Goal: Task Accomplishment & Management: Manage account settings

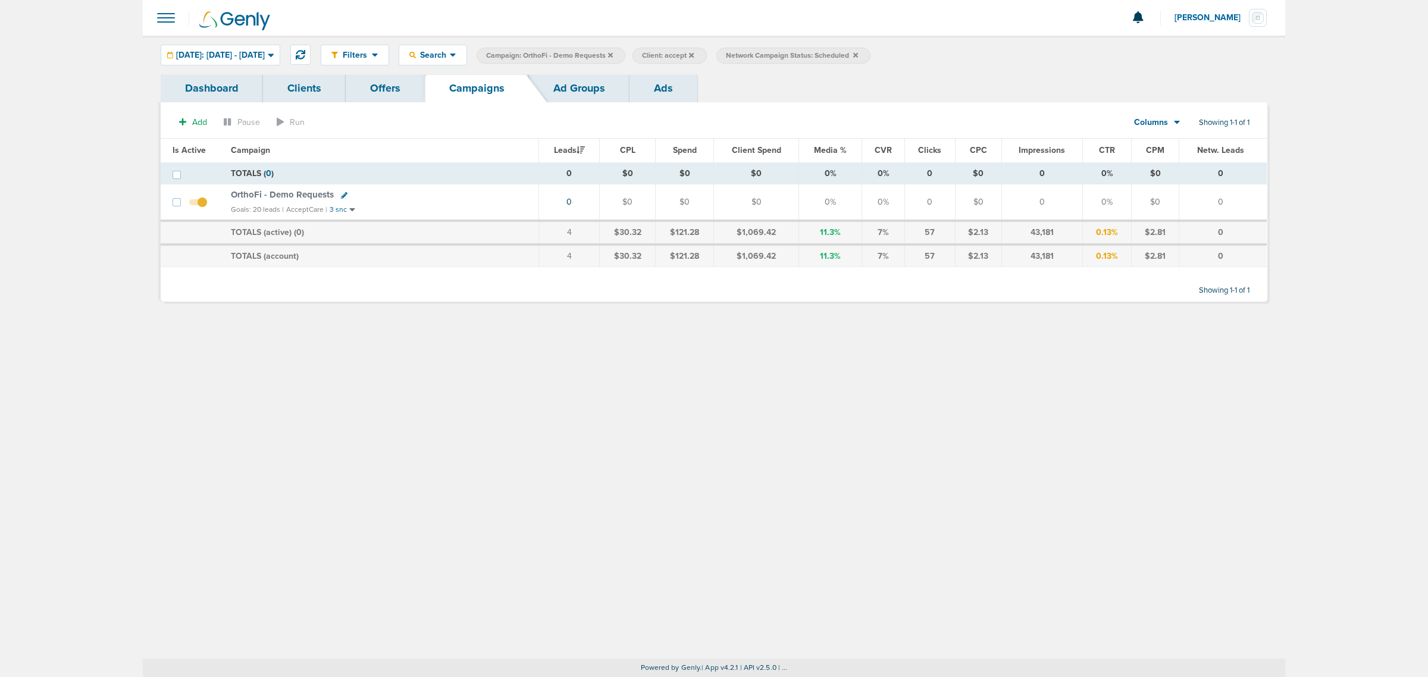
click at [613, 52] on icon at bounding box center [610, 54] width 5 height 5
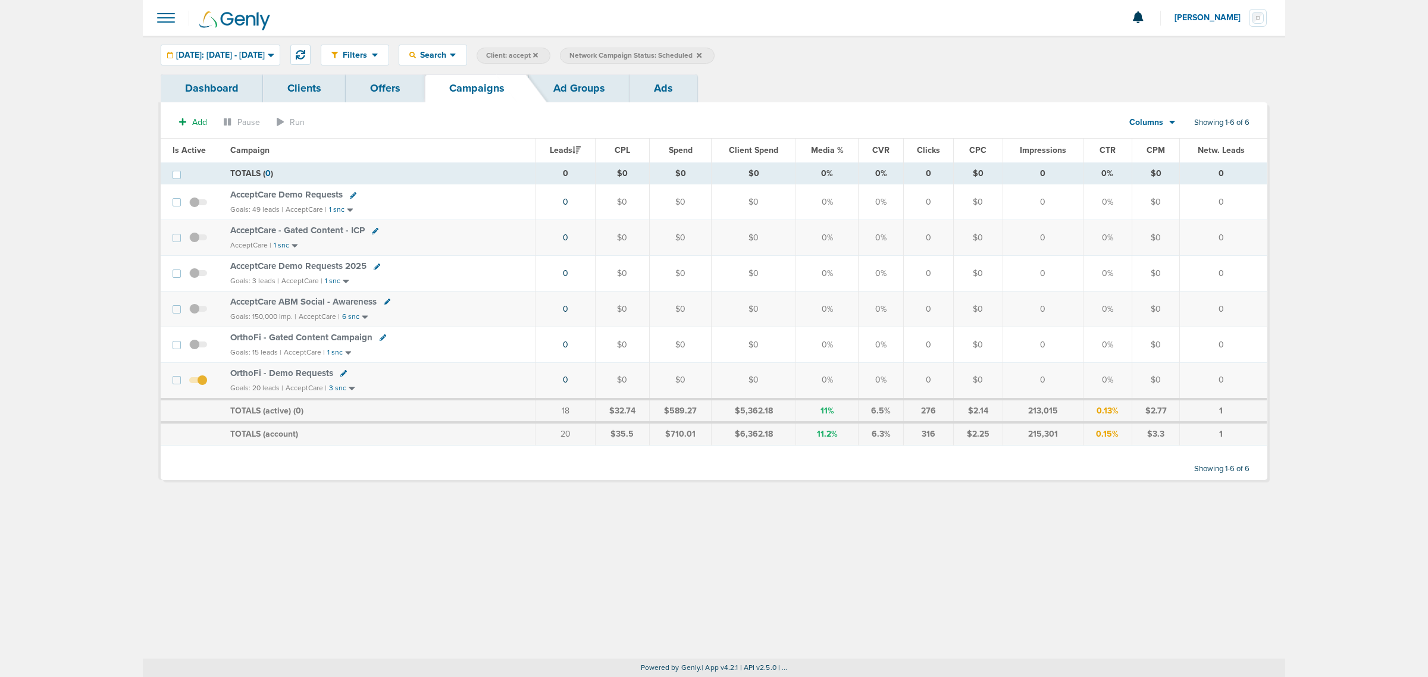
drag, startPoint x: 735, startPoint y: 54, endPoint x: 727, endPoint y: 54, distance: 7.7
click at [702, 54] on icon at bounding box center [699, 54] width 5 height 5
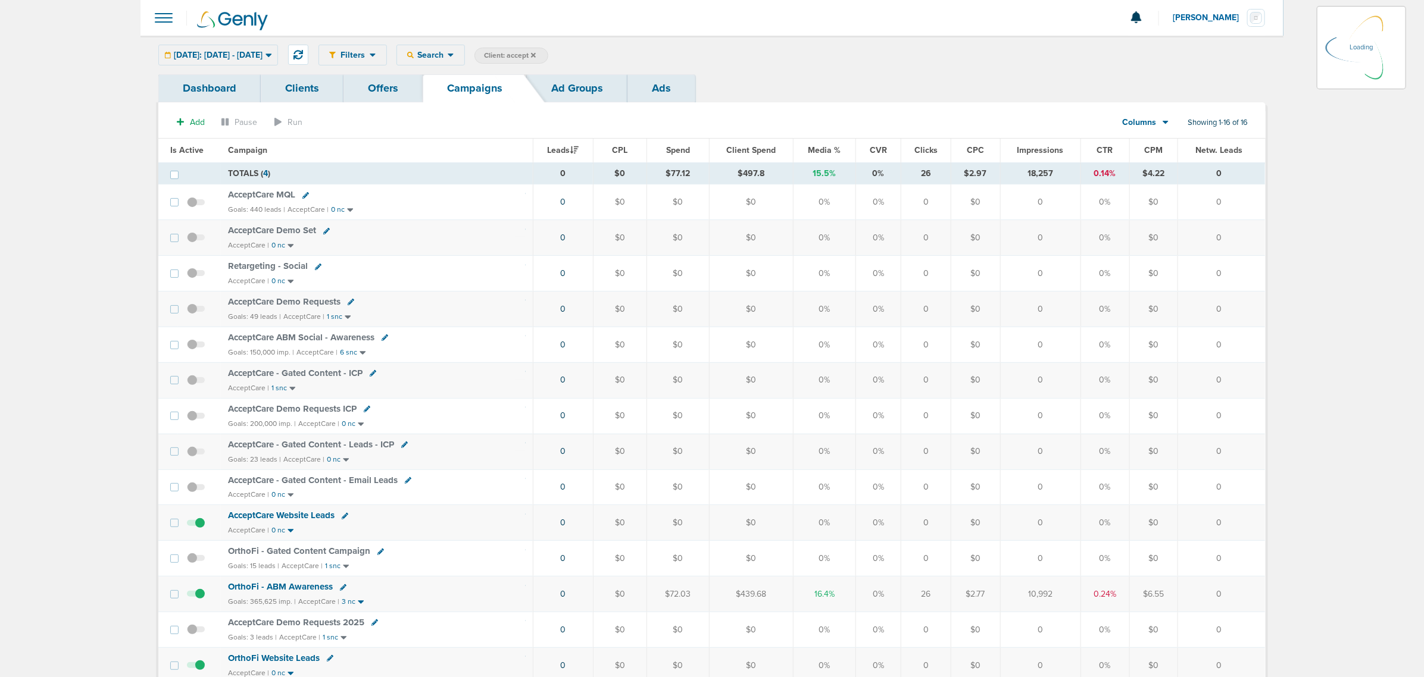
click at [533, 52] on span "Client: accept" at bounding box center [510, 56] width 52 height 10
drag, startPoint x: 652, startPoint y: 54, endPoint x: 438, endPoint y: 64, distance: 214.5
click at [438, 64] on div "Filters Active Only Settings Status Active Inactive Objectives MQL SQL Traffic …" at bounding box center [791, 55] width 947 height 21
type input "law"
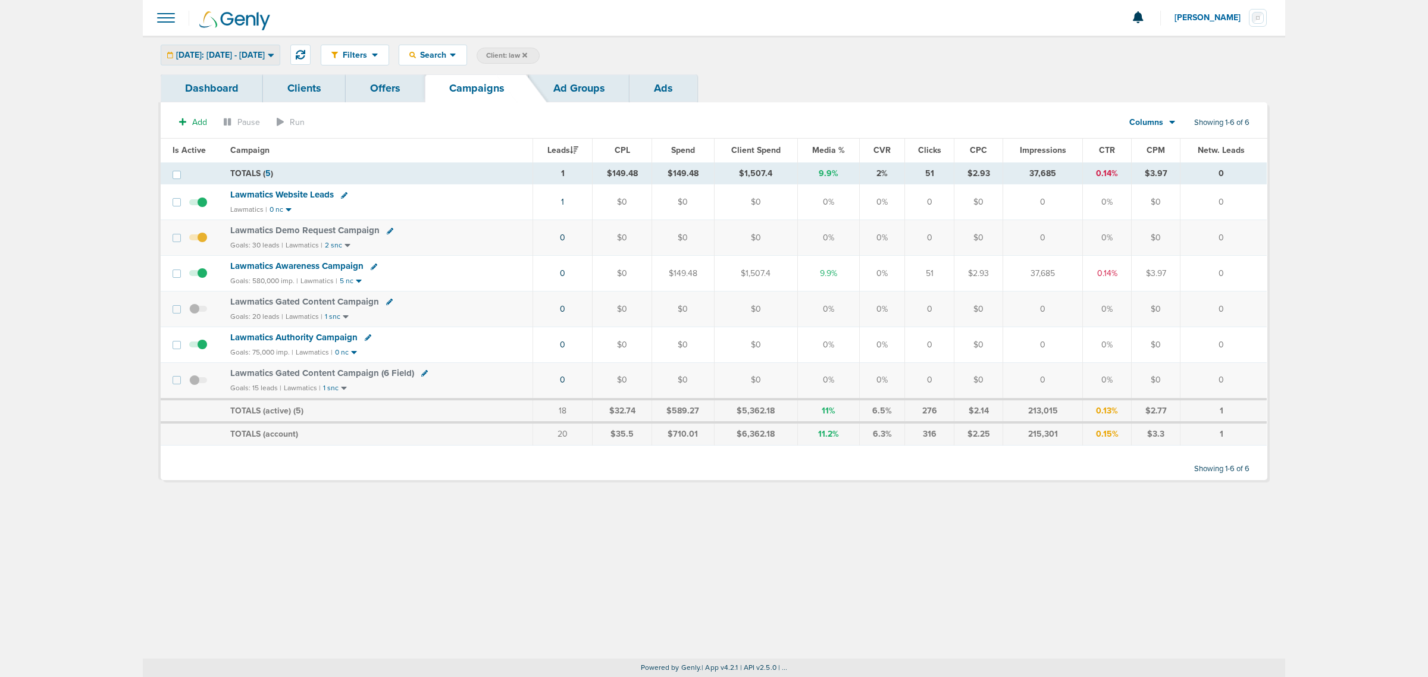
click at [265, 54] on span "[DATE]: [DATE] - [DATE]" at bounding box center [220, 55] width 89 height 8
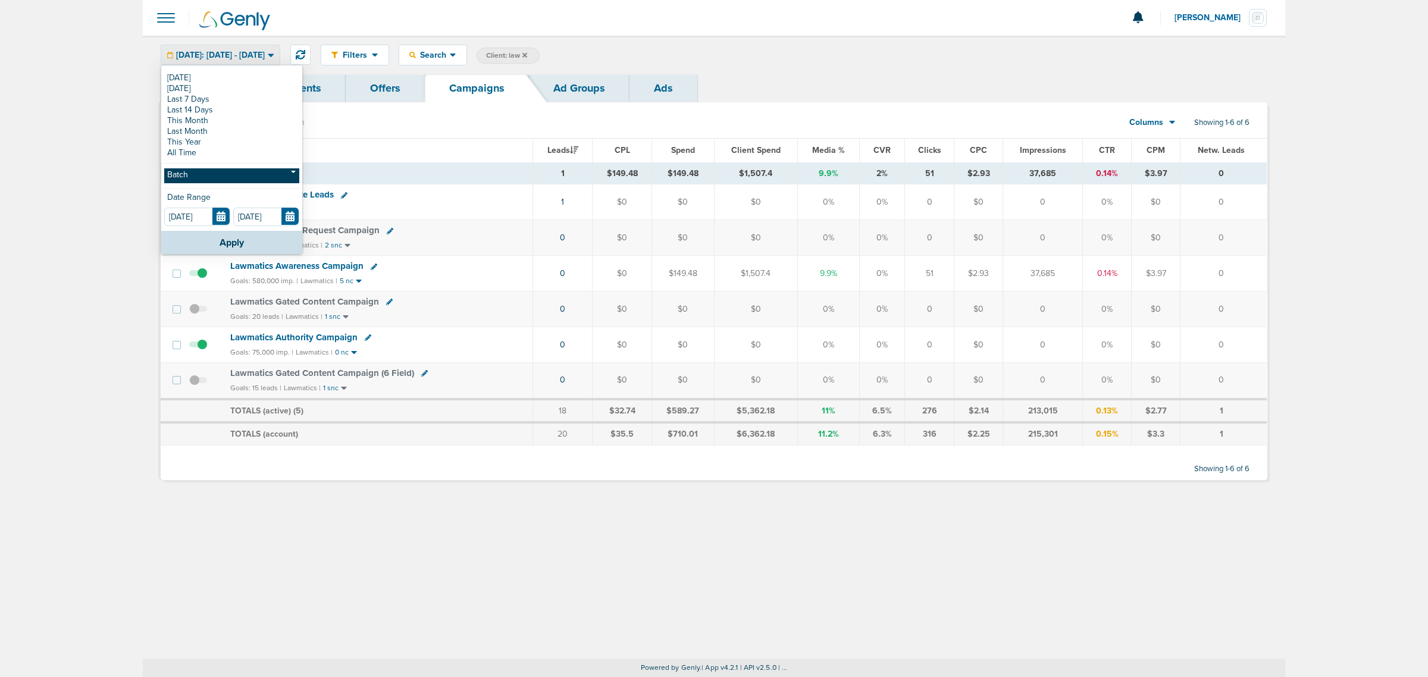
click at [215, 179] on link "Batch" at bounding box center [231, 175] width 135 height 15
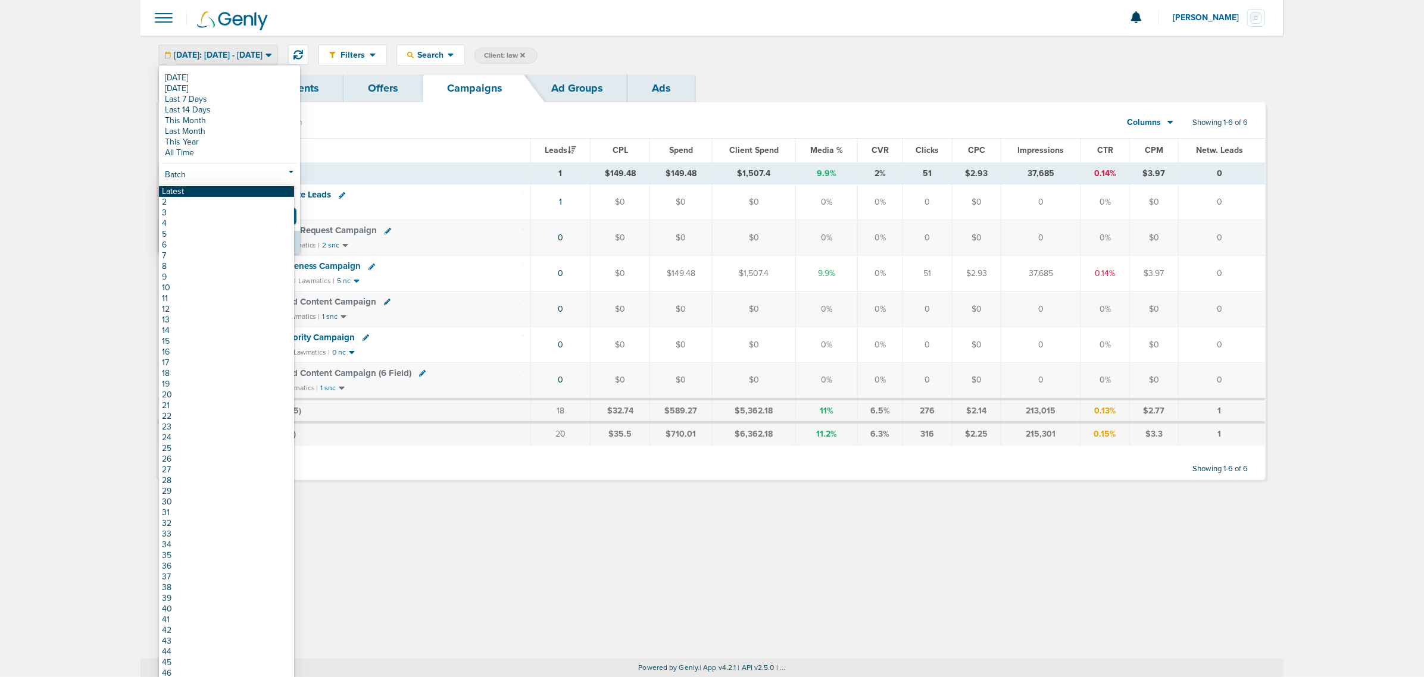
click at [204, 191] on link "Latest" at bounding box center [226, 191] width 135 height 11
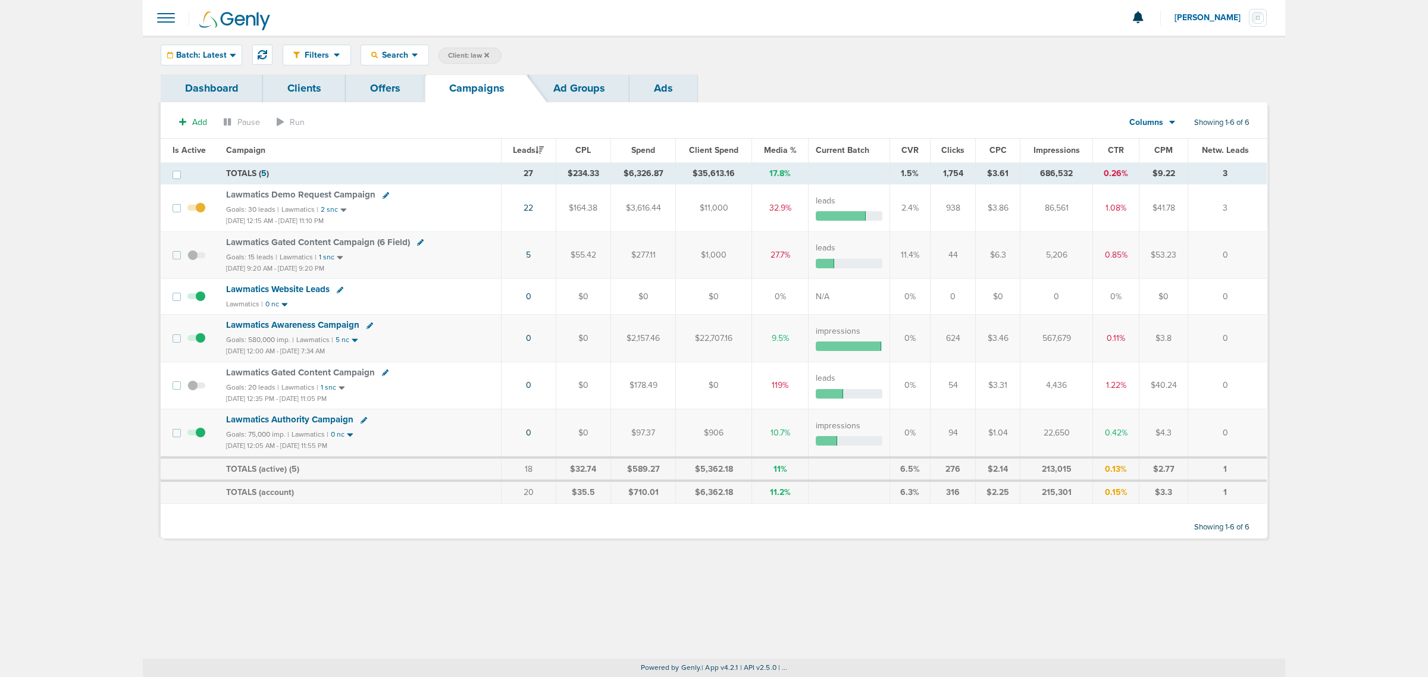
click at [304, 326] on span "Lawmatics Awareness Campaign" at bounding box center [292, 325] width 133 height 11
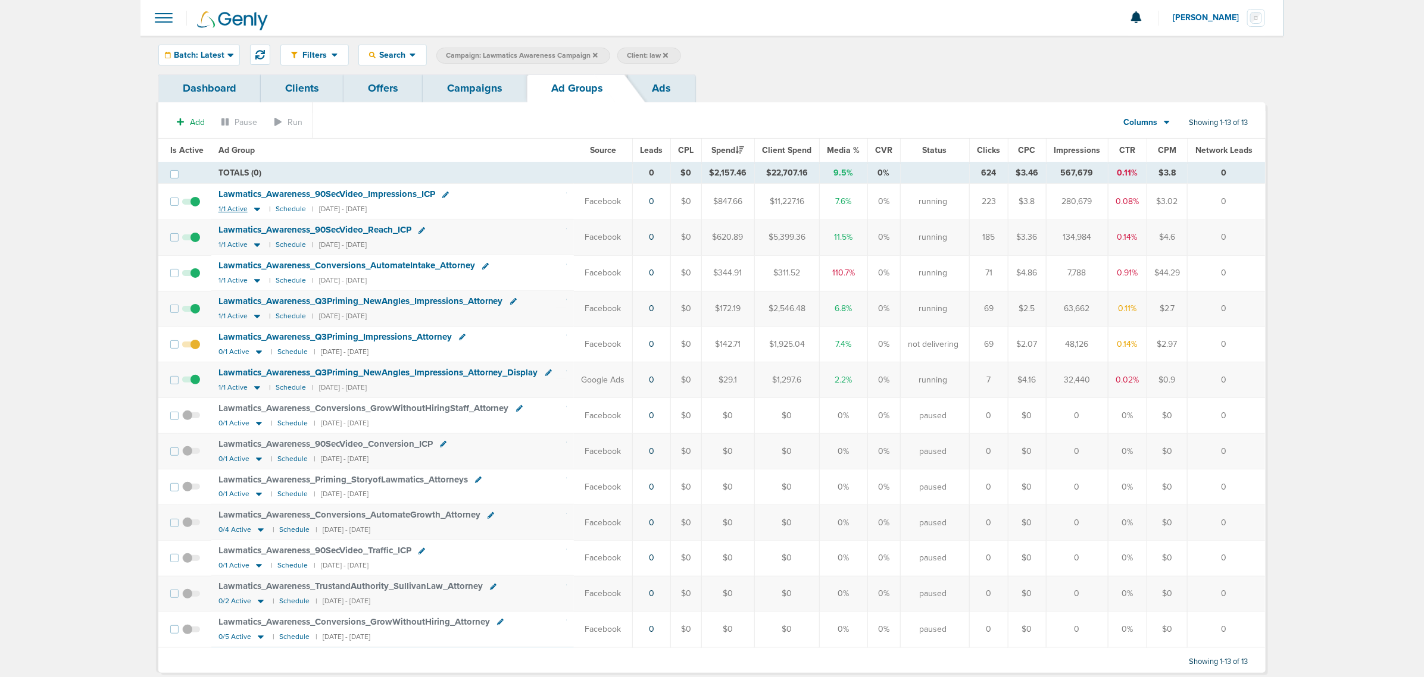
click at [255, 212] on icon at bounding box center [257, 209] width 12 height 10
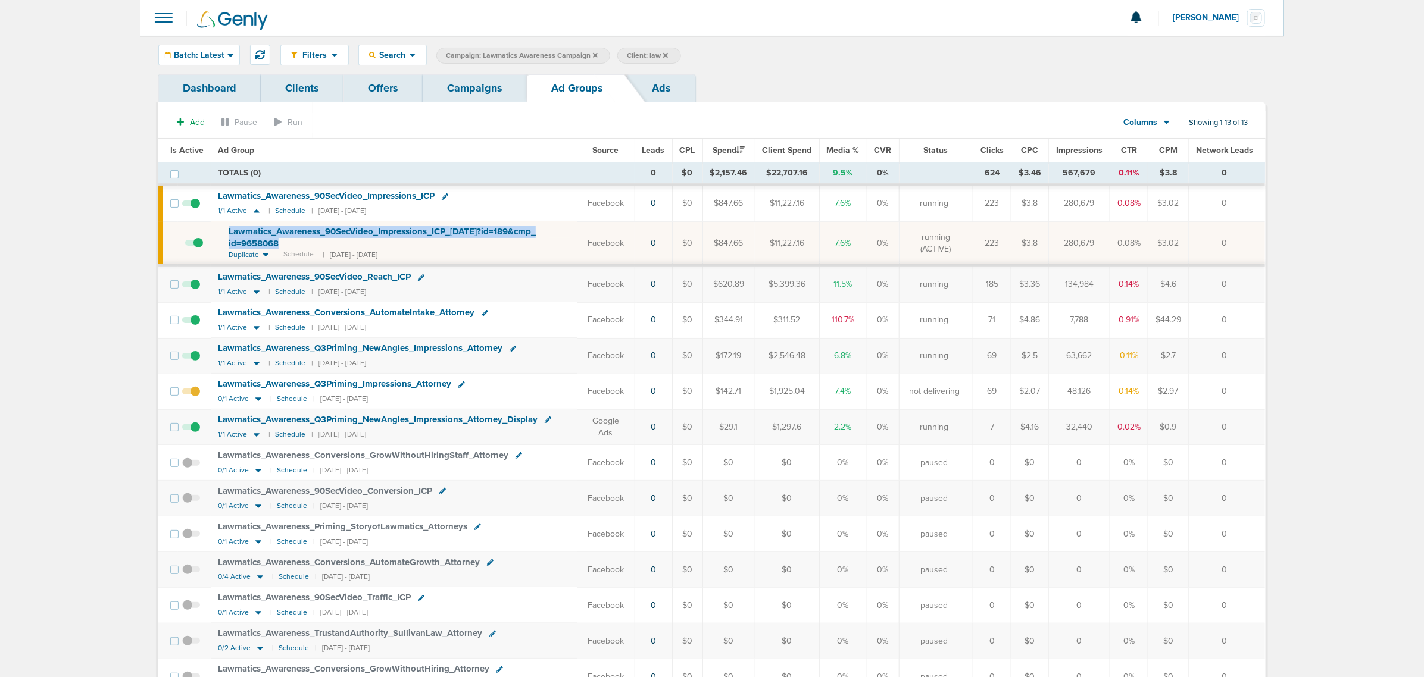
drag, startPoint x: 414, startPoint y: 246, endPoint x: 226, endPoint y: 230, distance: 188.7
click at [225, 232] on td "Lawmatics_ Awareness_ 90SecVideo_ Impressions_ ICP_ [DATE]?id=189&cmp_ id=96580…" at bounding box center [394, 243] width 367 height 44
copy span "Lawmatics_ Awareness_ 90SecVideo_ Impressions_ ICP_ [DATE]?id=189&cmp_ id=96580…"
click at [501, 167] on td "TOTALS (0)" at bounding box center [423, 173] width 424 height 23
click at [445, 196] on icon at bounding box center [445, 196] width 7 height 7
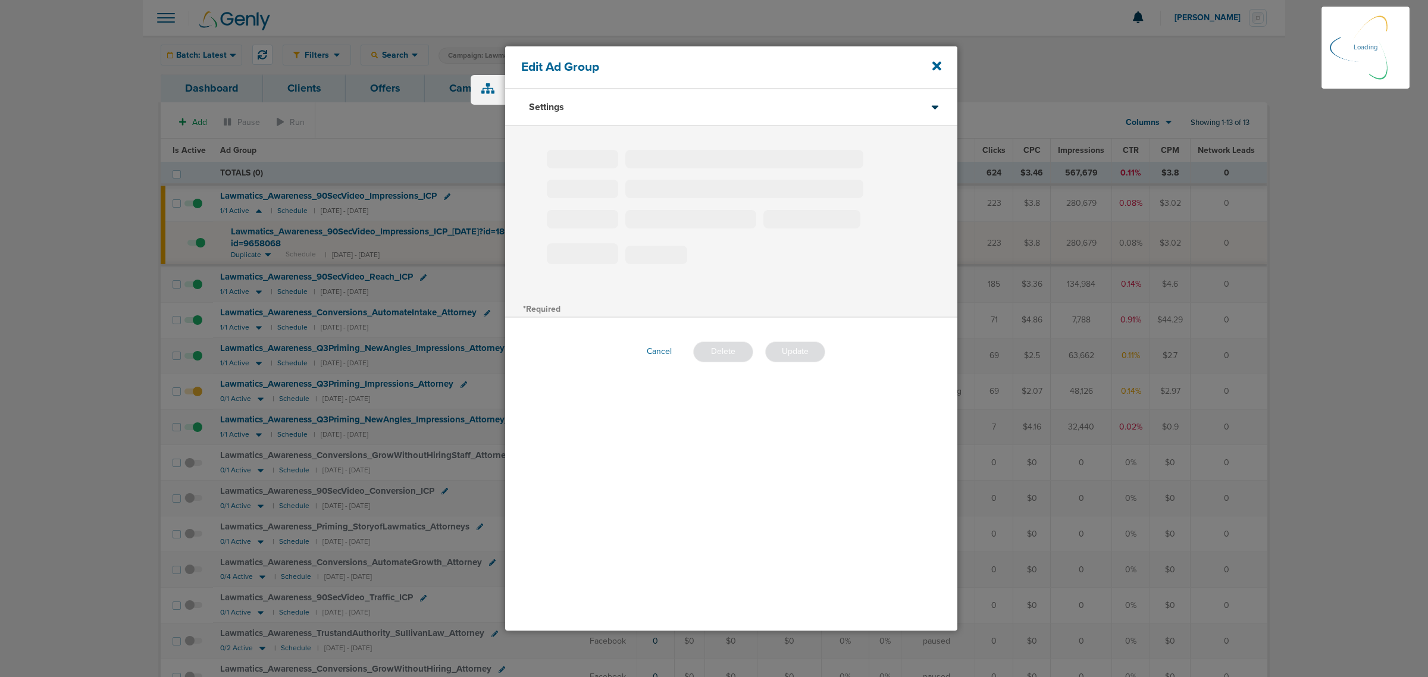
type input "Lawmatics_Awareness_90SecVideo_Impressions_ICP"
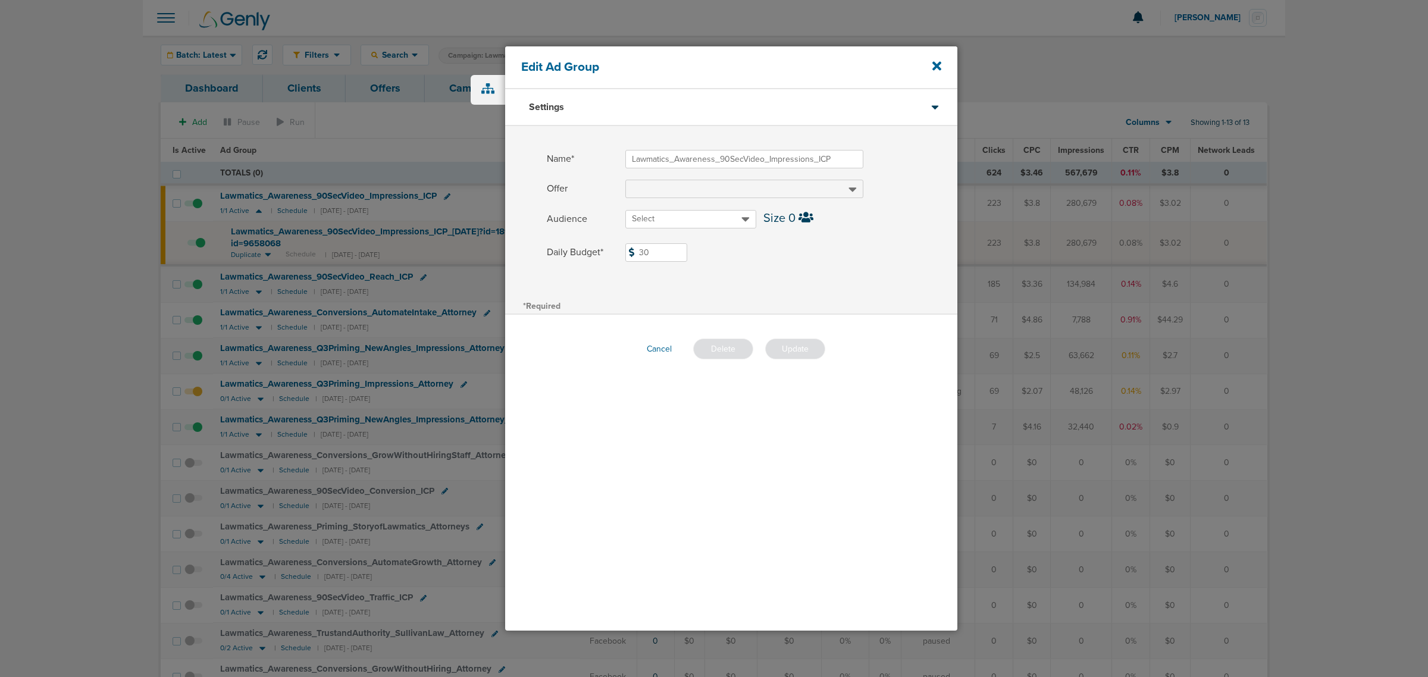
drag, startPoint x: 658, startPoint y: 255, endPoint x: 607, endPoint y: 257, distance: 51.2
click at [607, 257] on label "Daily Budget* 30 $30" at bounding box center [752, 252] width 411 height 18
type input "5"
drag, startPoint x: 836, startPoint y: 286, endPoint x: 834, endPoint y: 292, distance: 6.4
click at [836, 286] on div "Name* Lawmatics_Awareness_90SecVideo_Impressions_ICP Offer Audience Select Size…" at bounding box center [731, 211] width 452 height 171
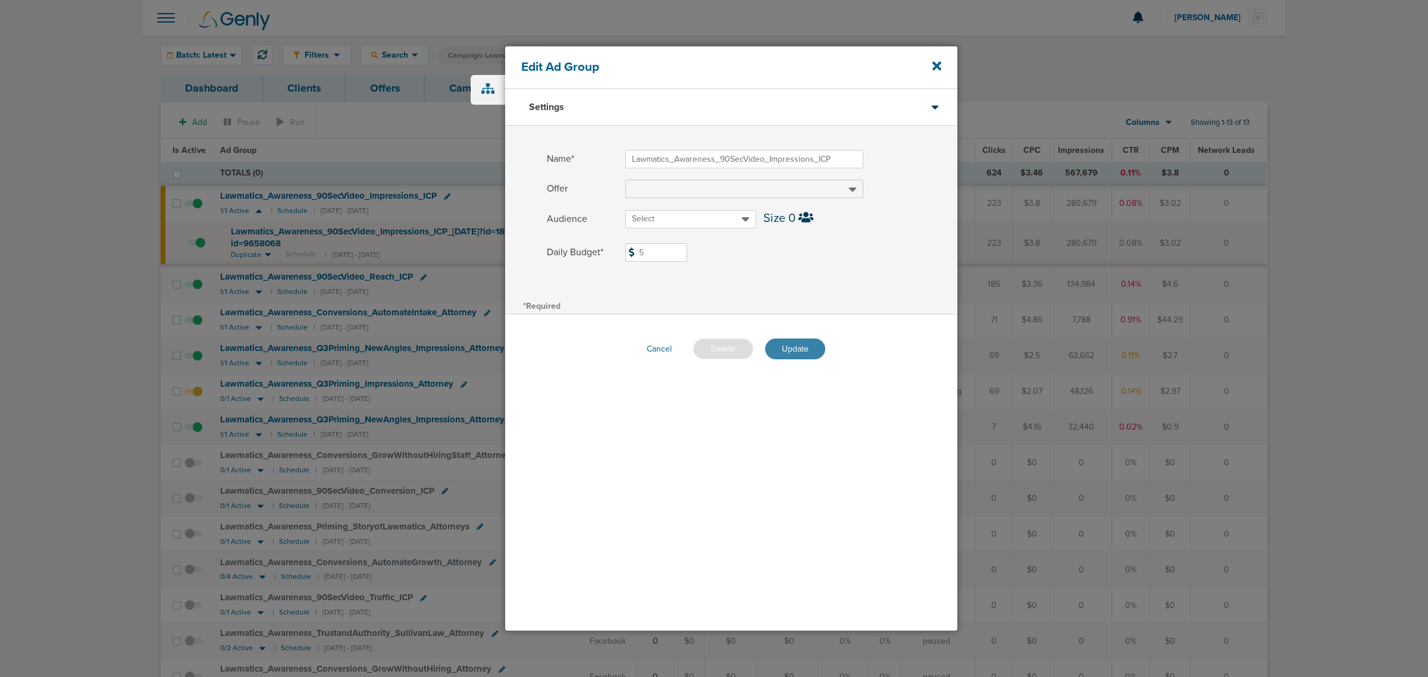
click at [795, 350] on button "Update" at bounding box center [795, 349] width 60 height 21
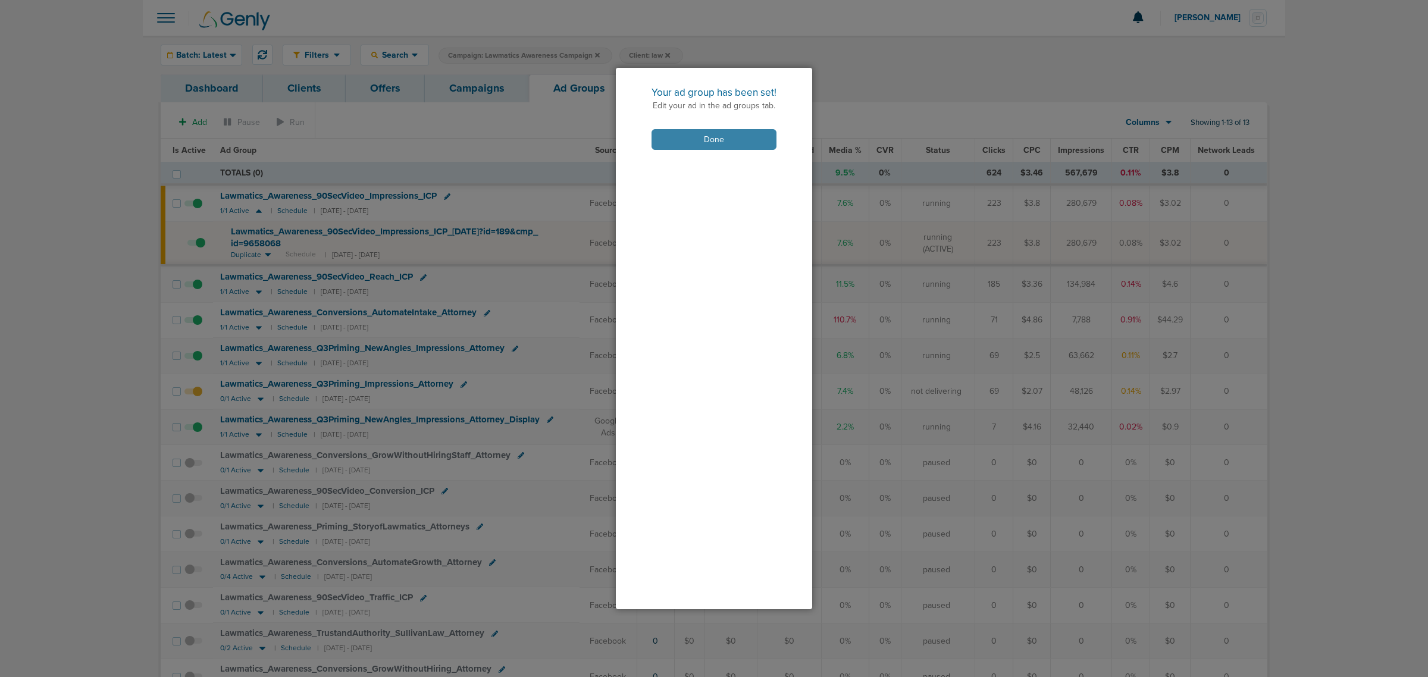
click at [715, 139] on button "Done" at bounding box center [714, 139] width 125 height 21
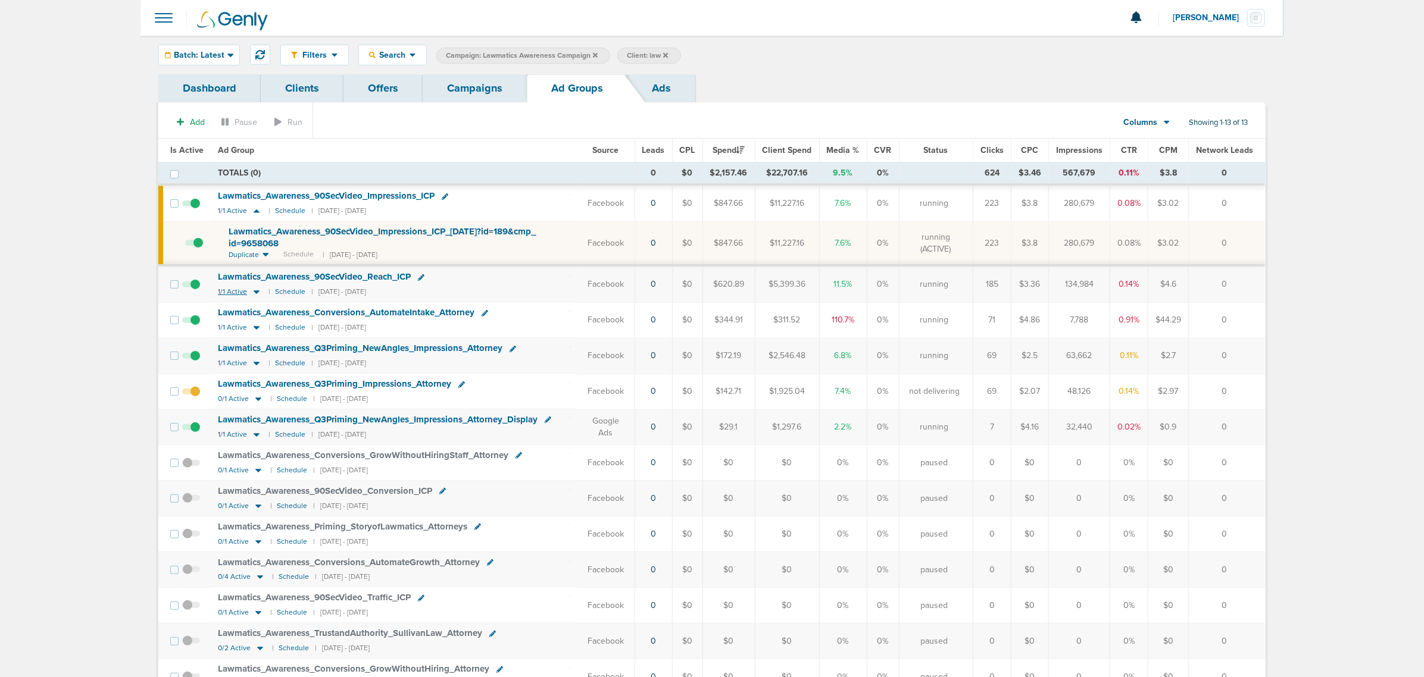
click at [256, 292] on icon at bounding box center [257, 293] width 6 height 4
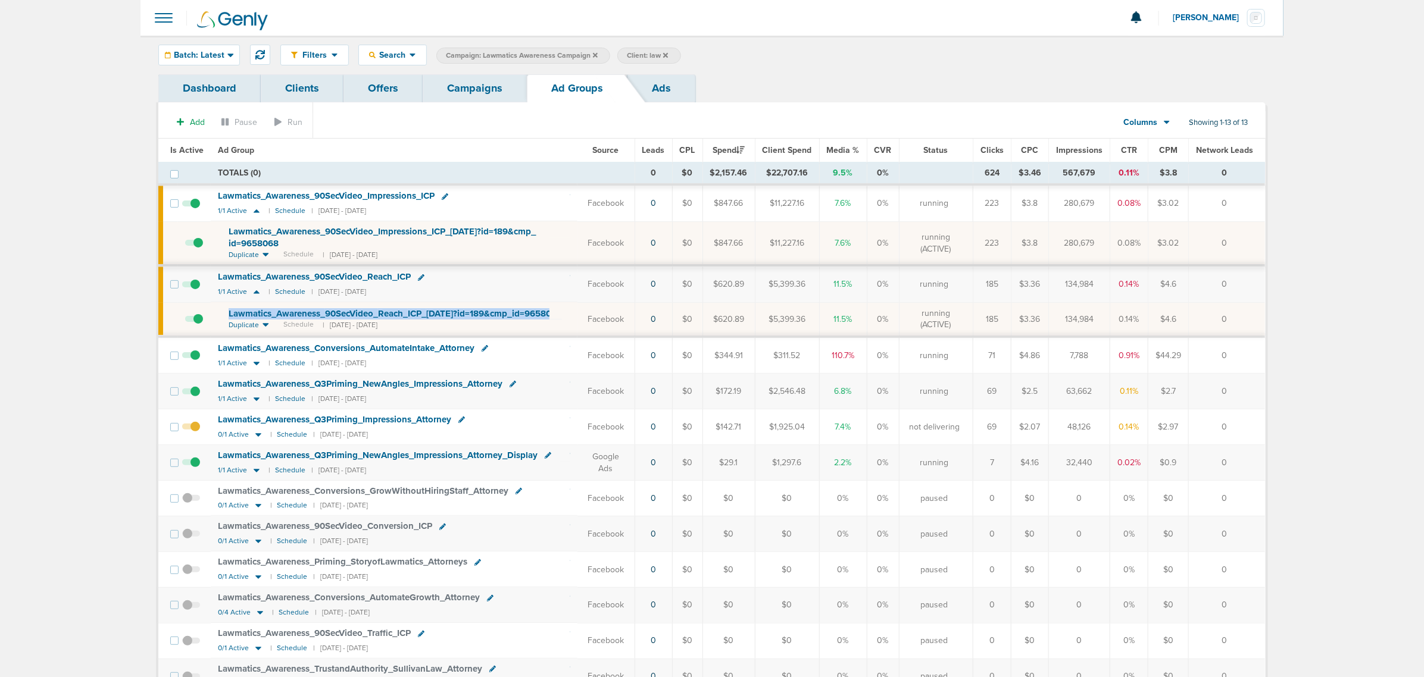
drag, startPoint x: 311, startPoint y: 327, endPoint x: 204, endPoint y: 314, distance: 107.4
click at [204, 314] on tr "Lawmatics_ Awareness_ 90SecVideo_ Reach_ ICP_ [DATE]?id=189&cmp_ id=9658068 Dup…" at bounding box center [711, 319] width 1106 height 35
copy tr "Lawmatics_ Awareness_ 90SecVideo_ Reach_ ICP_ [DATE]?id=189&cmp_ id=9658068"
click at [499, 278] on div "Lawmatics_ Awareness_ 90SecVideo_ Reach_ ICP" at bounding box center [394, 277] width 352 height 12
click at [423, 274] on icon at bounding box center [421, 277] width 7 height 7
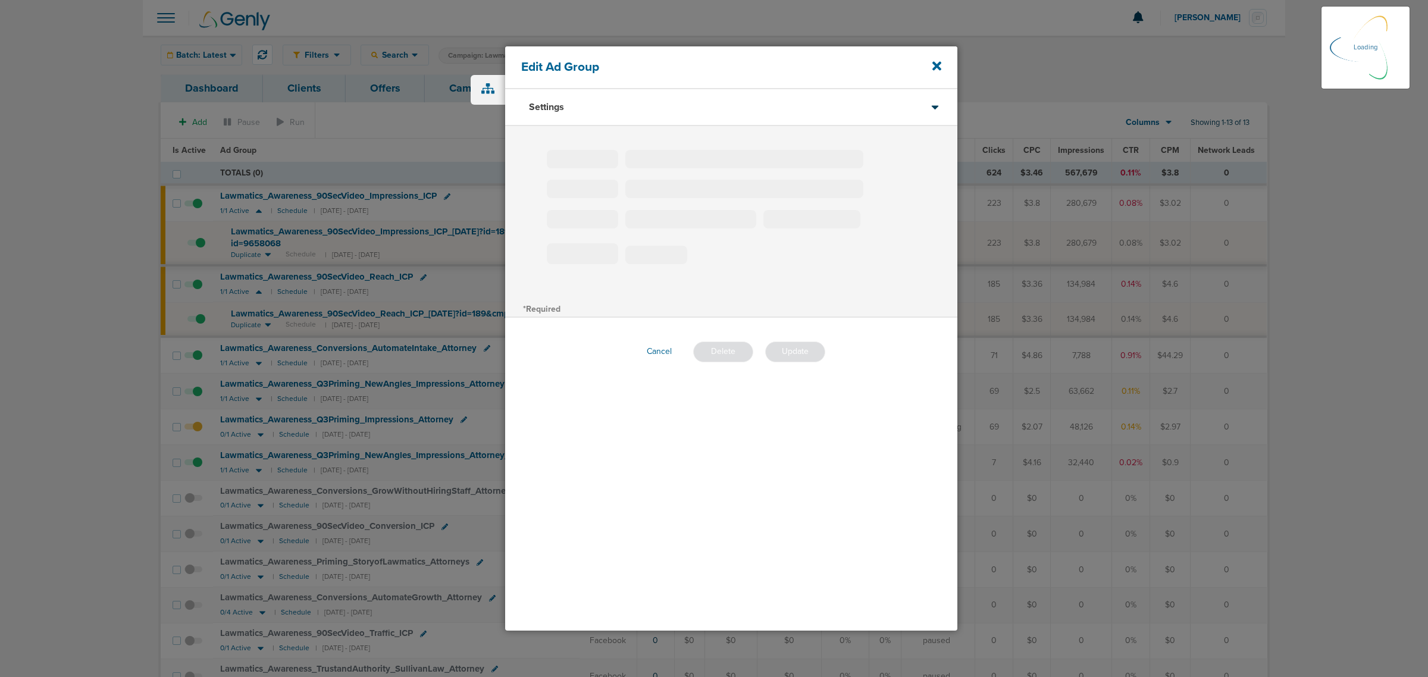
type input "Lawmatics_Awareness_90SecVideo_Reach_ICP"
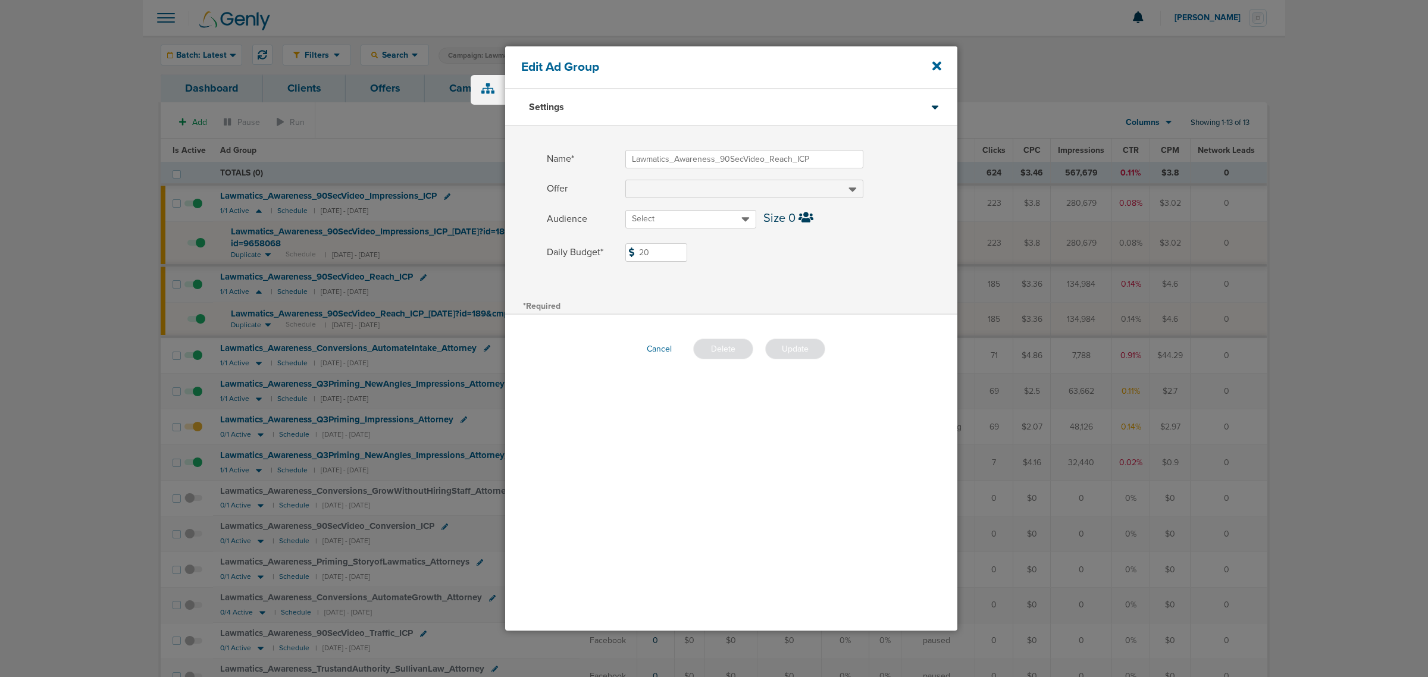
drag, startPoint x: 662, startPoint y: 254, endPoint x: 587, endPoint y: 251, distance: 75.1
click at [587, 251] on label "Daily Budget* 20 $20" at bounding box center [752, 252] width 411 height 18
type input "5"
drag, startPoint x: 792, startPoint y: 266, endPoint x: 792, endPoint y: 286, distance: 20.2
click at [792, 266] on span at bounding box center [791, 268] width 332 height 8
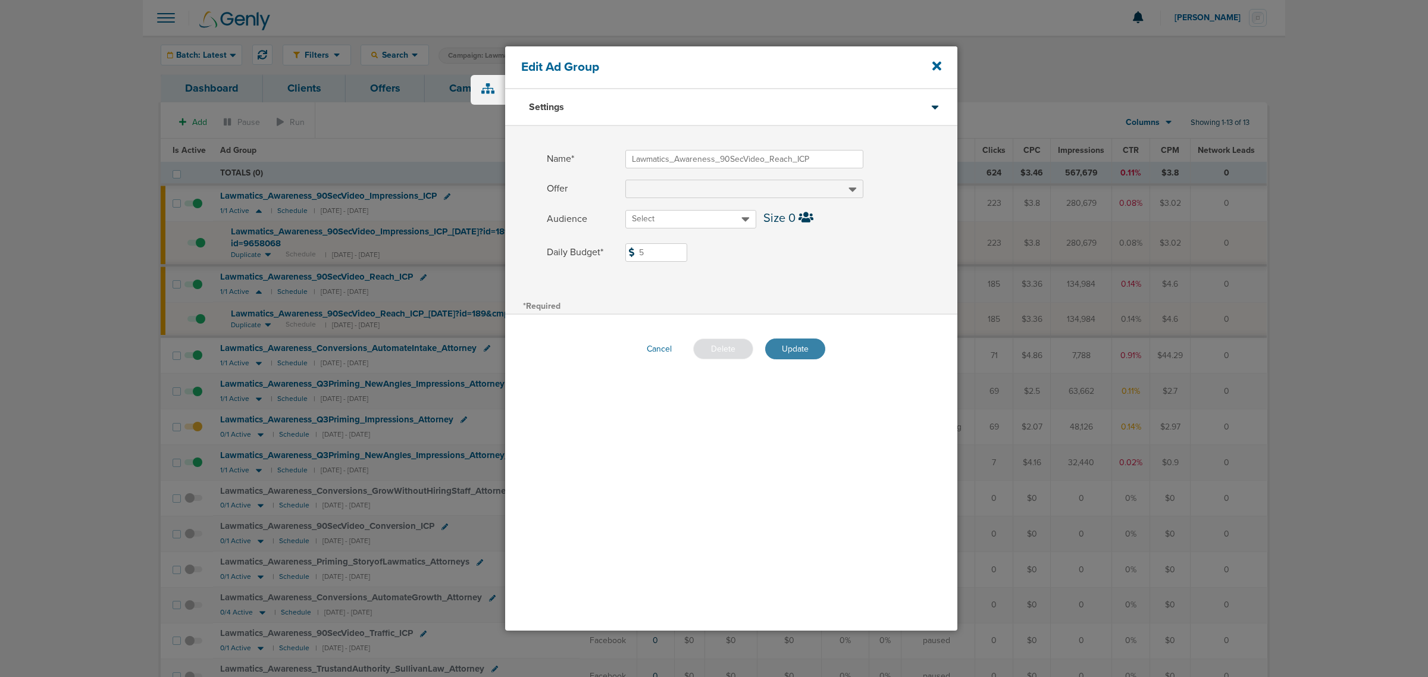
click at [789, 346] on button "Update" at bounding box center [795, 349] width 60 height 21
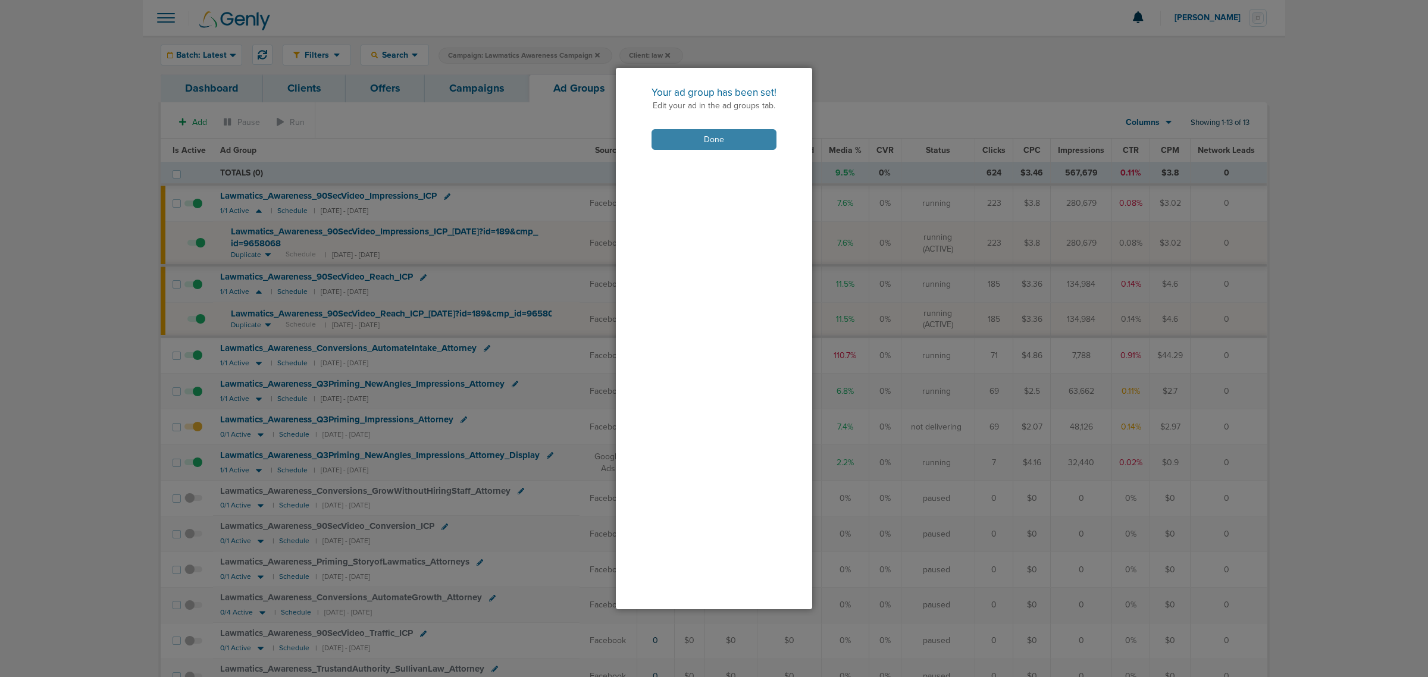
click at [688, 143] on button "Done" at bounding box center [714, 139] width 125 height 21
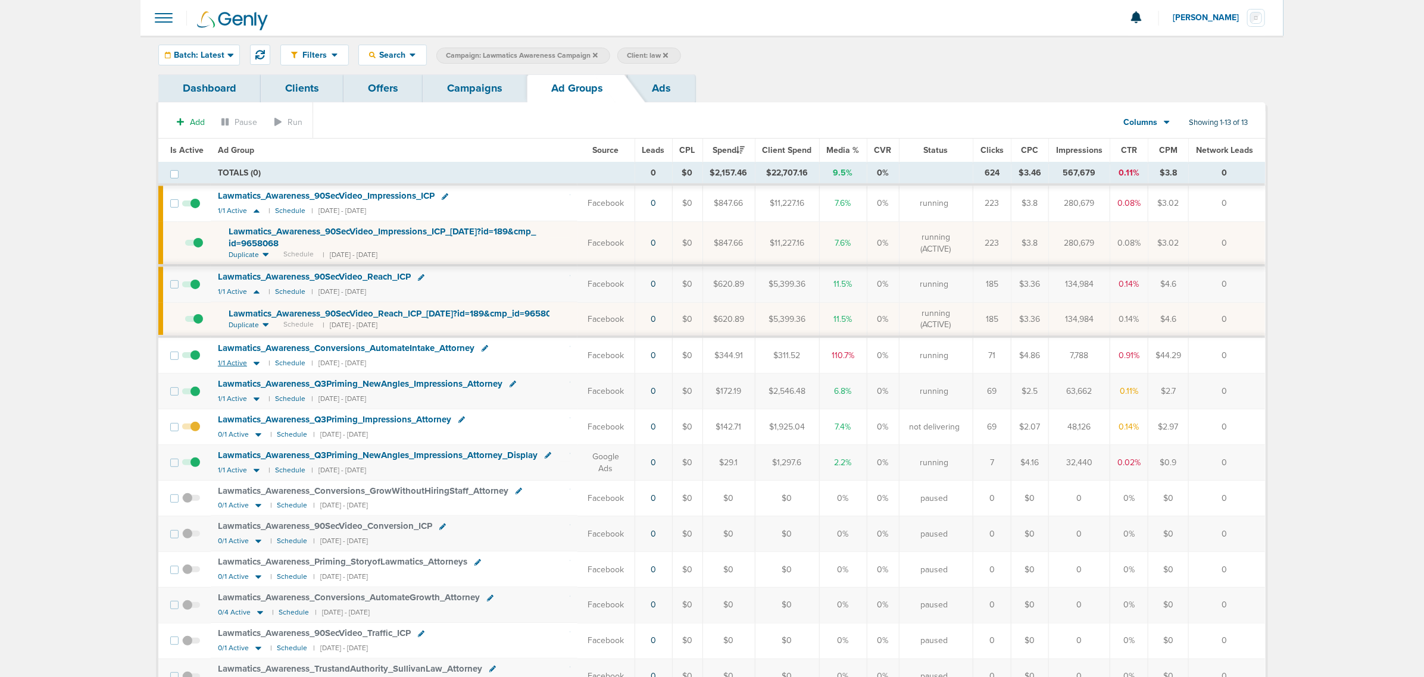
click at [257, 365] on icon at bounding box center [257, 364] width 6 height 4
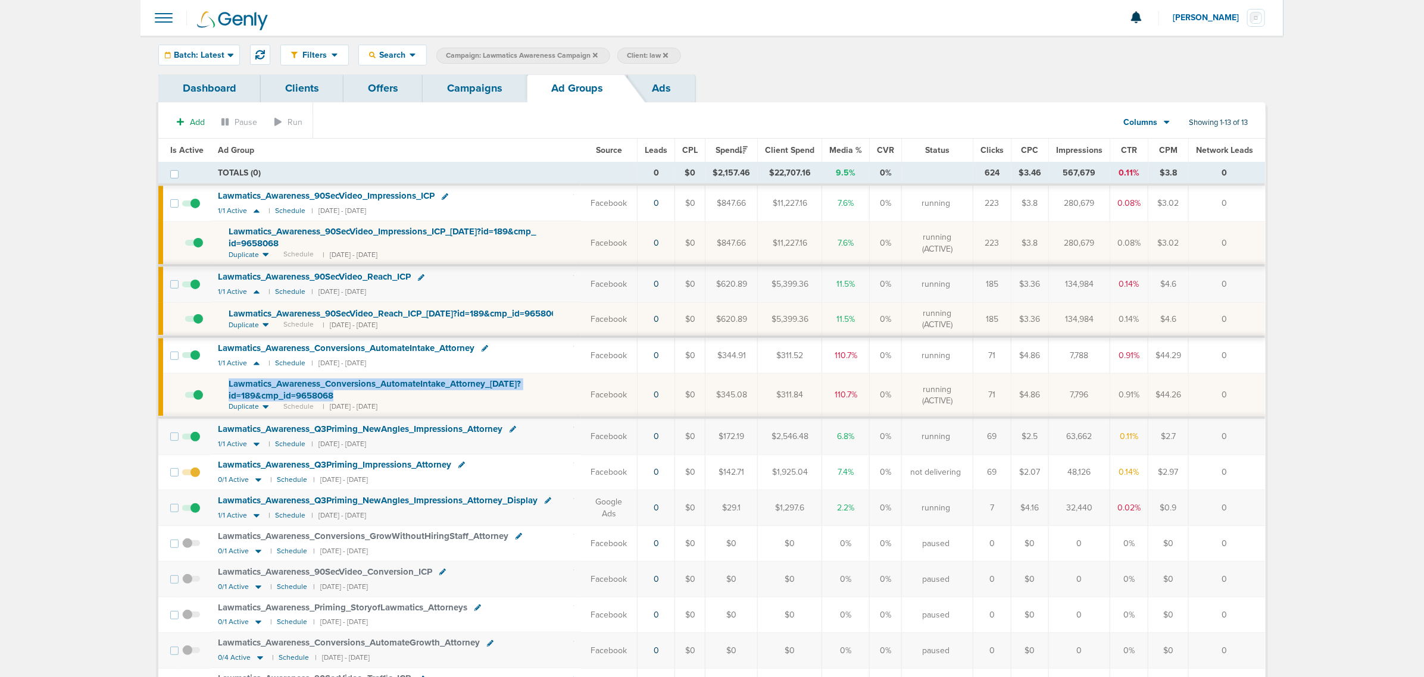
drag, startPoint x: 352, startPoint y: 399, endPoint x: 213, endPoint y: 386, distance: 139.9
click at [213, 386] on td "Lawmatics_ Awareness_ Conversions_ AutomateIntake_ Attorney_ [DATE]?id=189&cmp_…" at bounding box center [396, 396] width 370 height 44
copy span "Lawmatics_ Awareness_ Conversions_ AutomateIntake_ Attorney_ [DATE]?id=189&cmp_…"
click at [486, 348] on icon at bounding box center [484, 348] width 7 height 7
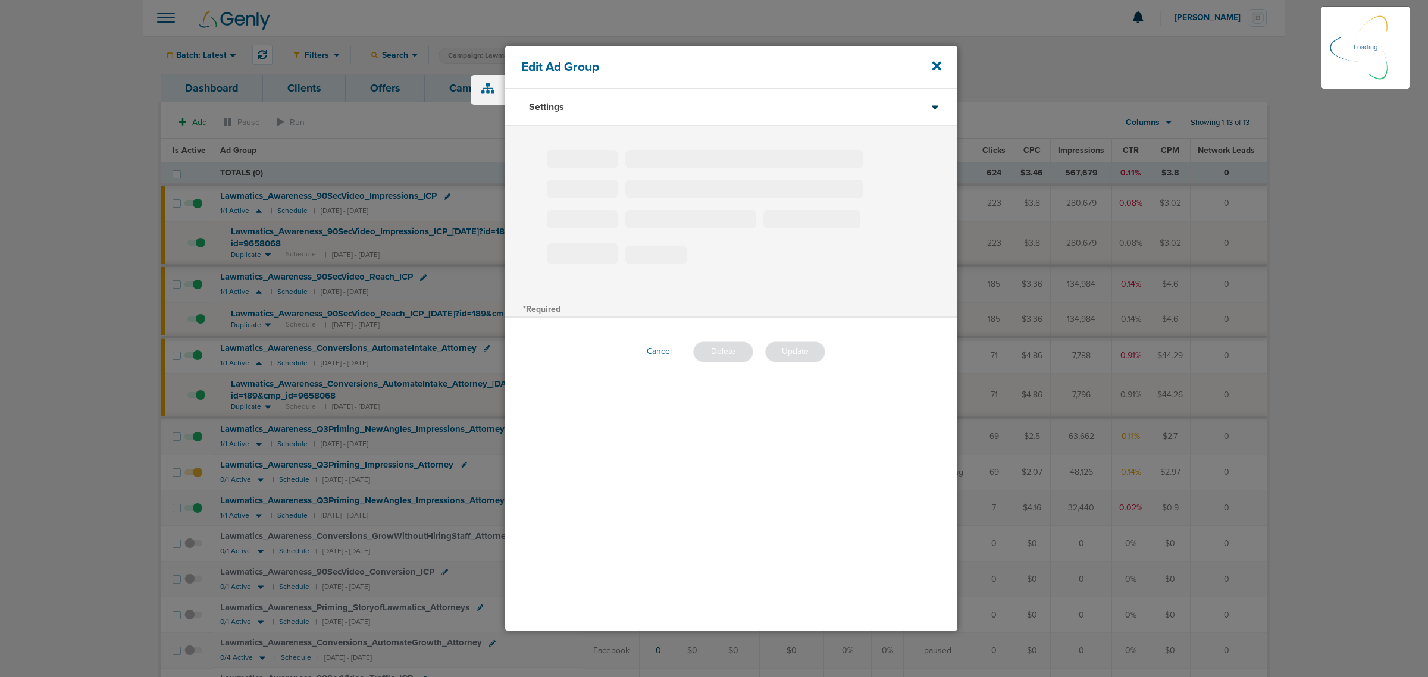
type input "Lawmatics_Awareness_Conversions_AutomateIntake_Attorney"
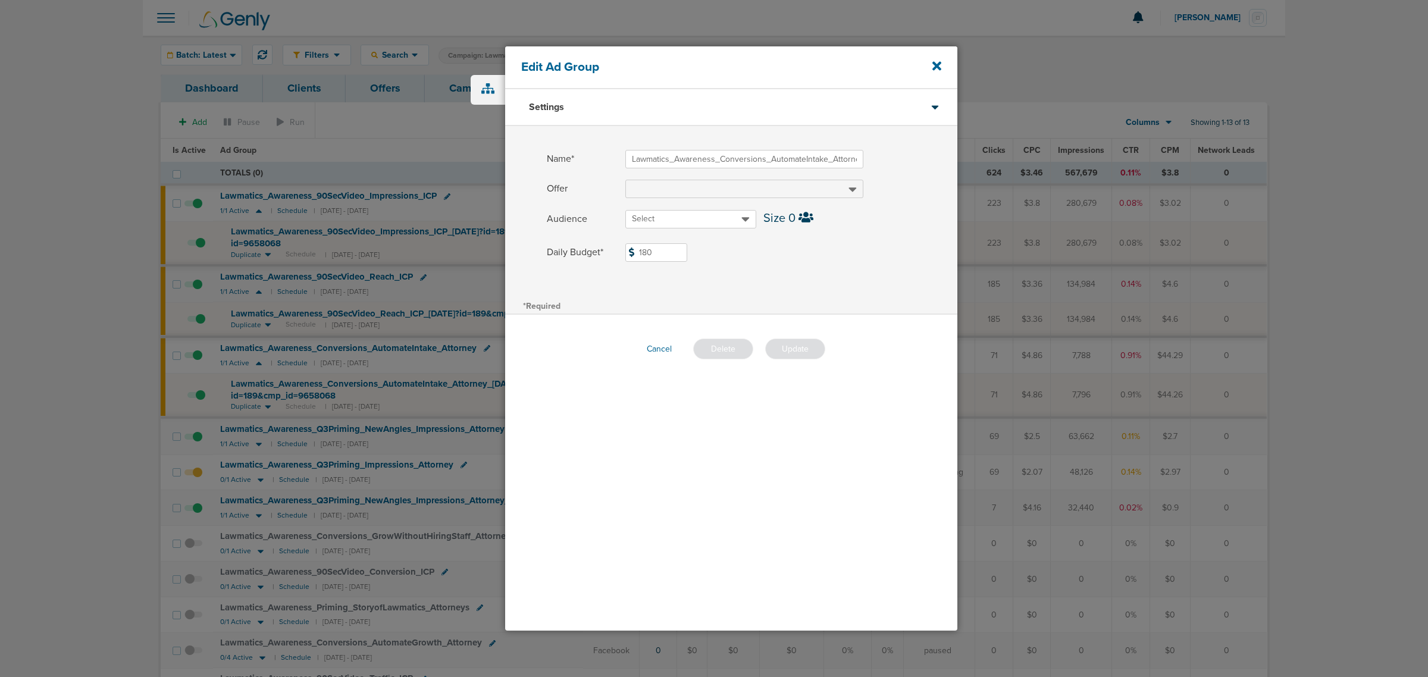
drag, startPoint x: 681, startPoint y: 252, endPoint x: 611, endPoint y: 255, distance: 70.3
click at [611, 255] on label "Daily Budget* 180 $180" at bounding box center [752, 252] width 411 height 18
type input "3"
drag, startPoint x: 828, startPoint y: 268, endPoint x: 824, endPoint y: 277, distance: 9.9
click at [828, 268] on span at bounding box center [791, 268] width 332 height 8
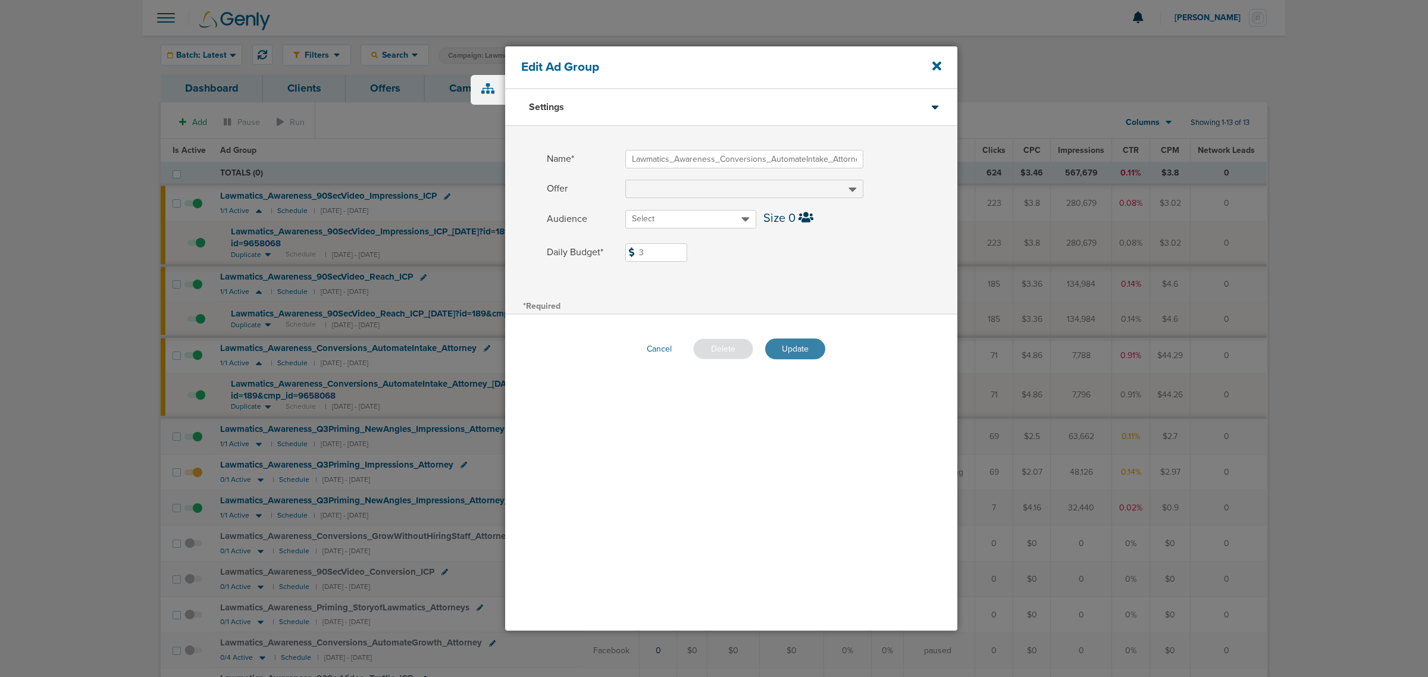
click at [787, 345] on button "Update" at bounding box center [795, 349] width 60 height 21
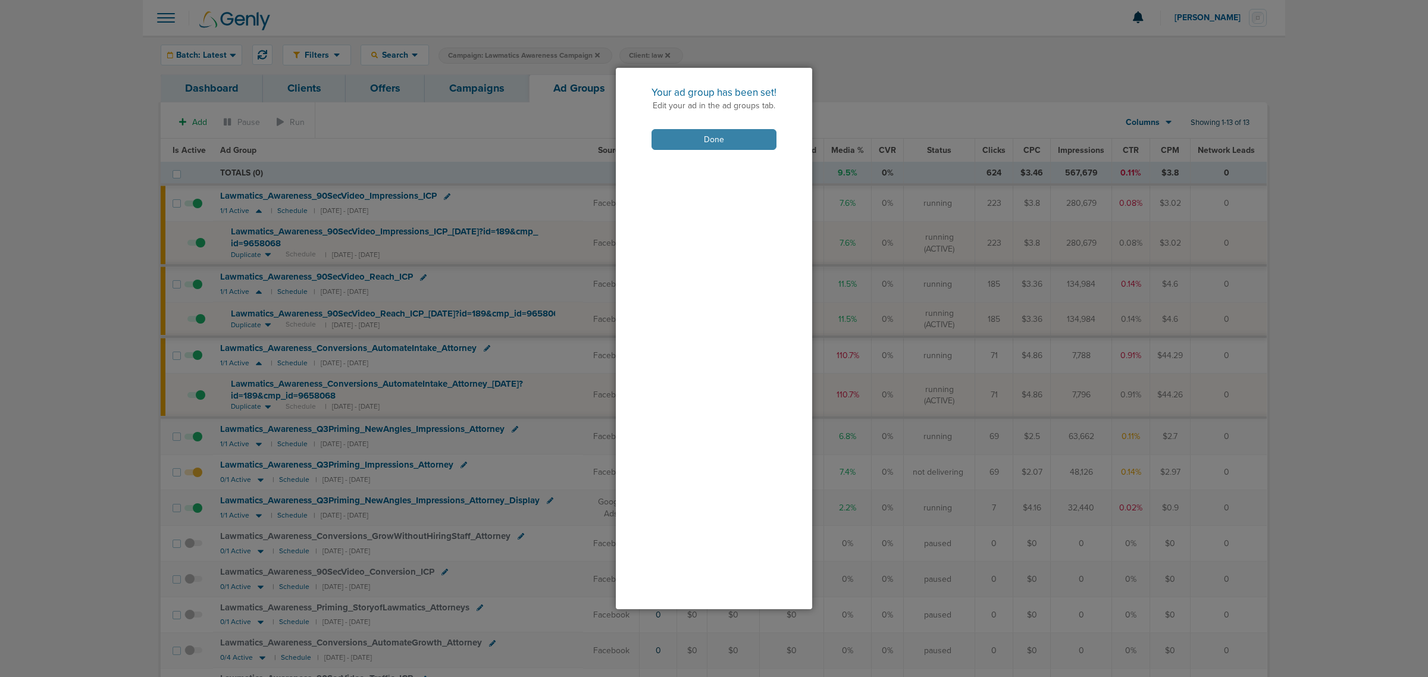
click at [724, 134] on button "Done" at bounding box center [714, 139] width 125 height 21
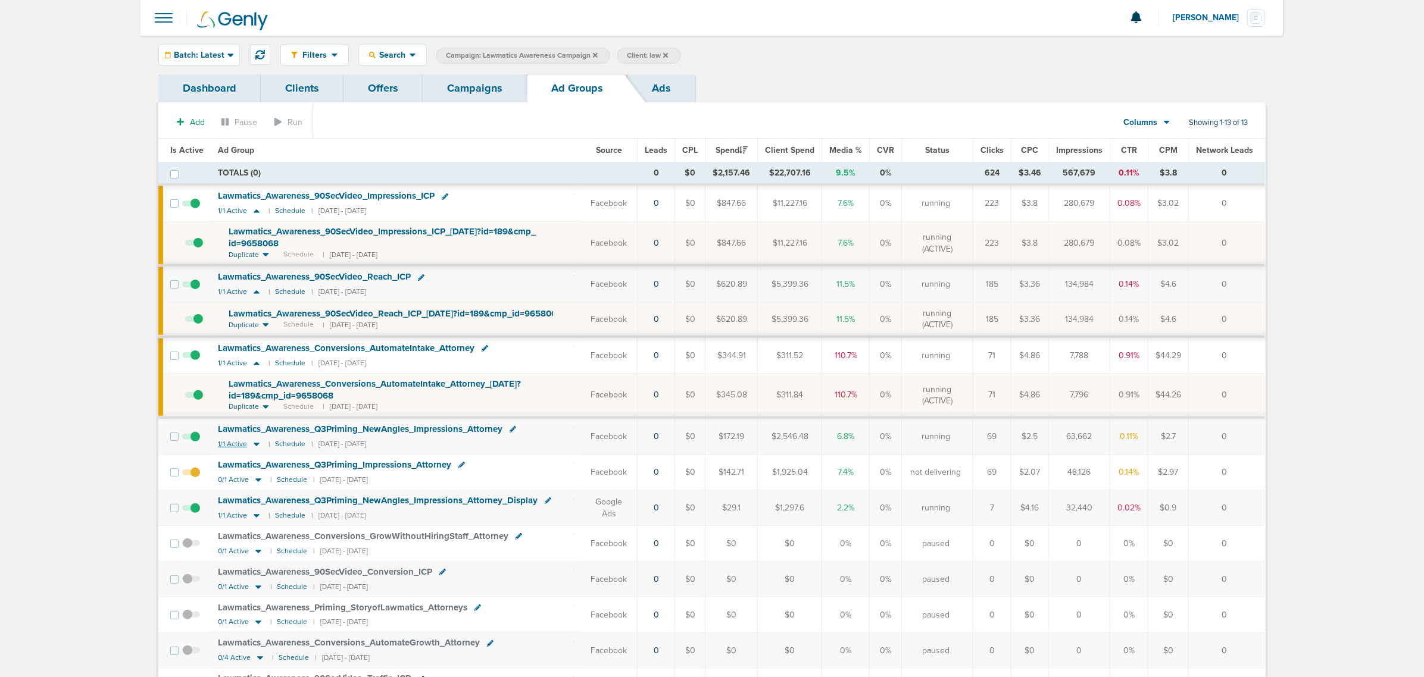
click at [254, 448] on icon at bounding box center [257, 444] width 12 height 10
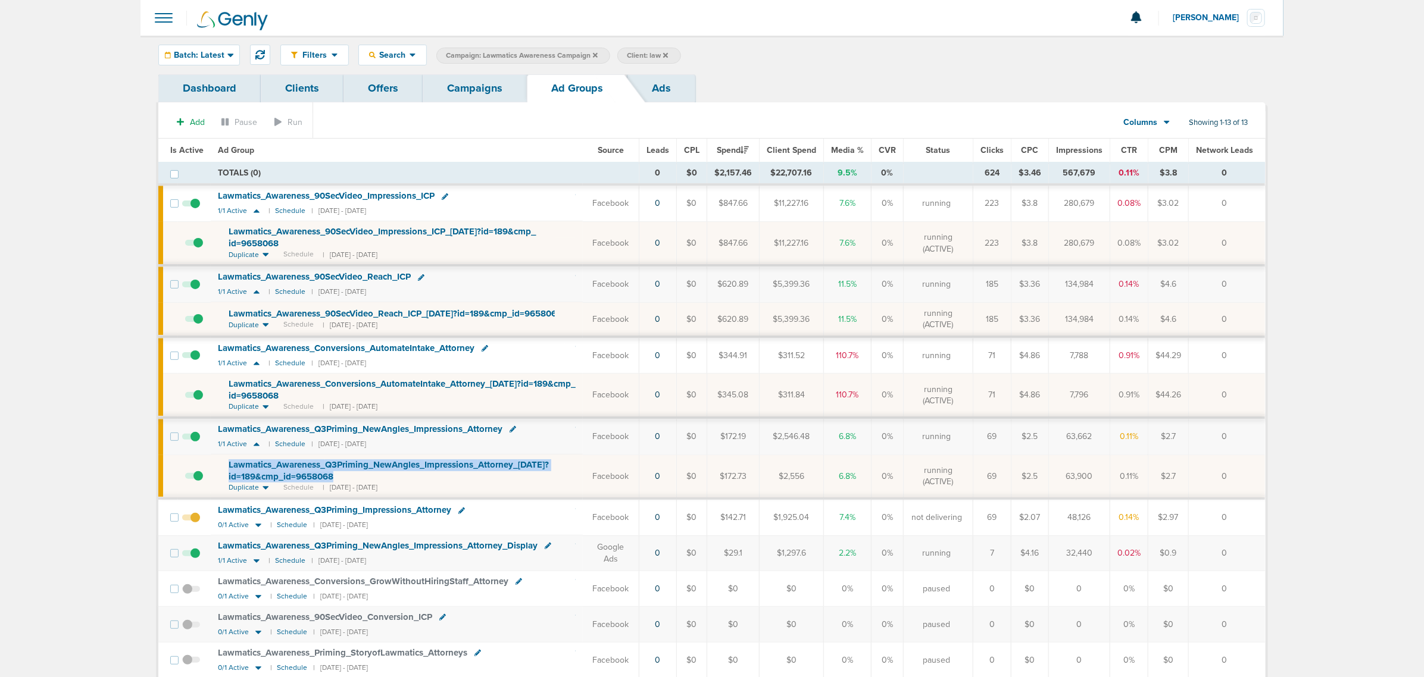
drag, startPoint x: 369, startPoint y: 477, endPoint x: 221, endPoint y: 467, distance: 147.9
click at [221, 467] on td "Lawmatics_ Awareness_ Q3Priming_ NewAngles_ Impressions_ Attorney_ [DATE]?id=18…" at bounding box center [397, 477] width 372 height 44
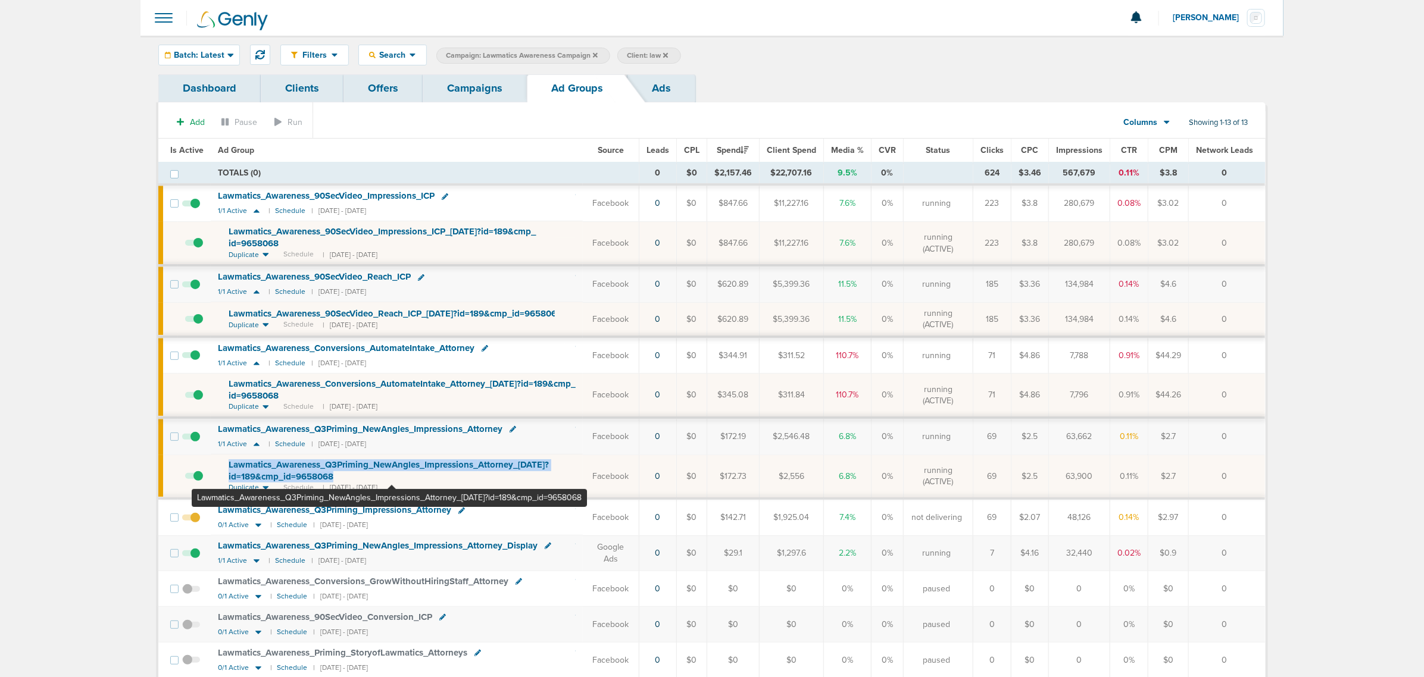
copy span "Lawmatics_ Awareness_ Q3Priming_ NewAngles_ Impressions_ Attorney_ [DATE]?id=18…"
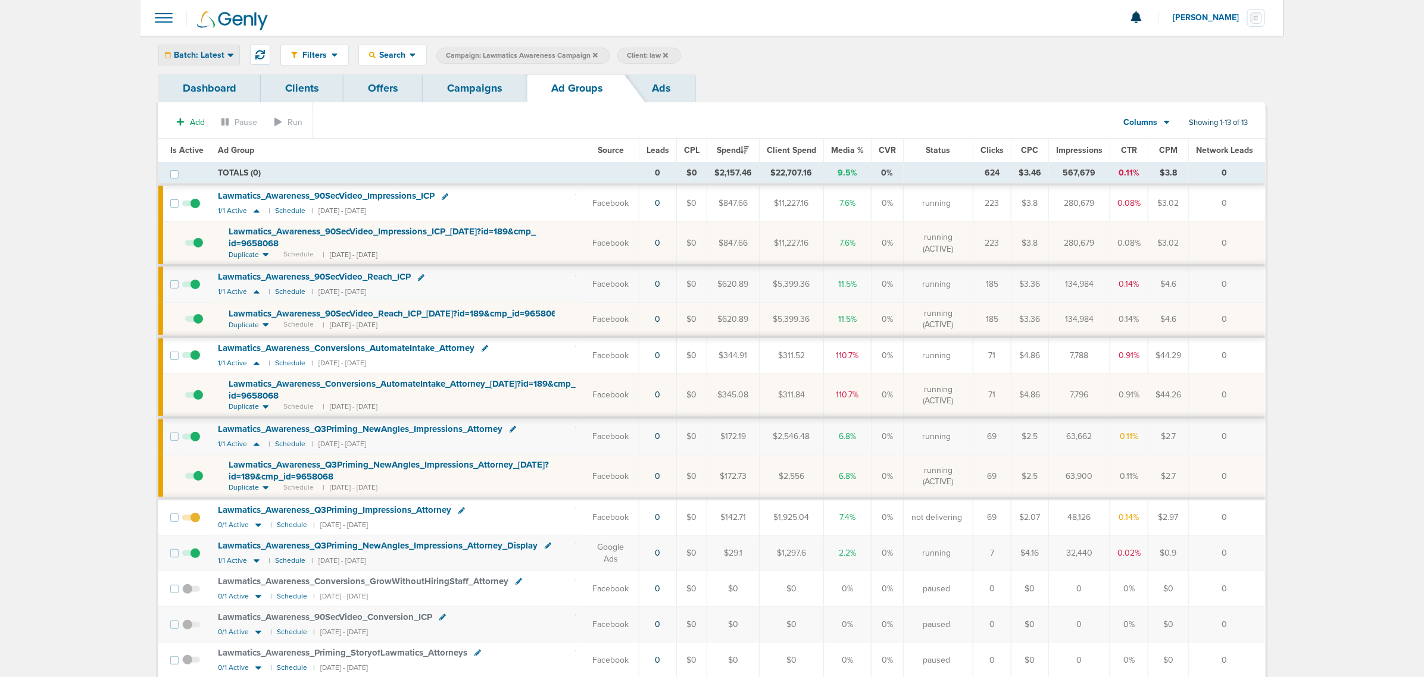
click at [227, 63] on div "Batch: Latest" at bounding box center [199, 55] width 80 height 20
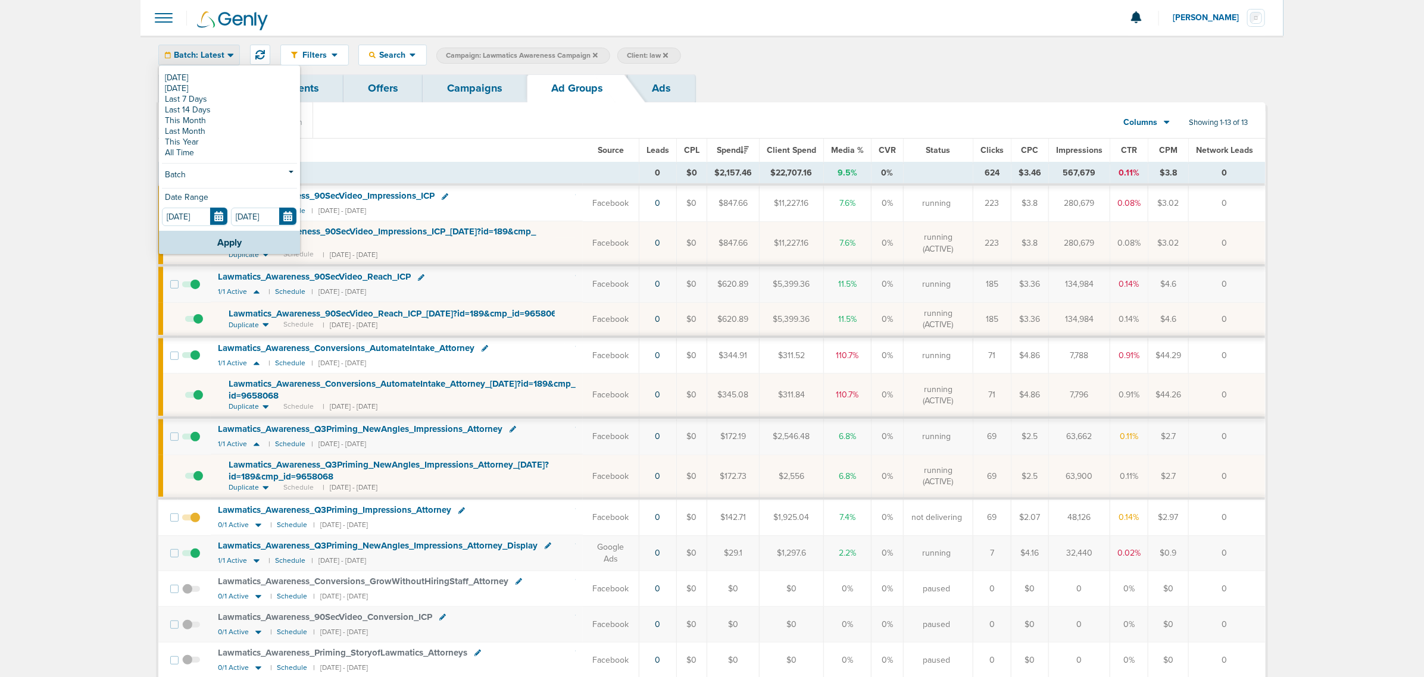
click at [540, 128] on section "Add Pause Run Columns Media Stats Sales Performance Custom Showing 1-13 of 13" at bounding box center [711, 124] width 1107 height 27
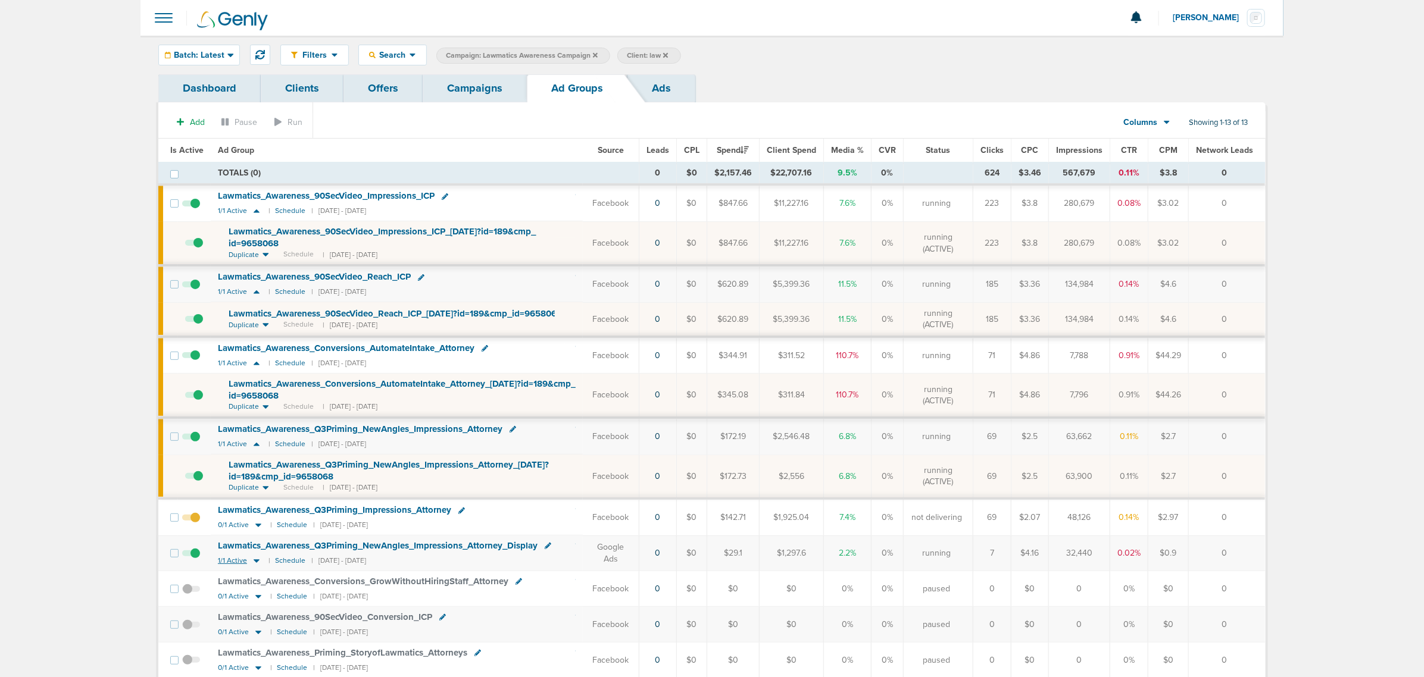
click at [251, 566] on icon at bounding box center [257, 561] width 12 height 10
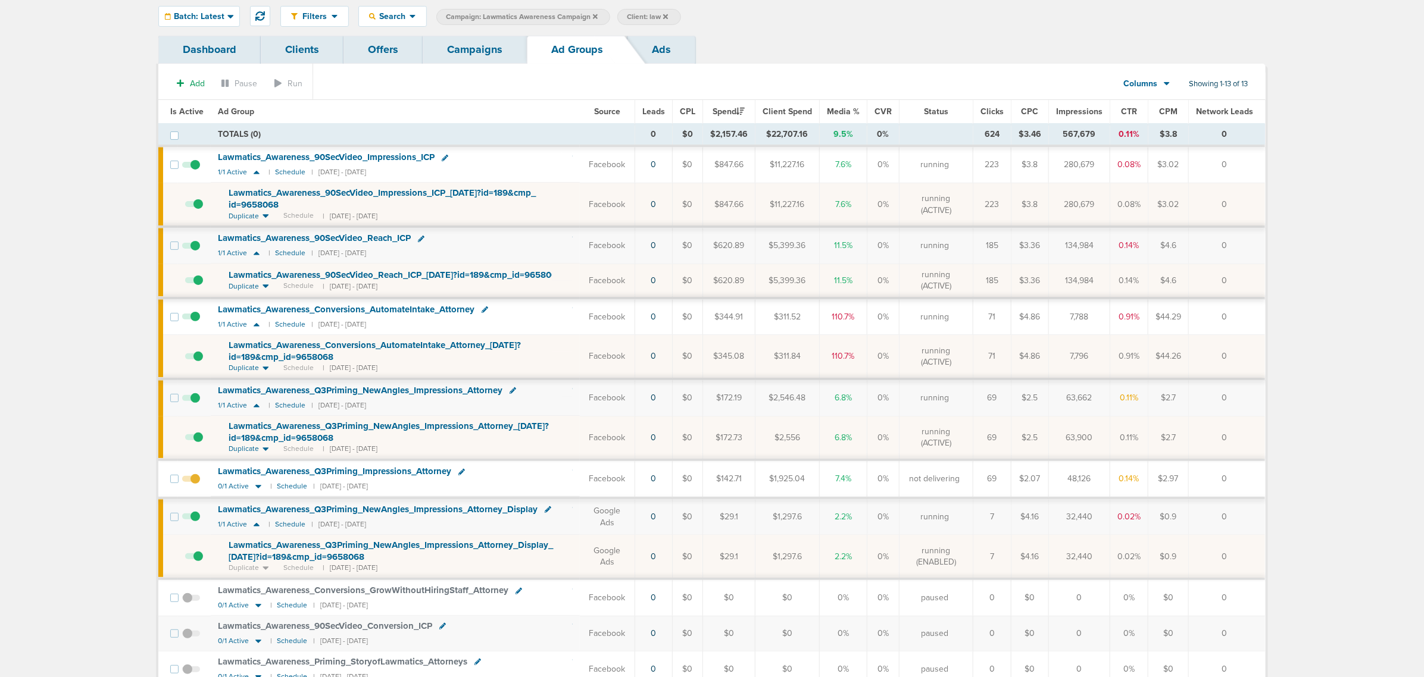
scroll to position [74, 0]
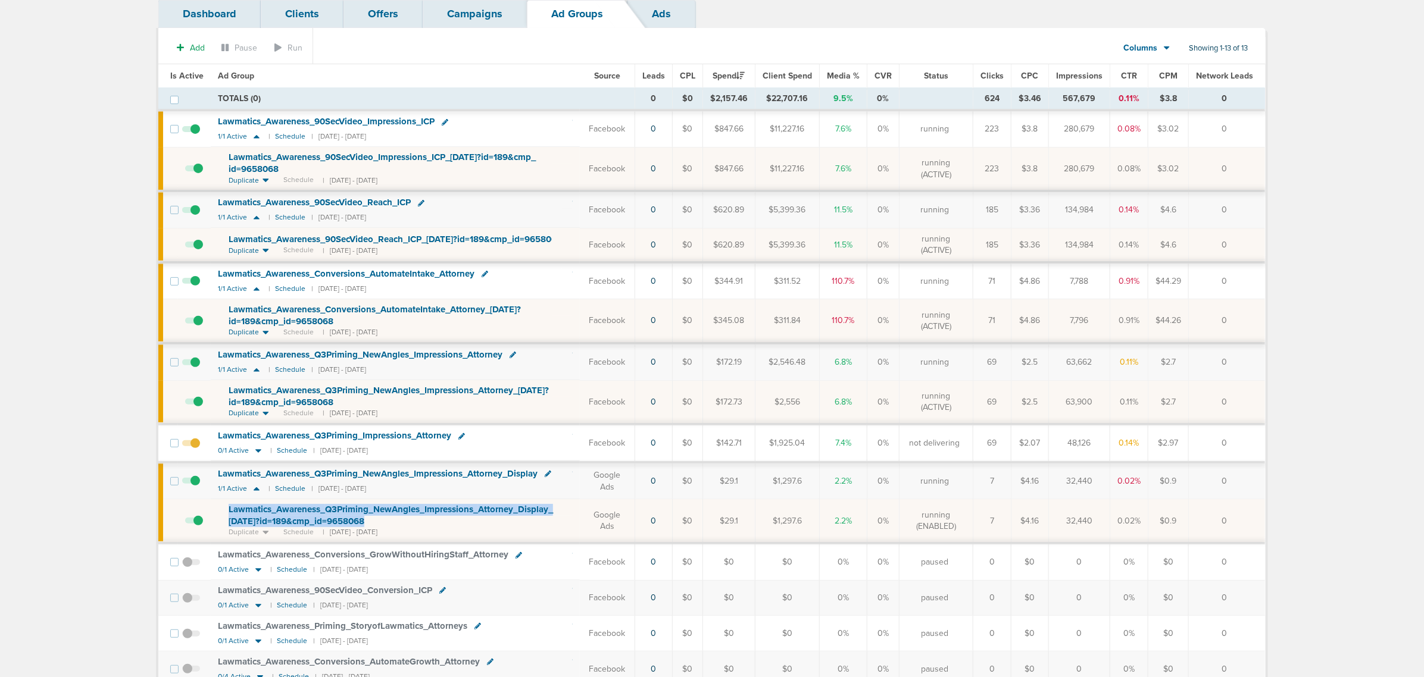
drag, startPoint x: 387, startPoint y: 523, endPoint x: 216, endPoint y: 504, distance: 171.8
click at [218, 504] on td "Lawmatics_ Awareness_ Q3Priming_ NewAngles_ Impressions_ Attorney_ Display_ [DA…" at bounding box center [395, 521] width 369 height 44
copy span "Lawmatics_ Awareness_ Q3Priming_ NewAngles_ Impressions_ Attorney_ Display_ [DA…"
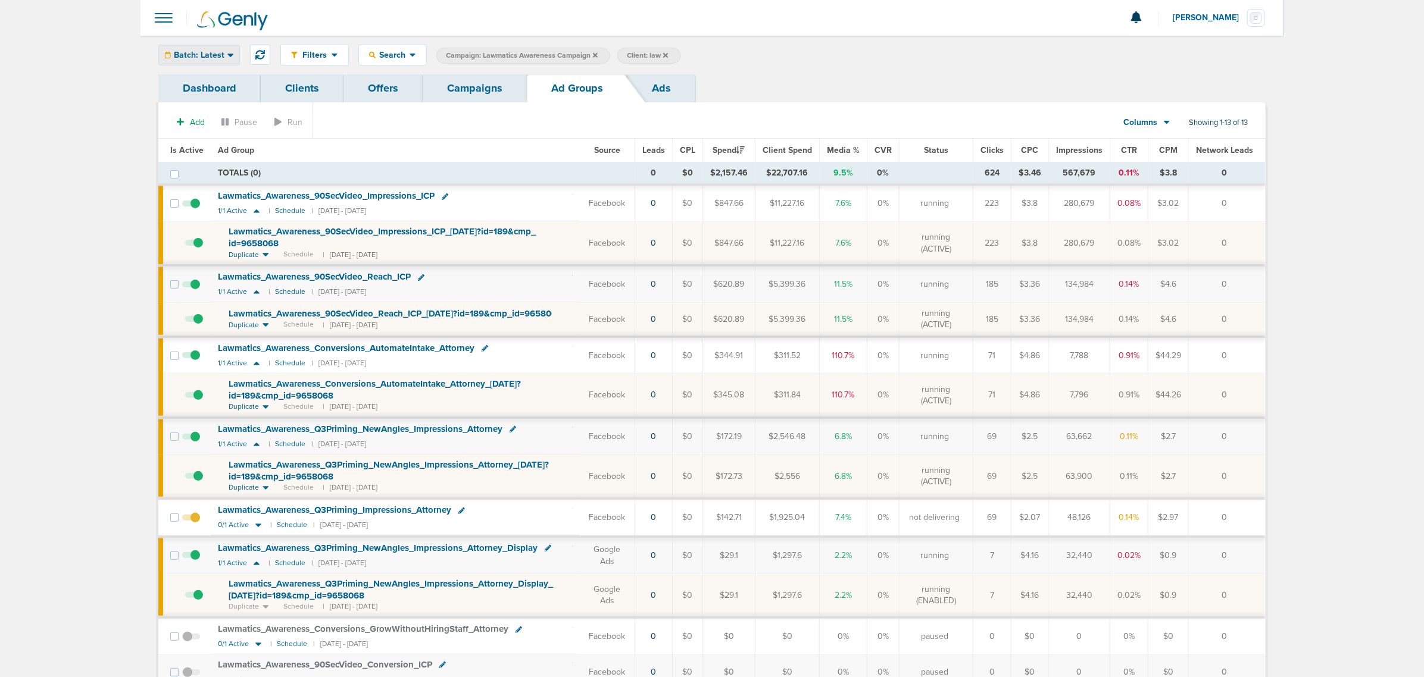
click at [228, 52] on icon at bounding box center [230, 55] width 7 height 10
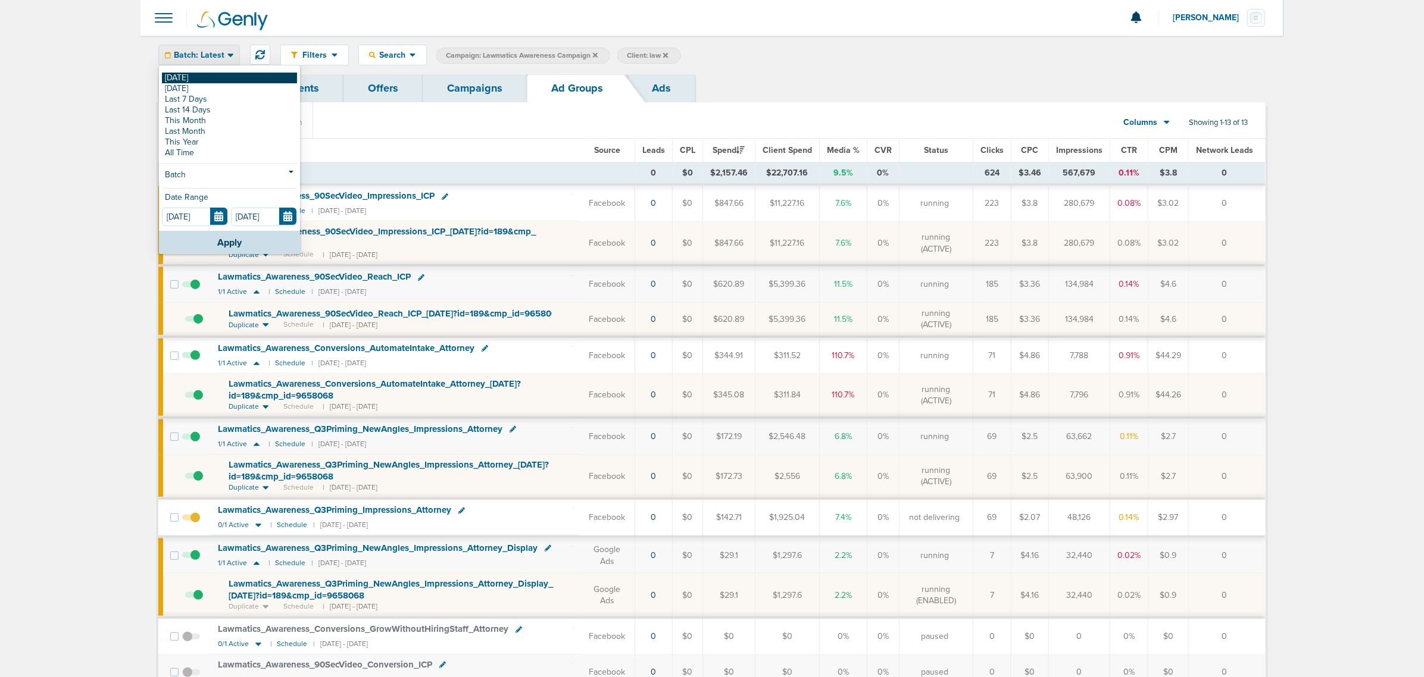
click at [218, 78] on link "[DATE]" at bounding box center [229, 78] width 135 height 11
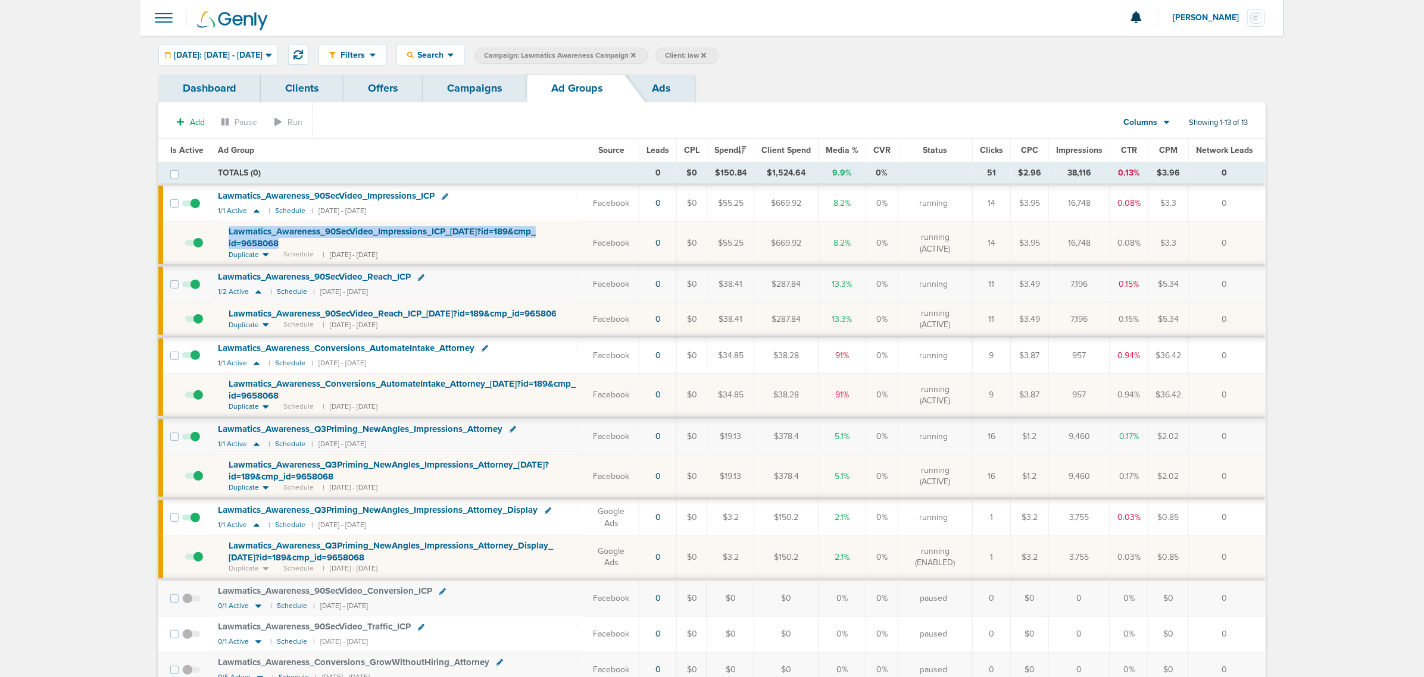
drag, startPoint x: 329, startPoint y: 245, endPoint x: 218, endPoint y: 236, distance: 111.1
click at [218, 236] on td "Lawmatics_ Awareness_ 90SecVideo_ Impressions_ ICP_ [DATE]?id=189&cmp_ id=96580…" at bounding box center [397, 243] width 373 height 44
copy span "Lawmatics_ Awareness_ 90SecVideo_ Impressions_ ICP_ [DATE]?id=189&cmp_ id=96580…"
click at [445, 195] on icon at bounding box center [445, 196] width 7 height 7
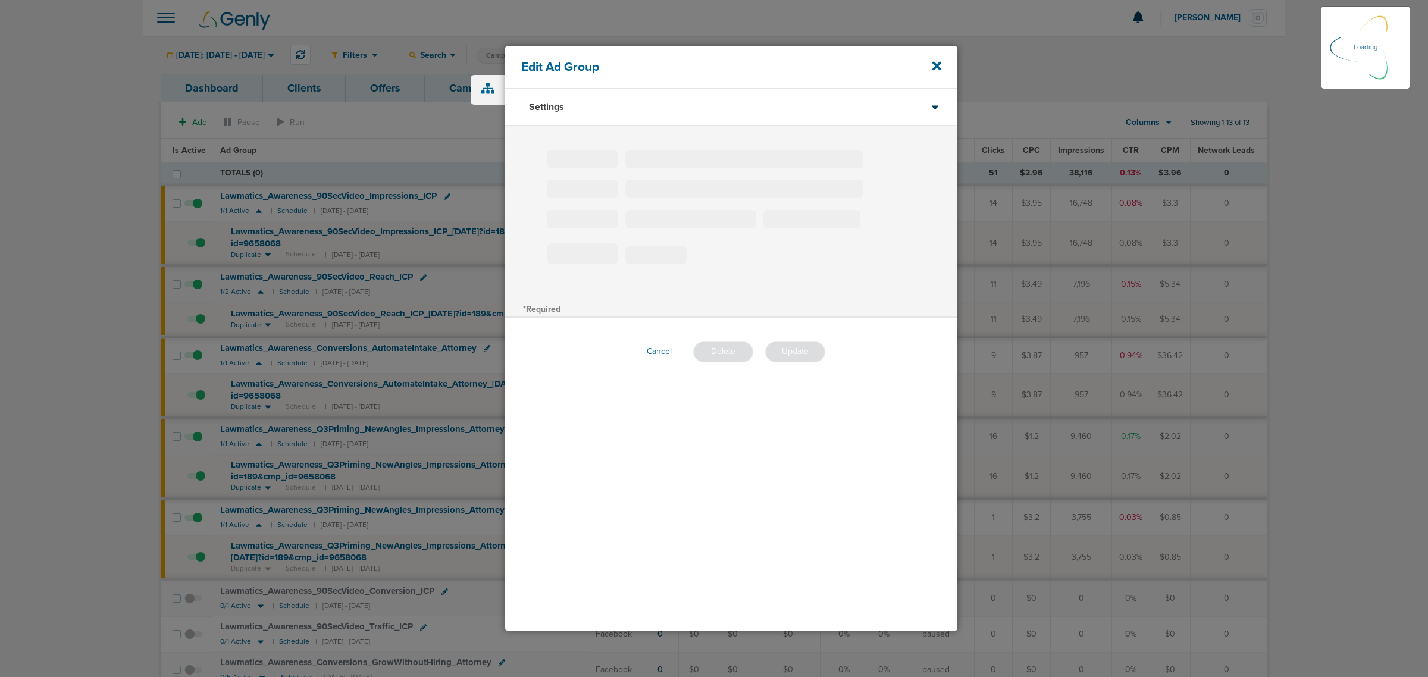
type input "Lawmatics_Awareness_90SecVideo_Impressions_ICP"
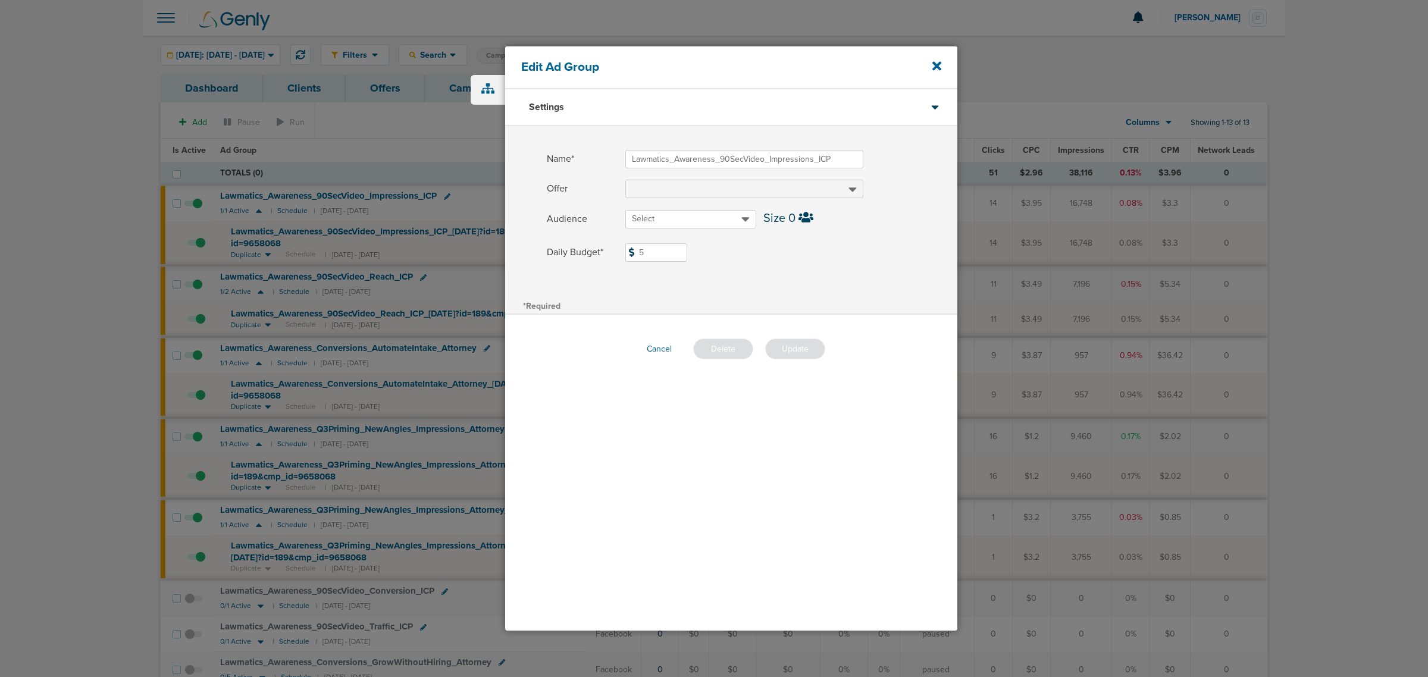
drag, startPoint x: 650, startPoint y: 254, endPoint x: 628, endPoint y: 259, distance: 22.7
click at [628, 259] on input "5" at bounding box center [656, 252] width 62 height 18
type input "3"
drag, startPoint x: 828, startPoint y: 244, endPoint x: 822, endPoint y: 274, distance: 30.9
click at [828, 244] on label "Daily Budget* 3 $3" at bounding box center [752, 252] width 411 height 18
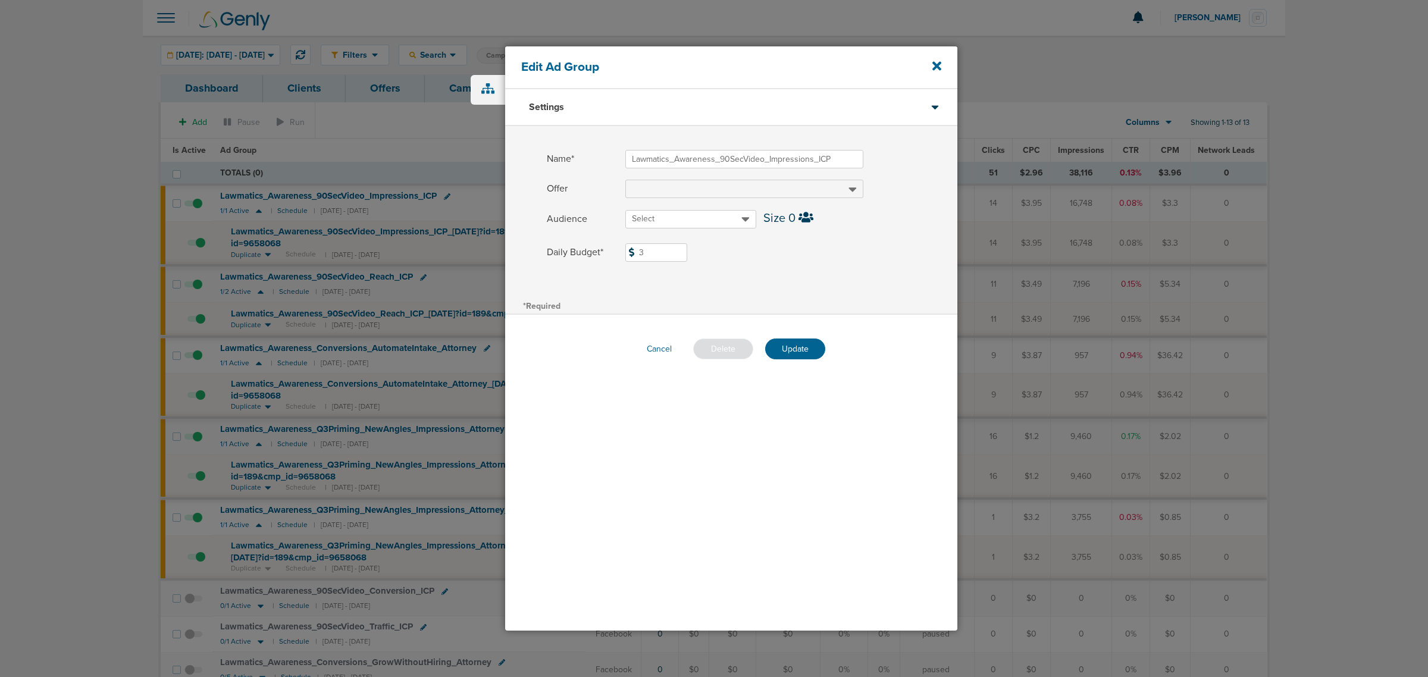
click at [687, 244] on input "3" at bounding box center [656, 252] width 62 height 18
click at [806, 347] on button "Update" at bounding box center [795, 349] width 60 height 21
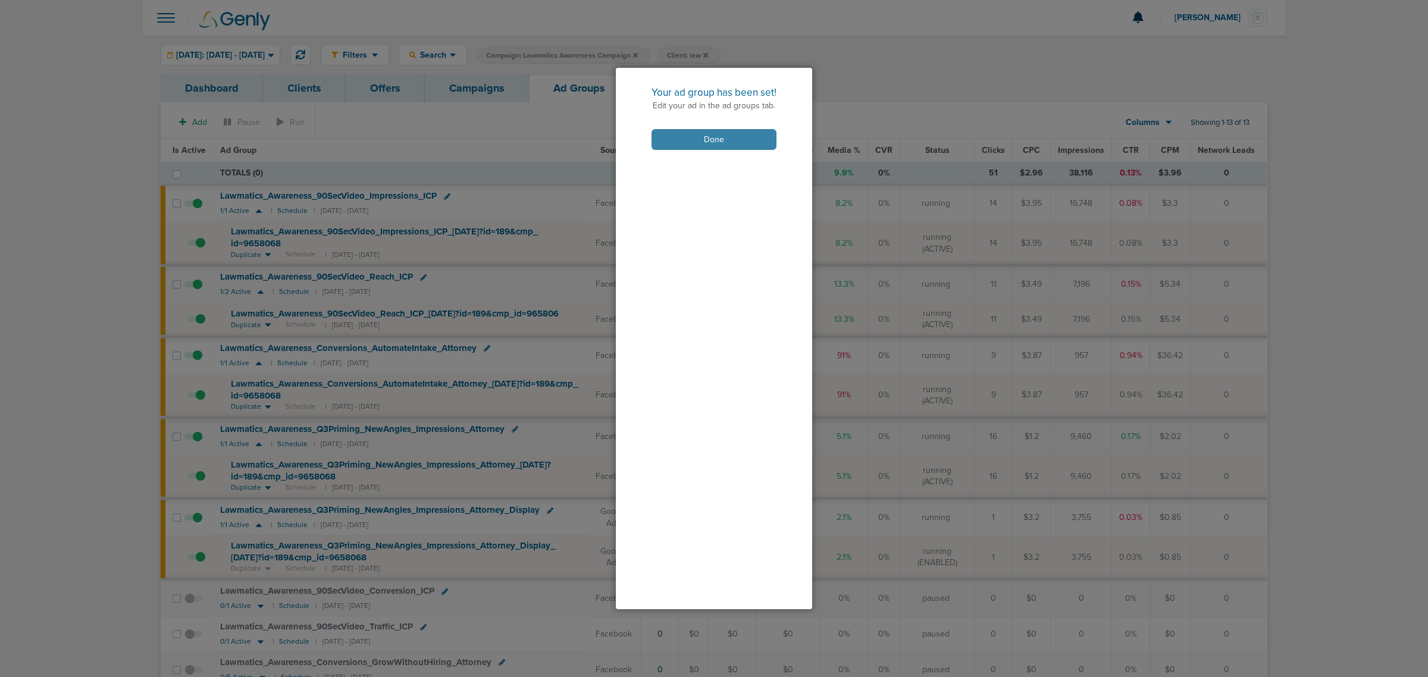
click at [721, 139] on button "Done" at bounding box center [714, 139] width 125 height 21
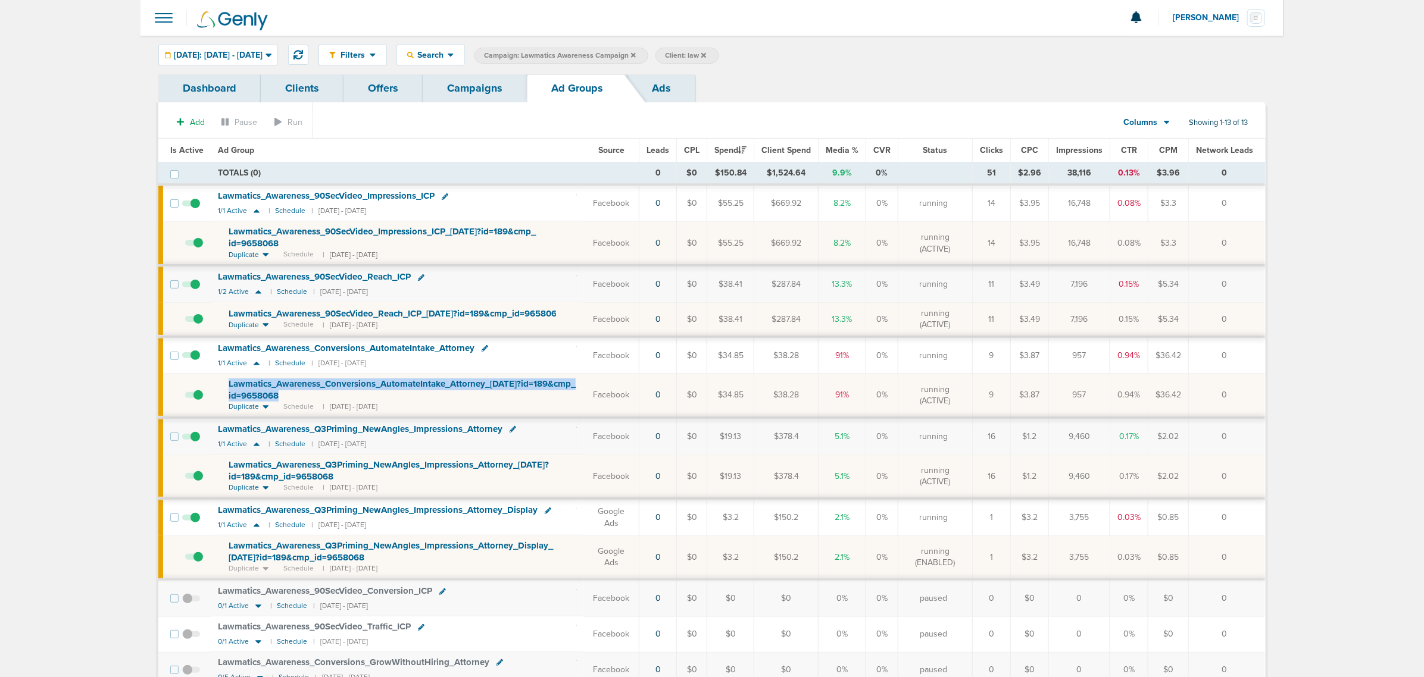
drag, startPoint x: 350, startPoint y: 399, endPoint x: 200, endPoint y: 392, distance: 150.1
click at [200, 392] on tr "Lawmatics_ Awareness_ Conversions_ AutomateIntake_ Attorney_ [DATE]?id=189&cmp_…" at bounding box center [711, 396] width 1106 height 44
click at [540, 402] on div "Lawmatics_ Awareness_ Conversions_ AutomateIntake_ Attorney_ [DATE]?id=189&cmp_…" at bounding box center [403, 390] width 348 height 23
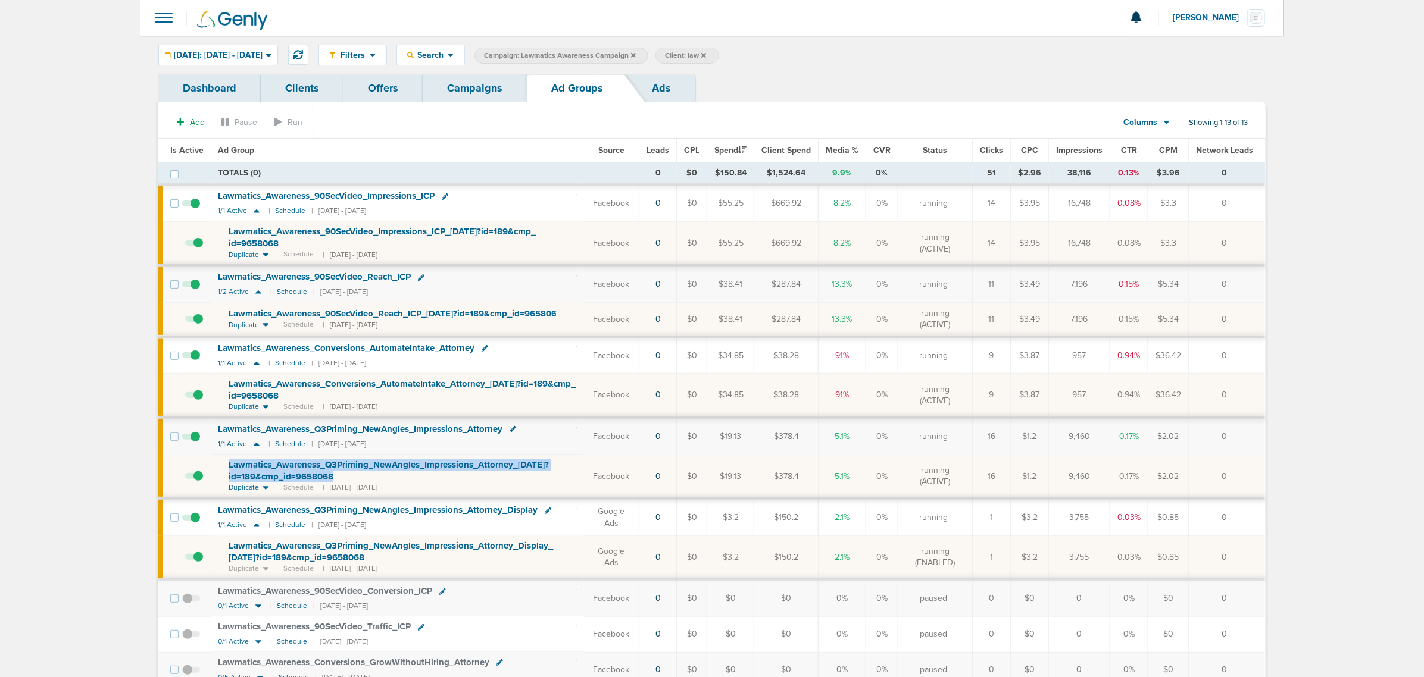
drag, startPoint x: 342, startPoint y: 479, endPoint x: 196, endPoint y: 466, distance: 146.4
click at [196, 466] on tr "Lawmatics_ Awareness_ Q3Priming_ NewAngles_ Impressions_ Attorney_ [DATE]?id=18…" at bounding box center [711, 477] width 1106 height 44
click at [512, 431] on icon at bounding box center [512, 429] width 7 height 7
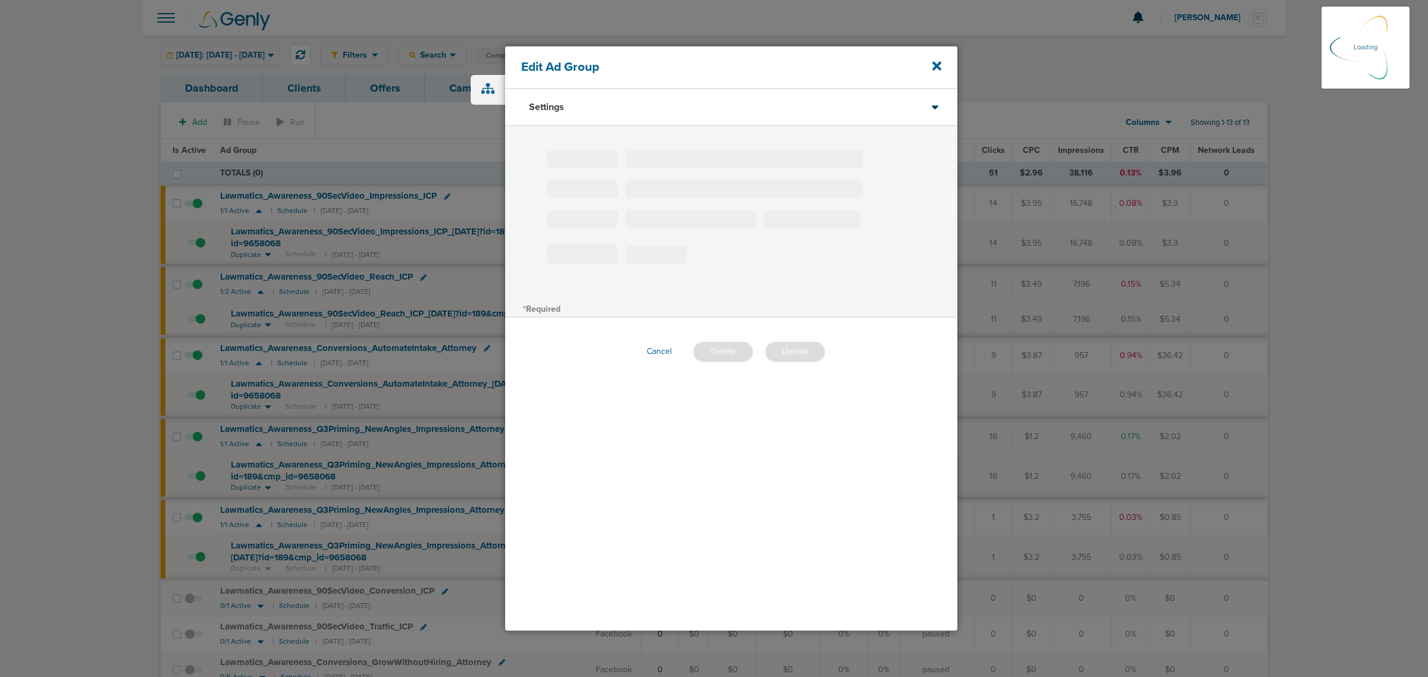
type input "Lawmatics_Awareness_Q3Priming_NewAngles_Impressions_Attorney"
type input "180"
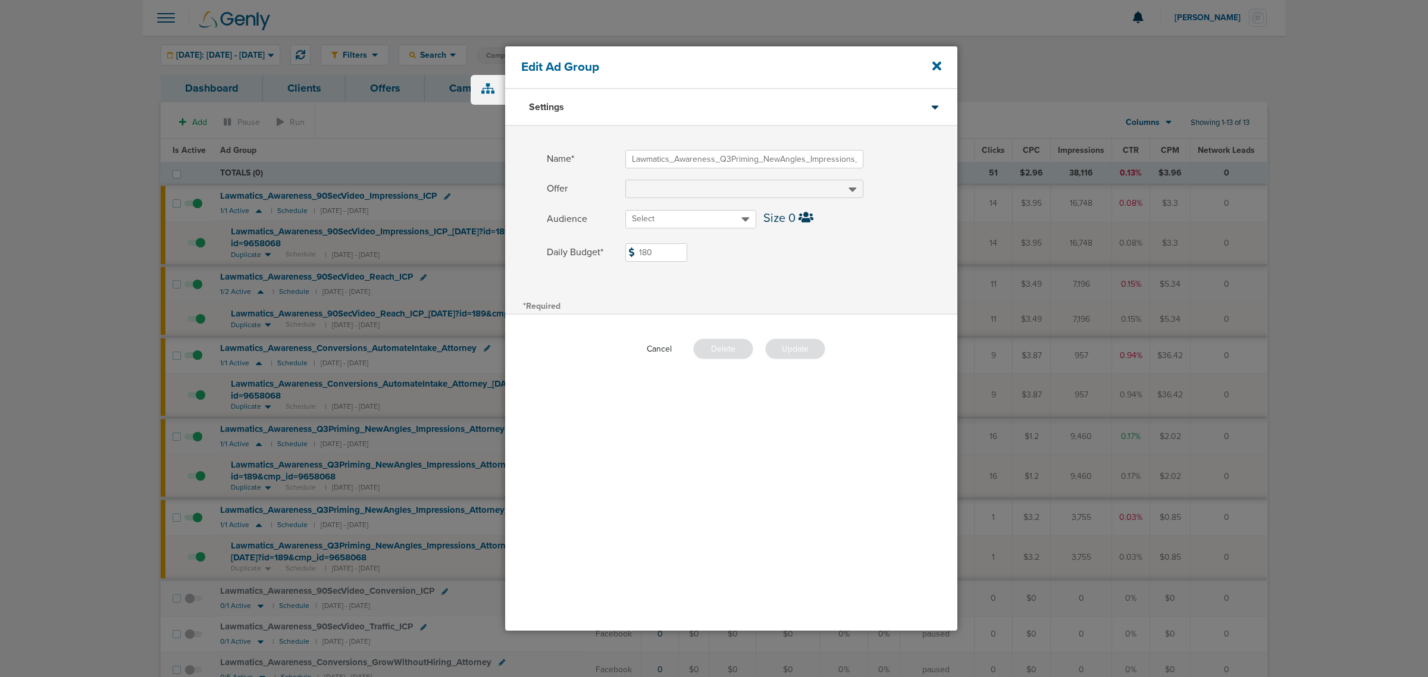
click at [659, 348] on button "Cancel" at bounding box center [659, 349] width 44 height 18
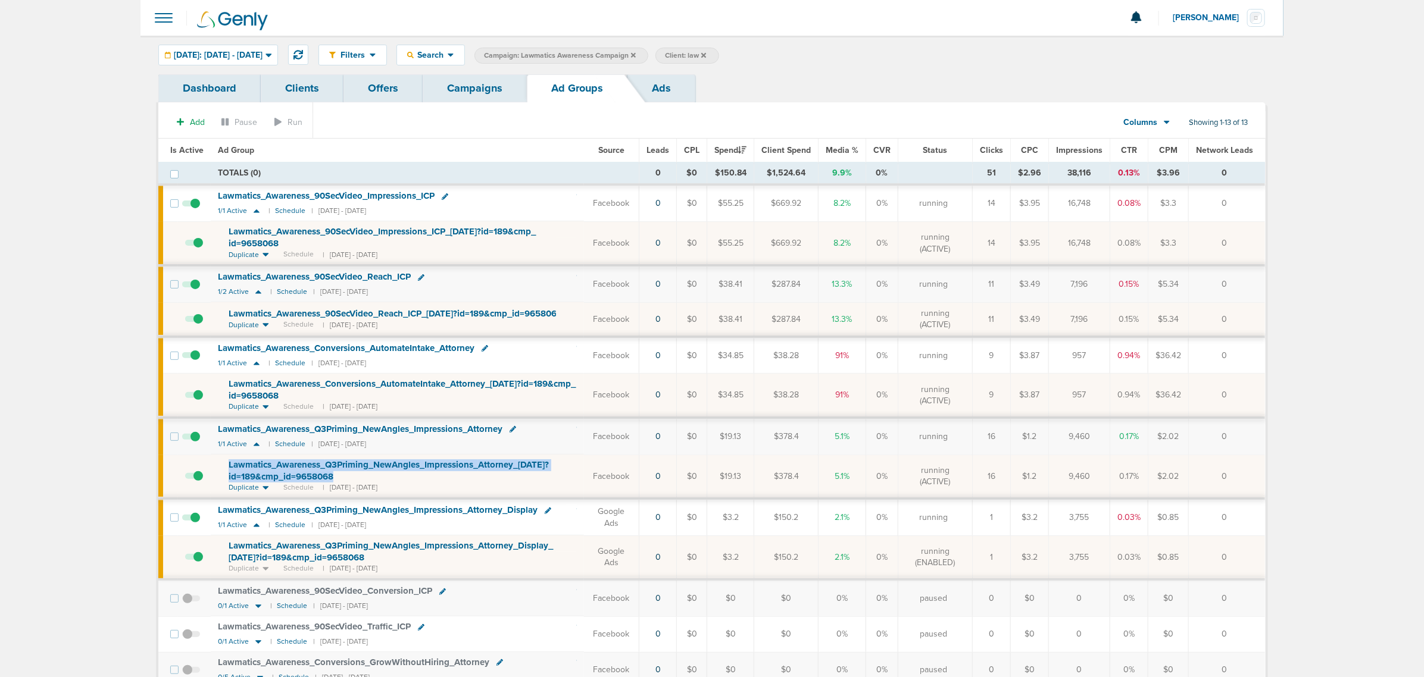
drag, startPoint x: 357, startPoint y: 478, endPoint x: 218, endPoint y: 466, distance: 139.8
click at [218, 466] on td "Lawmatics_ Awareness_ Q3Priming_ NewAngles_ Impressions_ Attorney_ [DATE]?id=18…" at bounding box center [397, 477] width 373 height 44
copy span "Lawmatics_ Awareness_ Q3Priming_ NewAngles_ Impressions_ Attorney_ [DATE]?id=18…"
click at [513, 430] on icon at bounding box center [512, 429] width 7 height 7
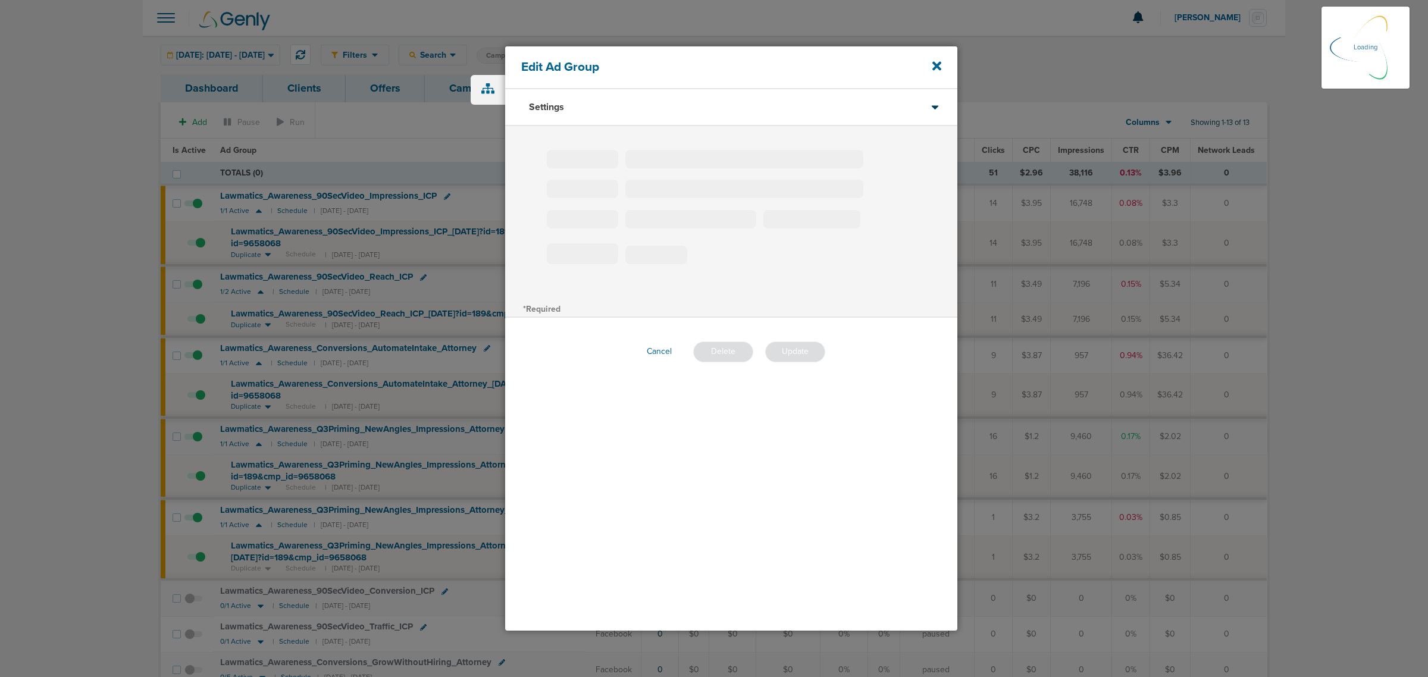
type input "Lawmatics_Awareness_Q3Priming_NewAngles_Impressions_Attorney"
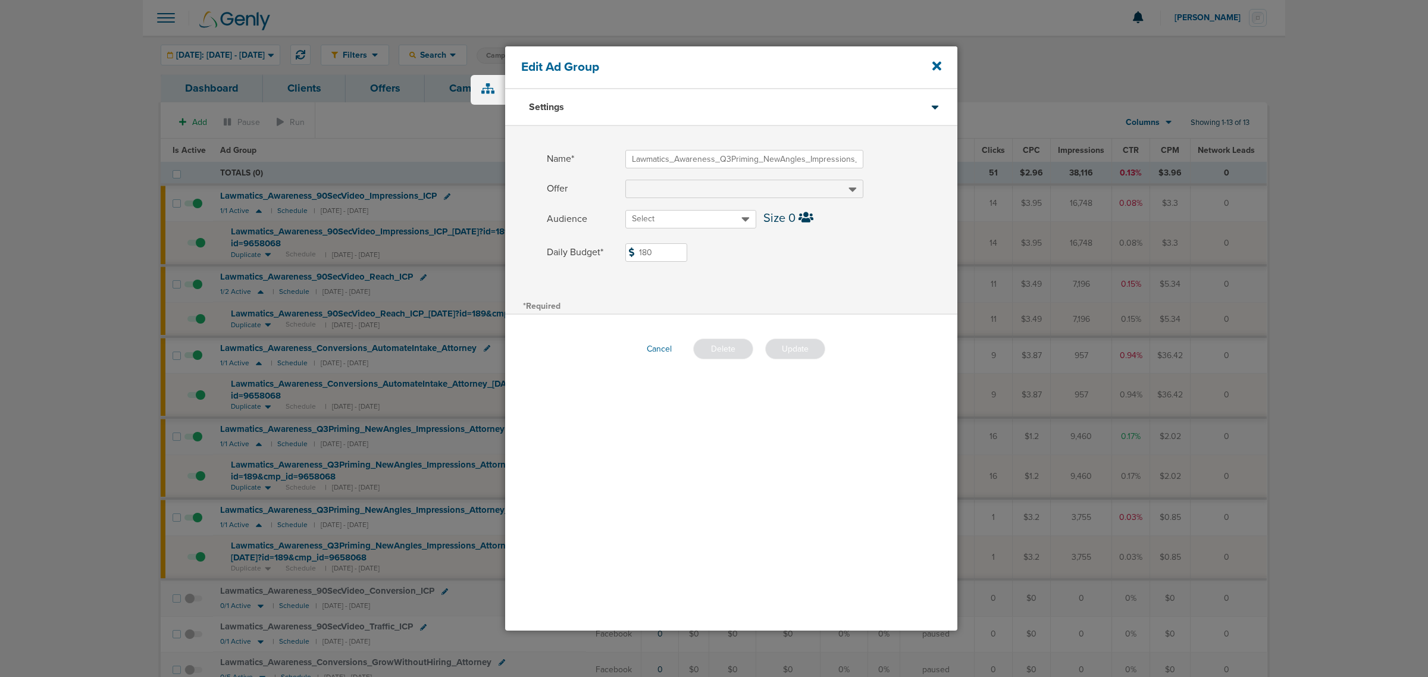
drag, startPoint x: 683, startPoint y: 248, endPoint x: 574, endPoint y: 255, distance: 109.1
click at [574, 255] on label "Daily Budget* 180 $180" at bounding box center [752, 252] width 411 height 18
type input "2"
click at [837, 270] on span at bounding box center [791, 268] width 332 height 8
click at [805, 352] on button "Update" at bounding box center [795, 349] width 60 height 21
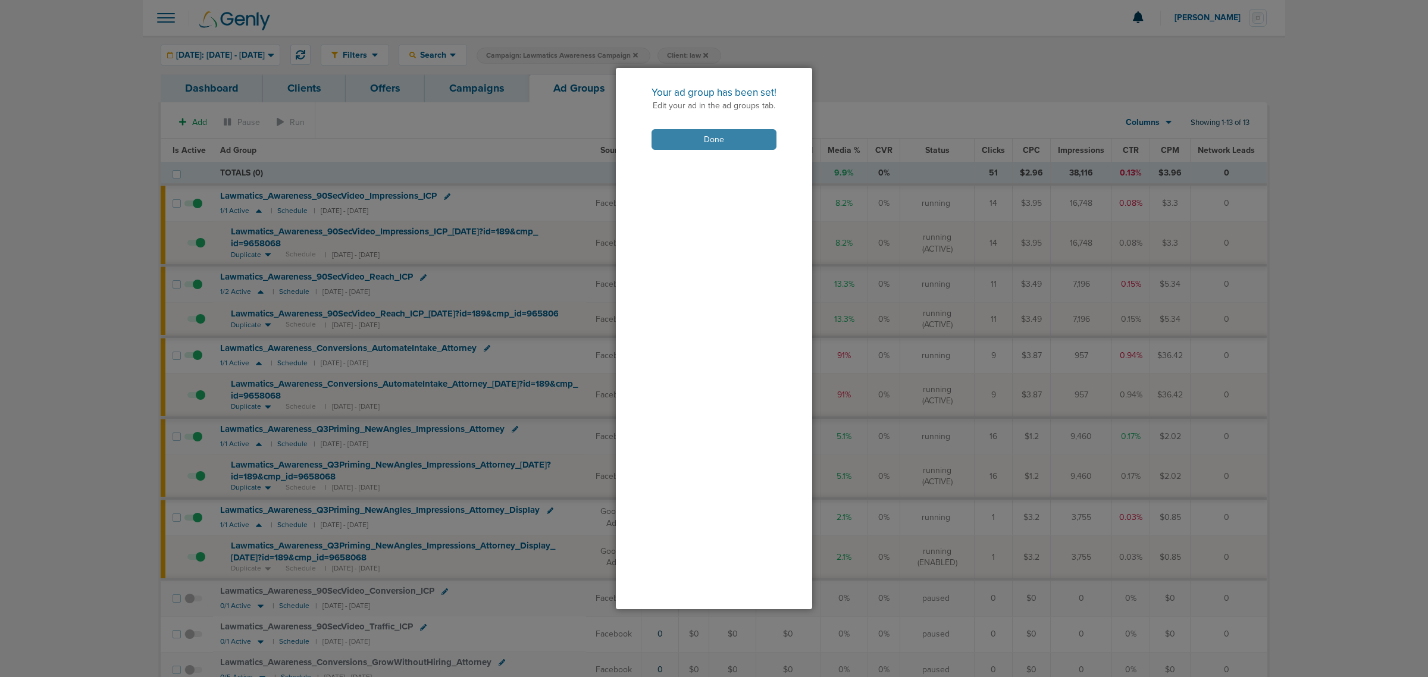
click at [721, 138] on button "Done" at bounding box center [714, 139] width 125 height 21
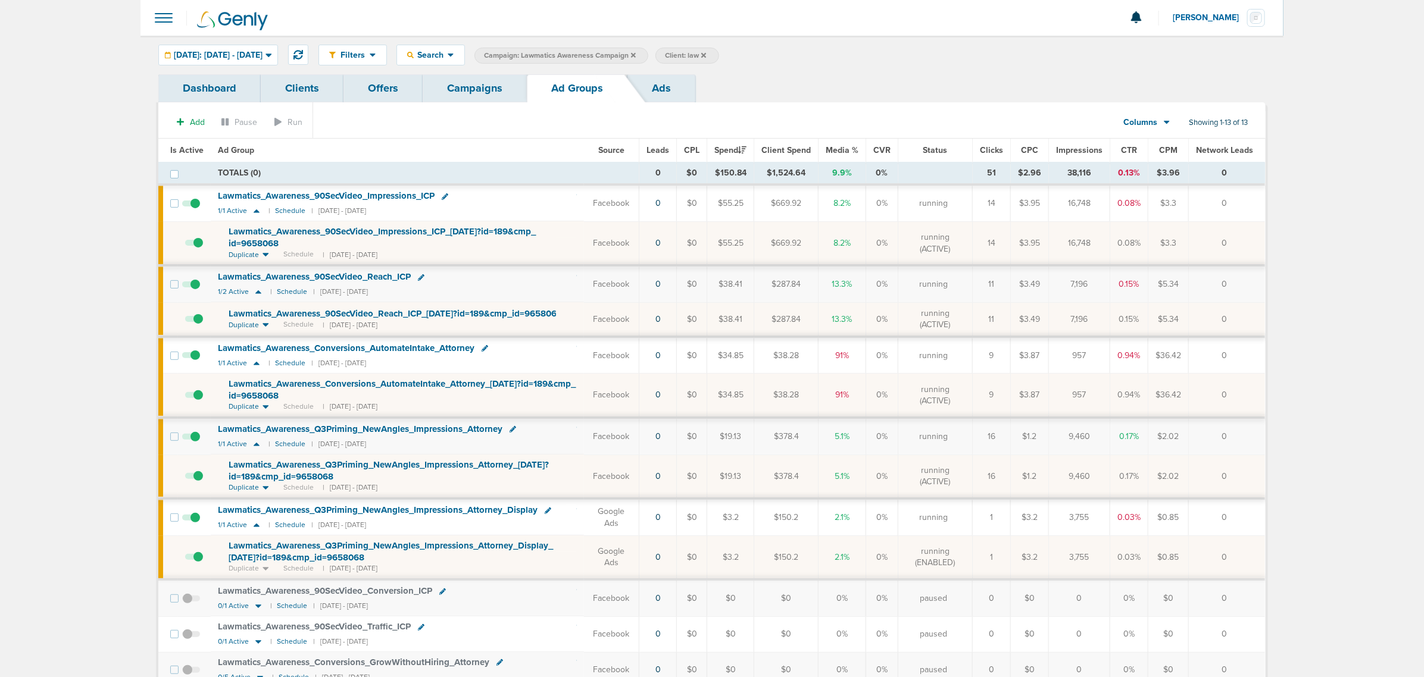
click at [548, 512] on icon at bounding box center [548, 511] width 7 height 7
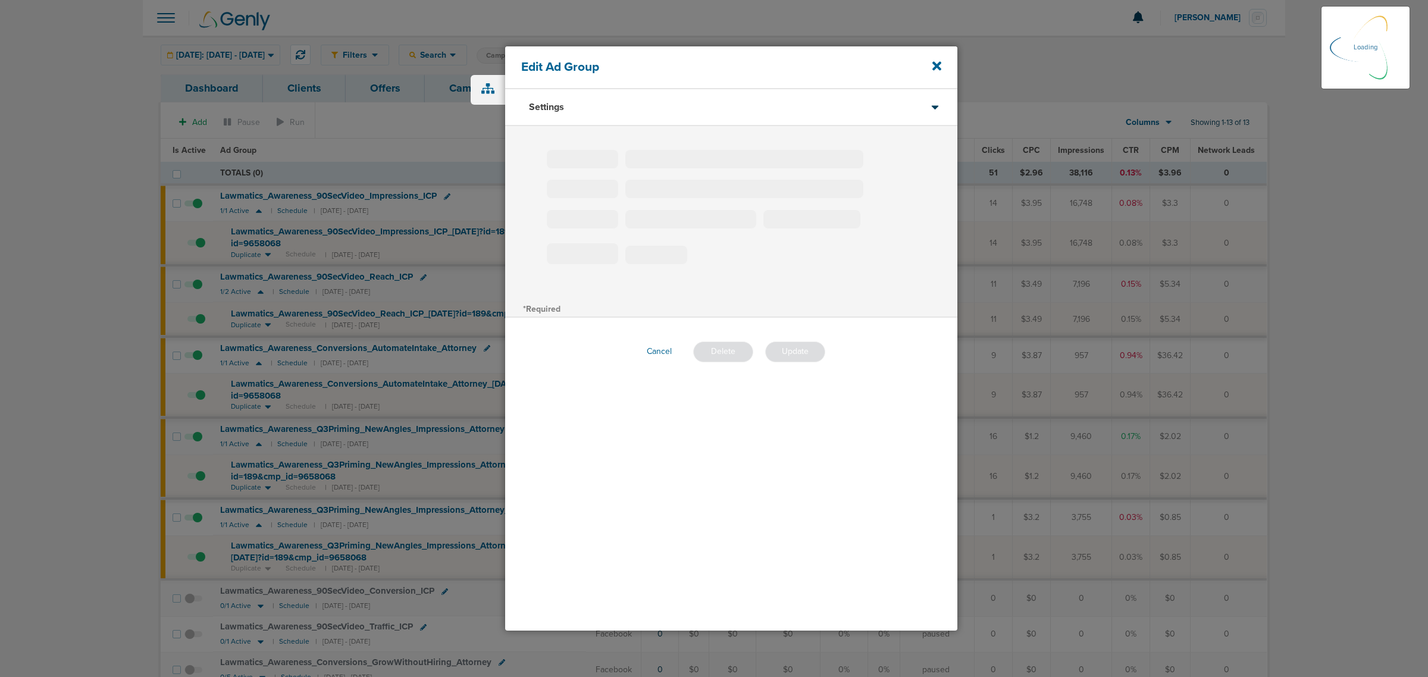
type input "Lawmatics_Awareness_Q3Priming_NewAngles_Impressions_Attorney_Display"
type input "0"
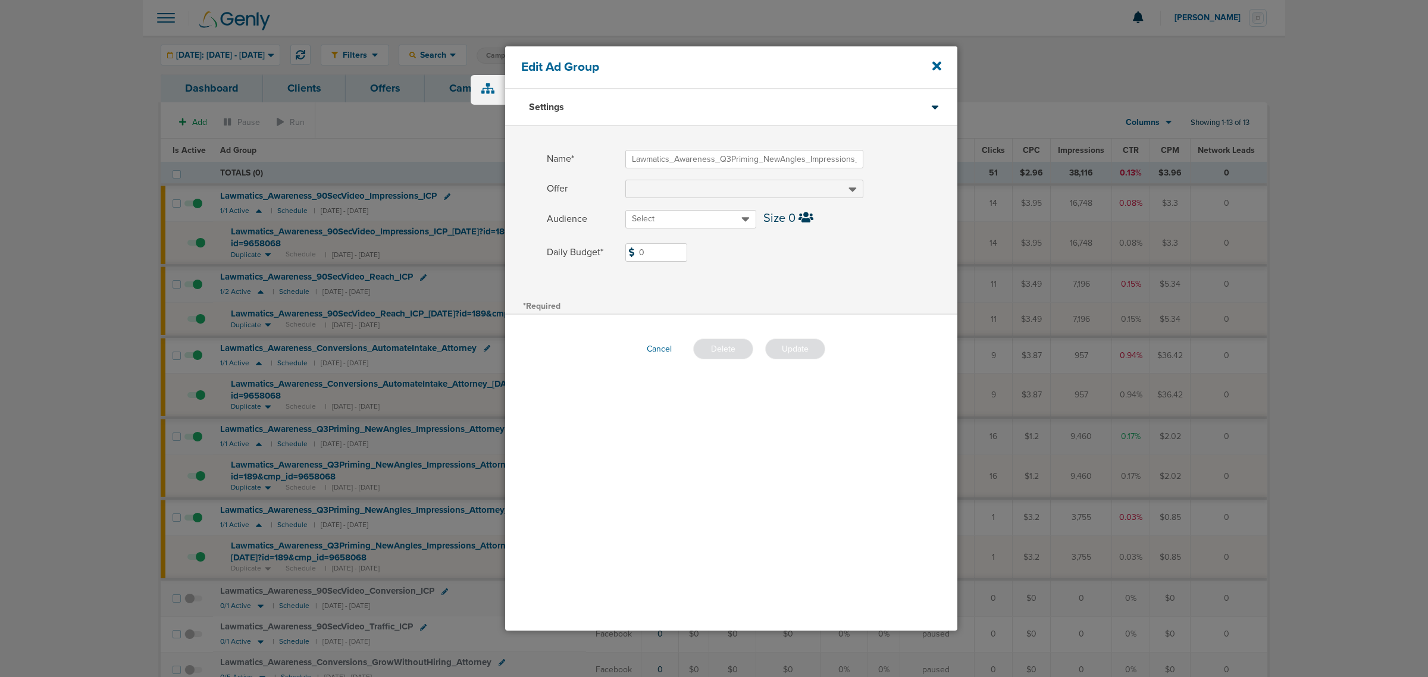
click at [659, 253] on input "0" at bounding box center [656, 252] width 62 height 18
type input "1"
drag, startPoint x: 825, startPoint y: 219, endPoint x: 818, endPoint y: 246, distance: 27.7
click at [825, 224] on span "Size 0" at bounding box center [861, 219] width 194 height 18
click at [722, 352] on div "Cancel [GEOGRAPHIC_DATA] Update" at bounding box center [731, 349] width 188 height 21
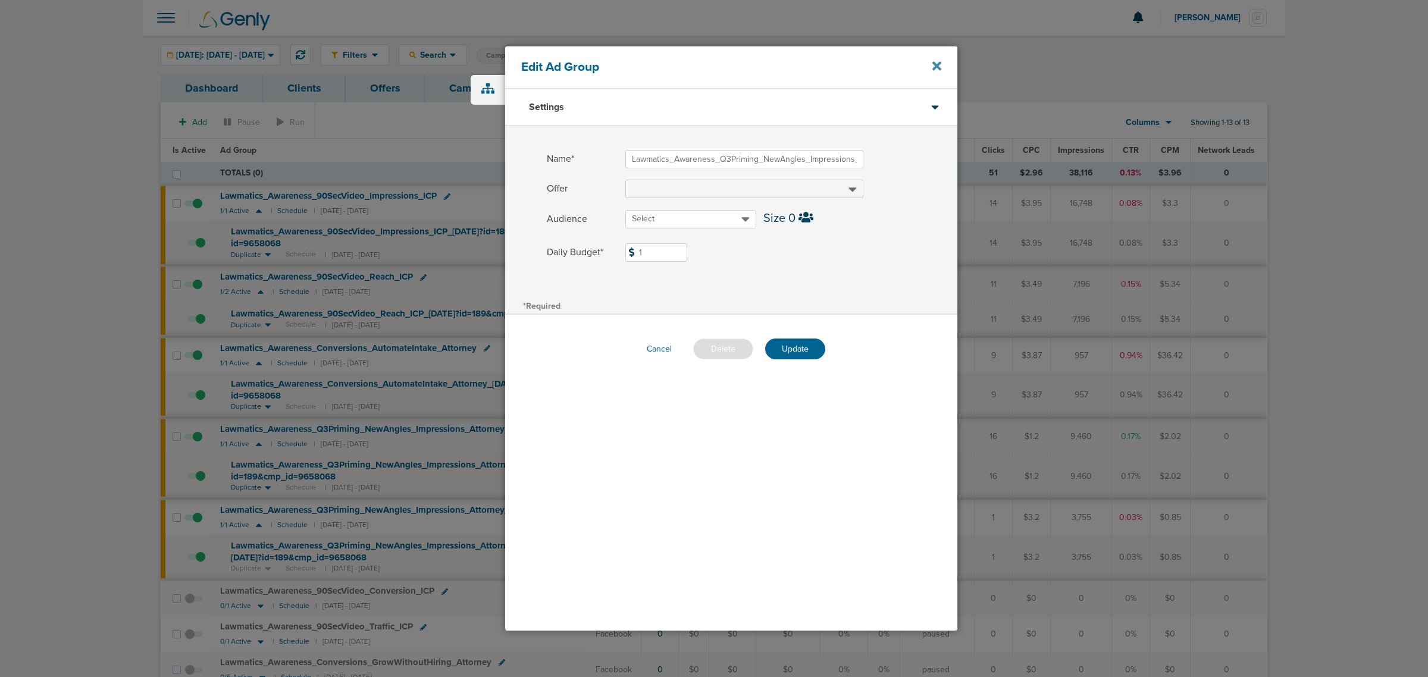
click at [939, 64] on icon at bounding box center [937, 66] width 9 height 9
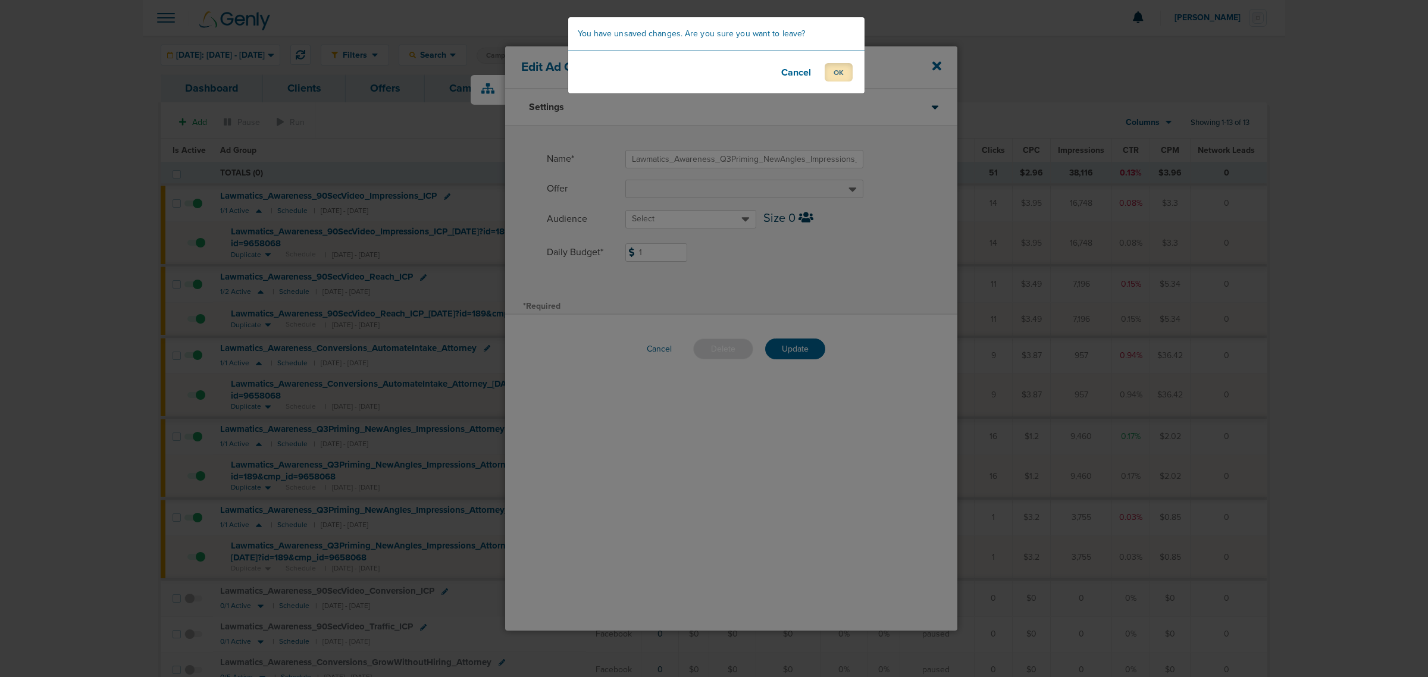
click at [833, 80] on button "OK" at bounding box center [839, 72] width 28 height 18
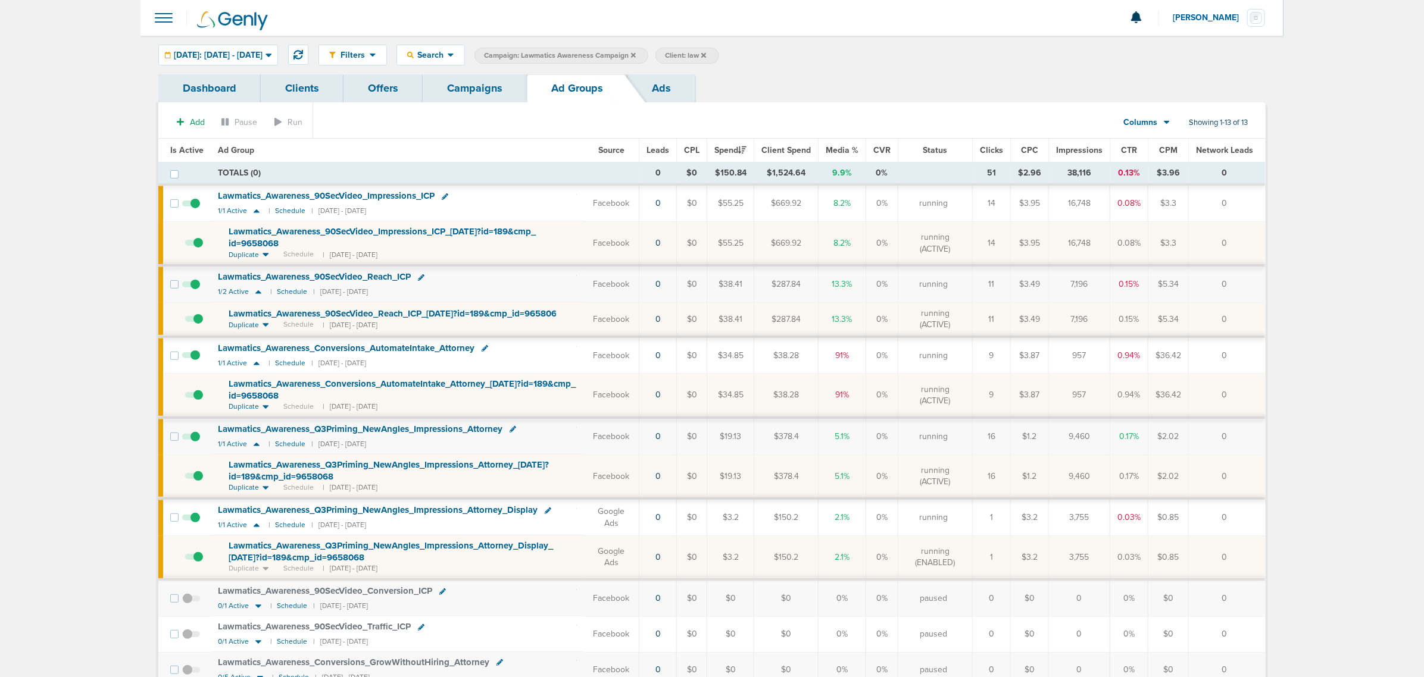
click at [485, 351] on icon at bounding box center [484, 348] width 7 height 7
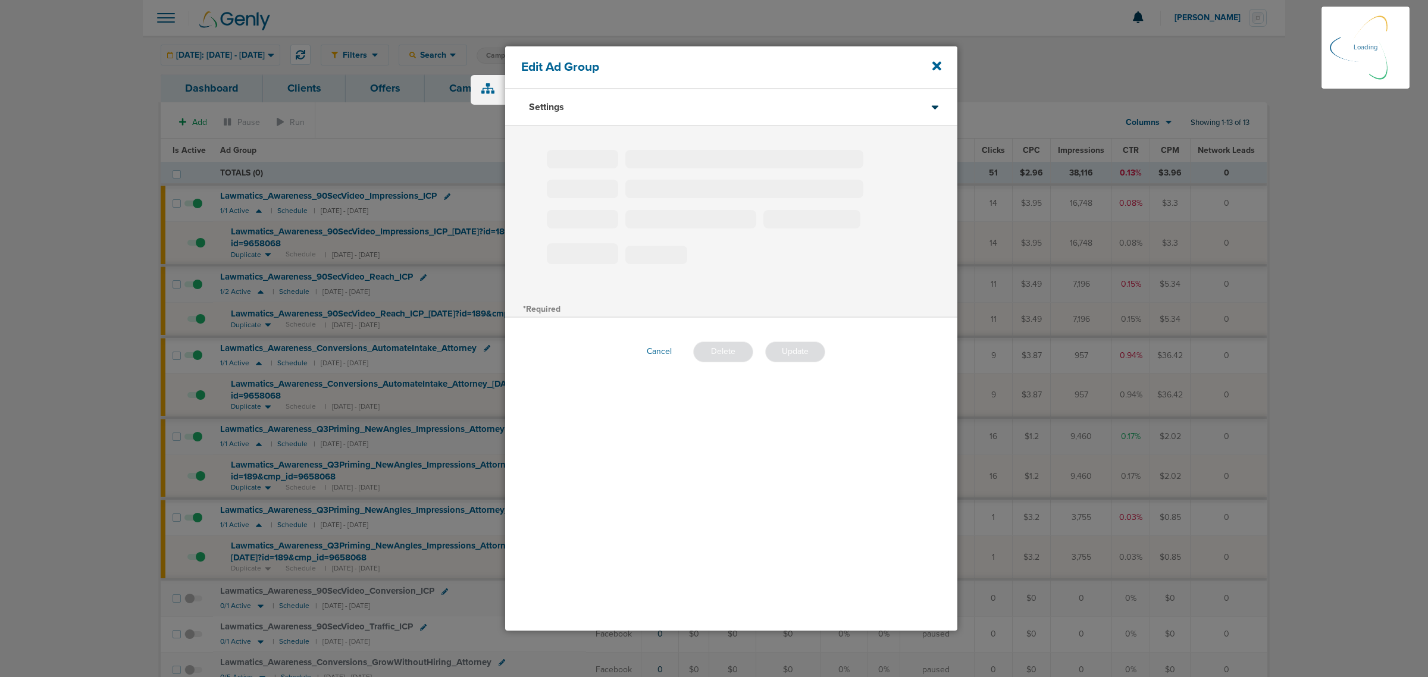
type input "Lawmatics_Awareness_Conversions_AutomateIntake_Attorney"
type input "3"
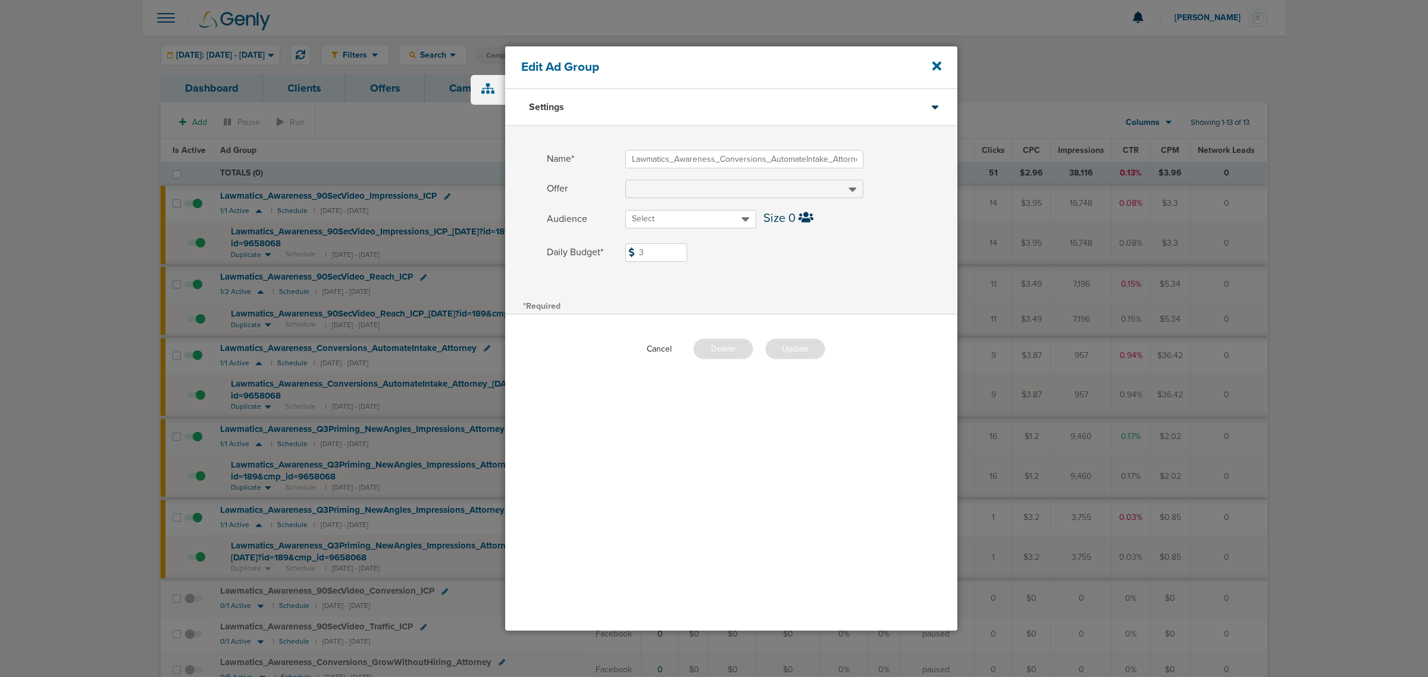
click at [665, 341] on button "Cancel" at bounding box center [659, 349] width 44 height 18
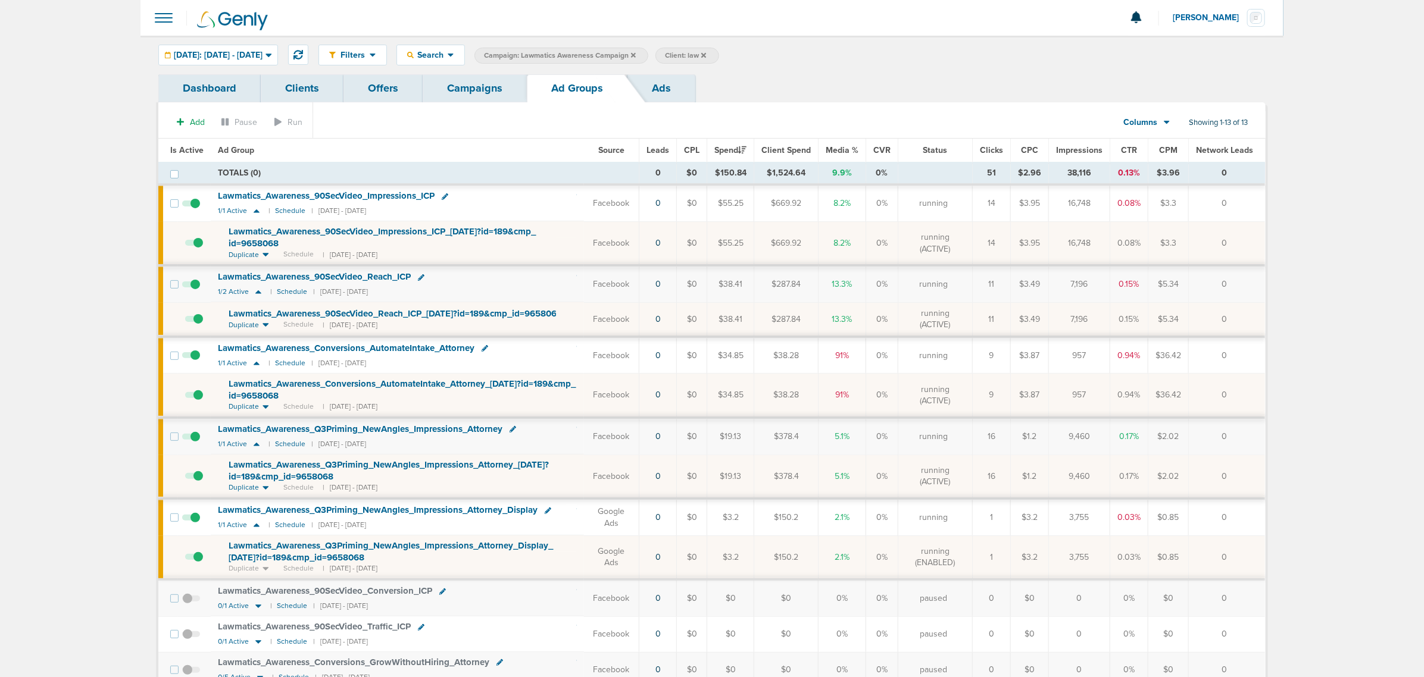
click at [512, 431] on icon at bounding box center [512, 429] width 7 height 7
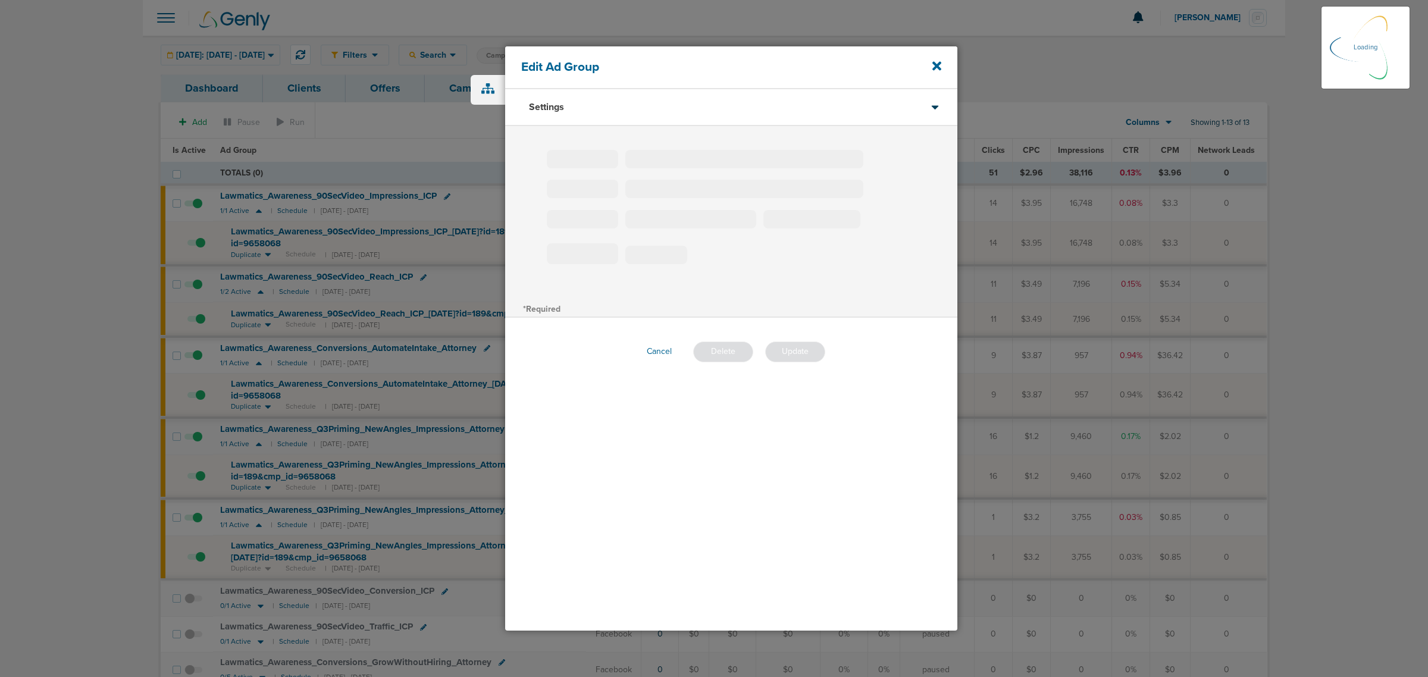
type input "Lawmatics_Awareness_Q3Priming_NewAngles_Impressions_Attorney"
type input "2"
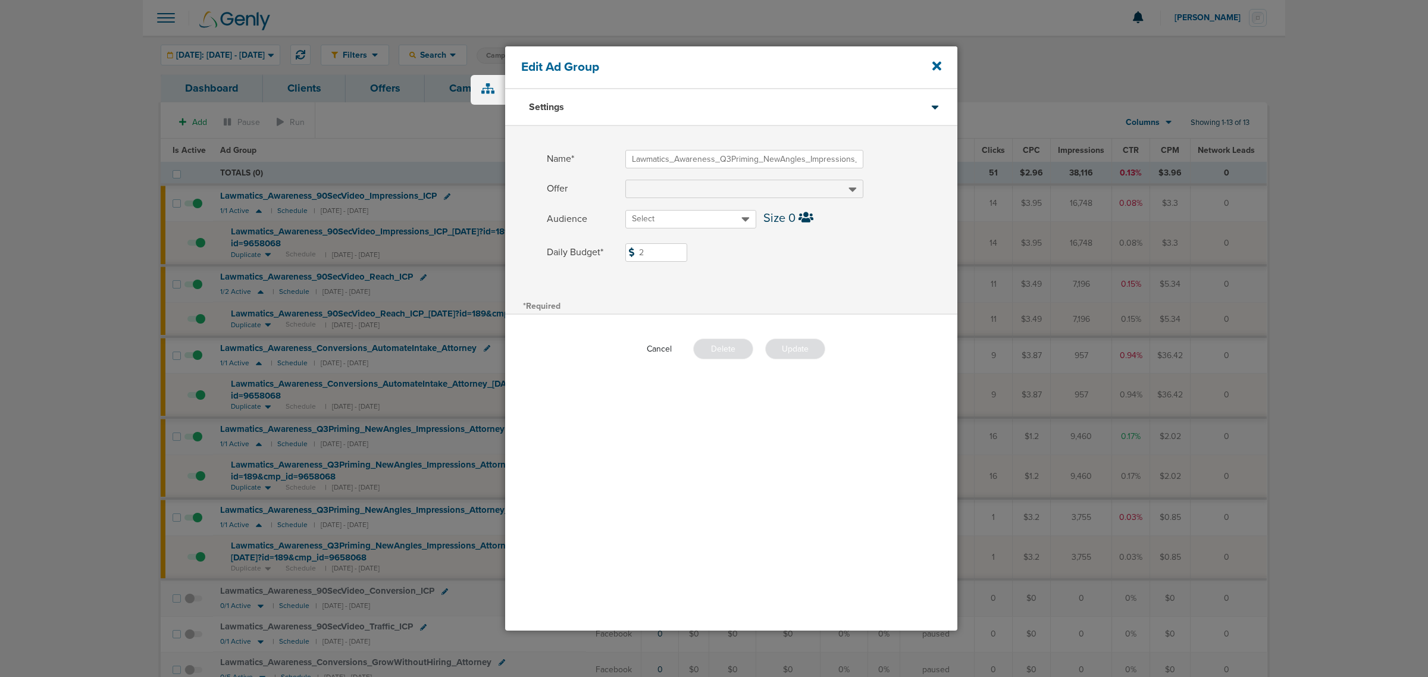
click at [667, 348] on button "Cancel" at bounding box center [659, 349] width 44 height 18
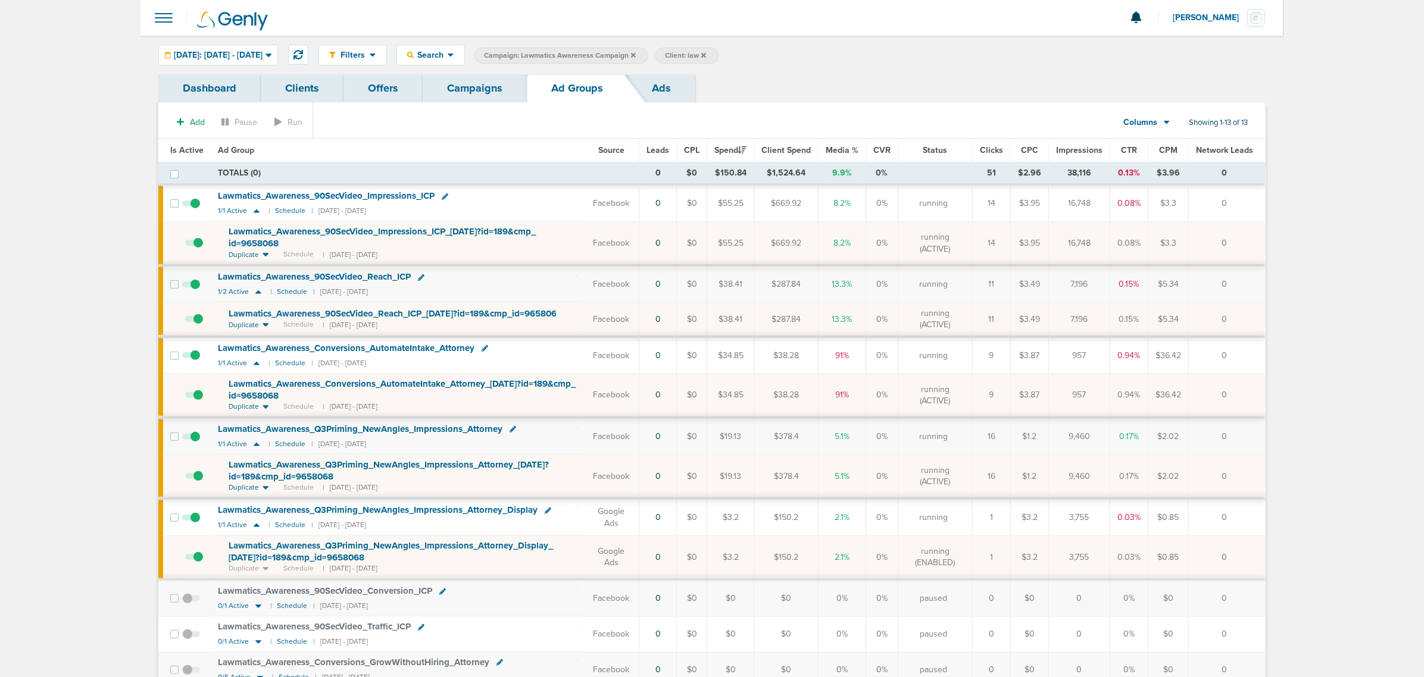
click at [423, 277] on icon at bounding box center [421, 277] width 7 height 7
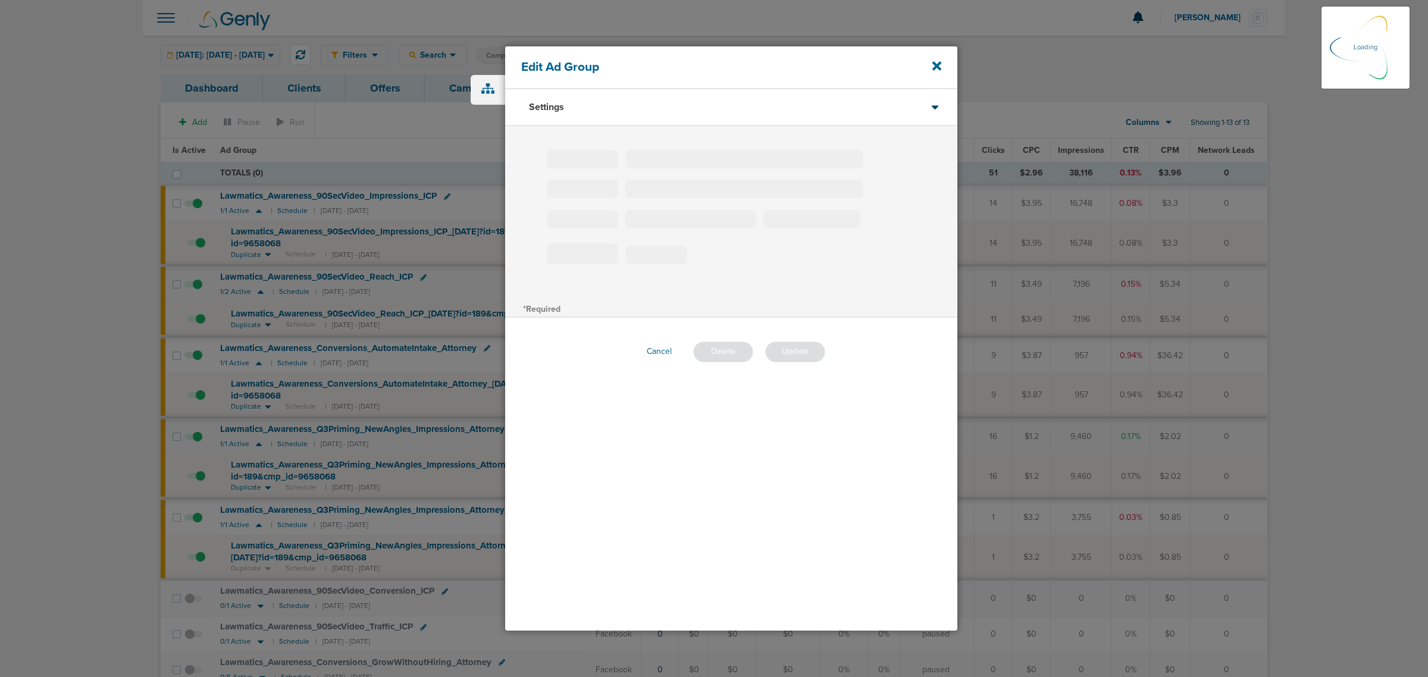
type input "Lawmatics_Awareness_90SecVideo_Reach_ICP"
type input "5"
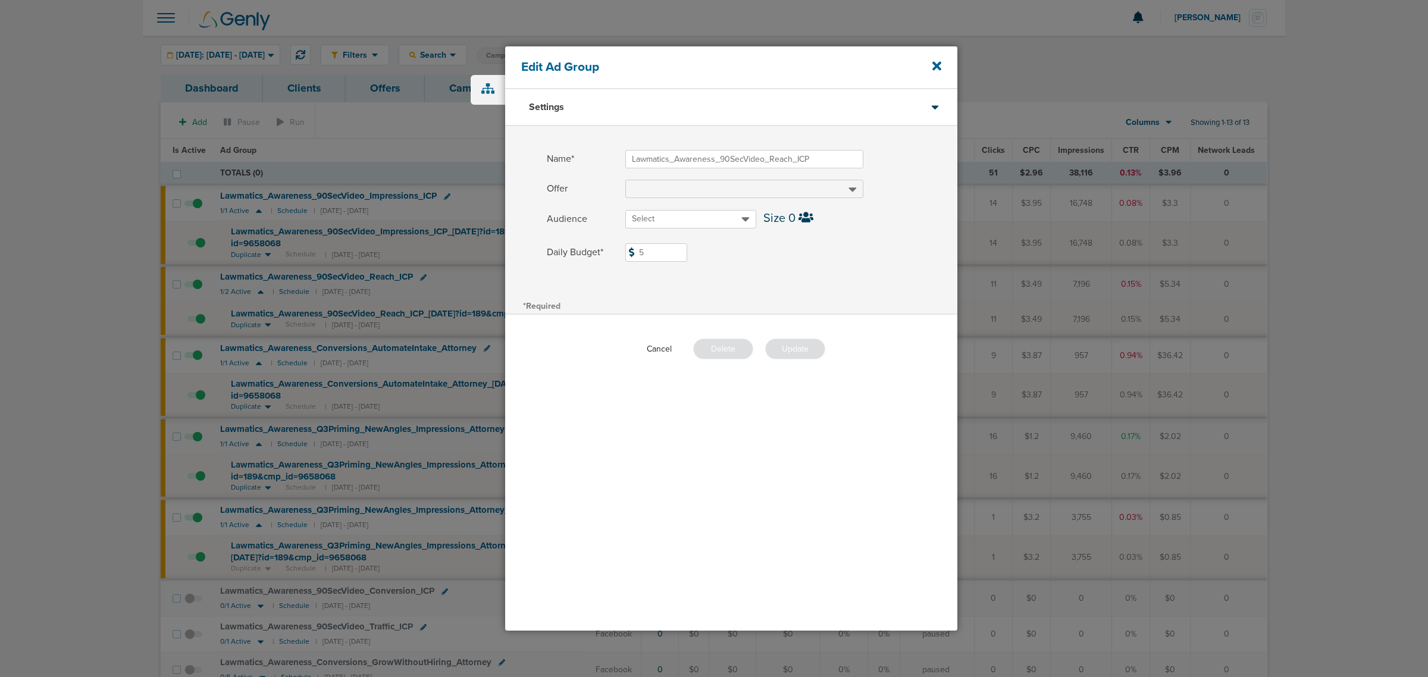
click at [664, 344] on button "Cancel" at bounding box center [659, 349] width 44 height 18
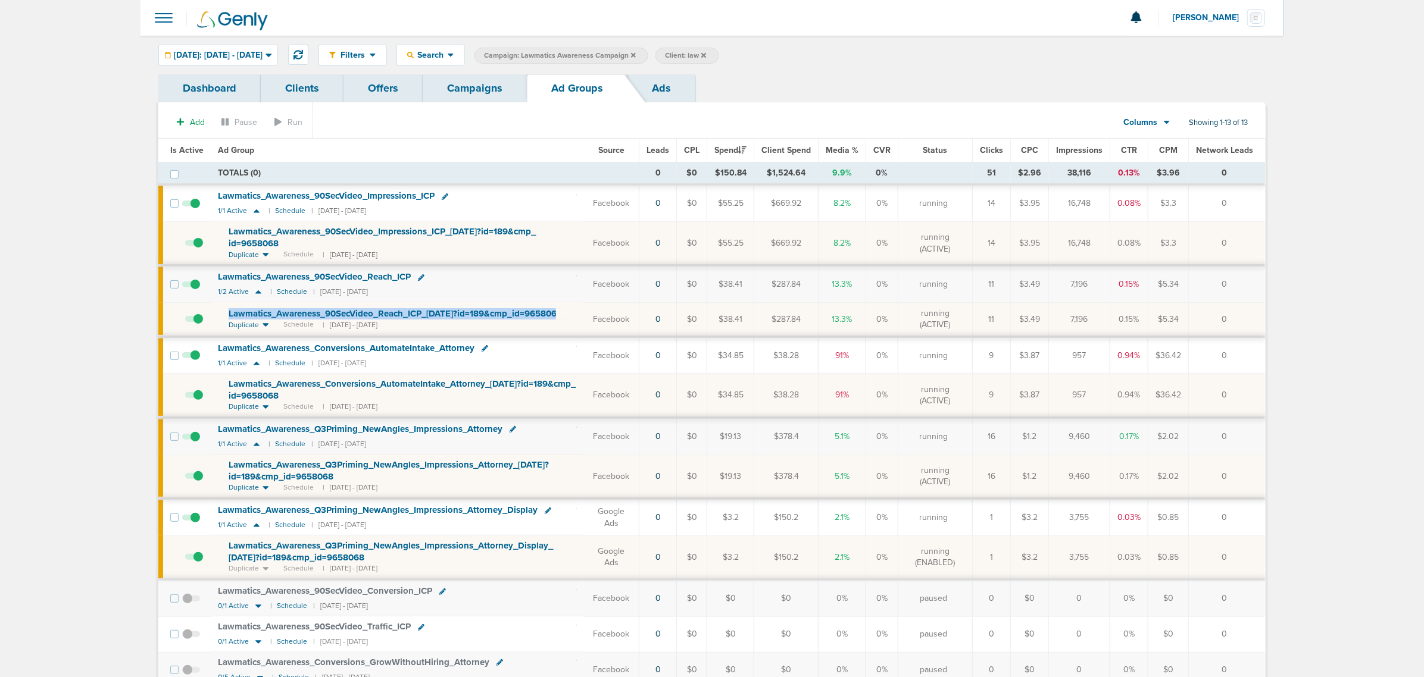
drag, startPoint x: 572, startPoint y: 317, endPoint x: 221, endPoint y: 311, distance: 350.6
click at [221, 311] on td "Lawmatics_ Awareness_ 90SecVideo_ Reach_ ICP_ [DATE]?id=189&cmp_ id=9658068 Dup…" at bounding box center [397, 319] width 373 height 35
copy td "Lawmatics_ Awareness_ 90SecVideo_ Reach_ ICP_ [DATE]?id=189&cmp_ id=9658068"
click at [455, 142] on th "Ad Group" at bounding box center [397, 151] width 373 height 24
click at [474, 101] on link "Campaigns" at bounding box center [475, 88] width 104 height 28
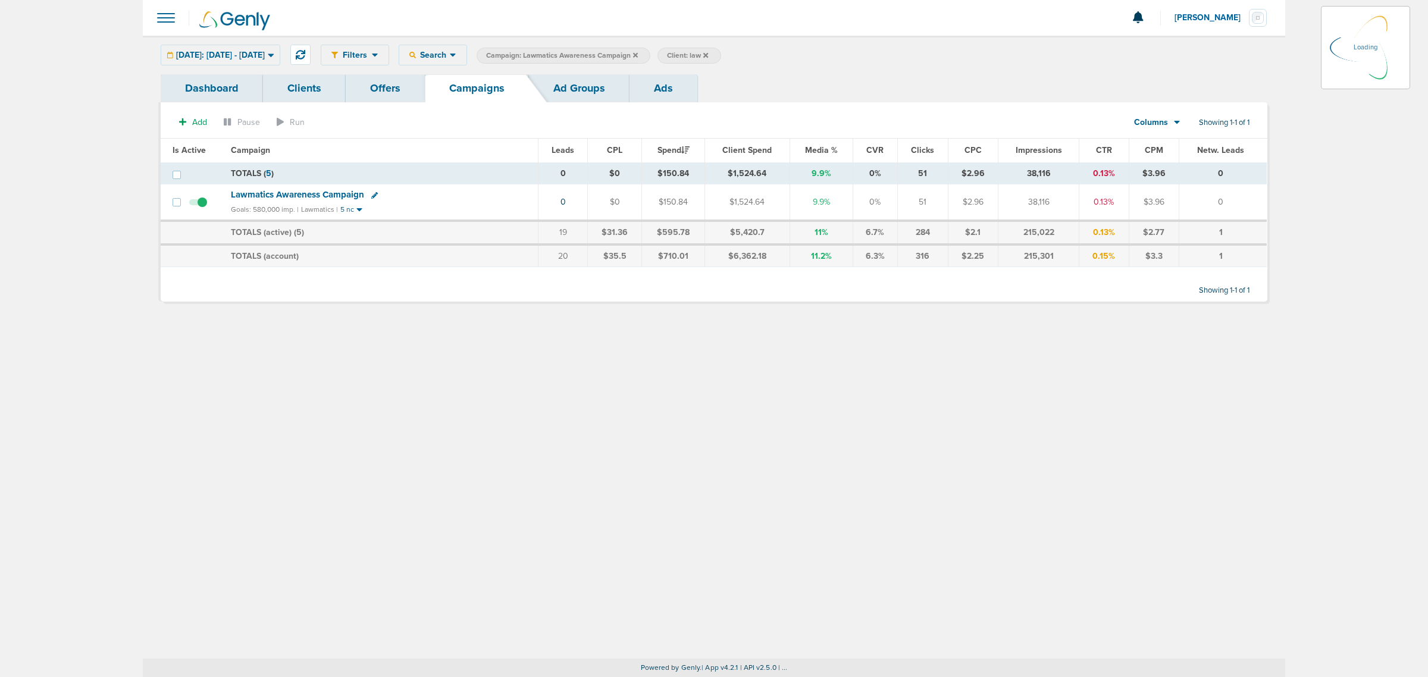
click at [638, 54] on icon at bounding box center [635, 55] width 5 height 7
click at [638, 55] on icon at bounding box center [635, 54] width 5 height 5
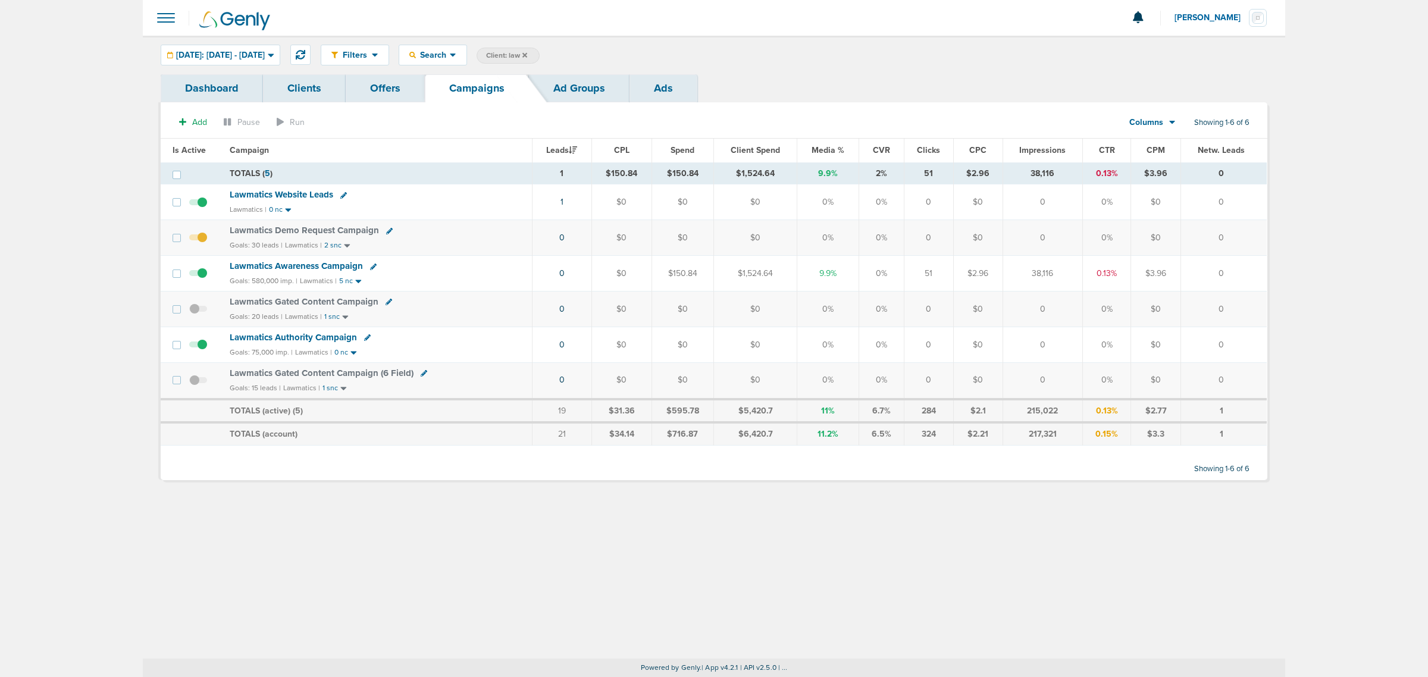
click at [367, 268] on div "Lawmatics Awareness Campaign" at bounding box center [300, 266] width 140 height 10
click at [372, 270] on icon at bounding box center [373, 267] width 7 height 7
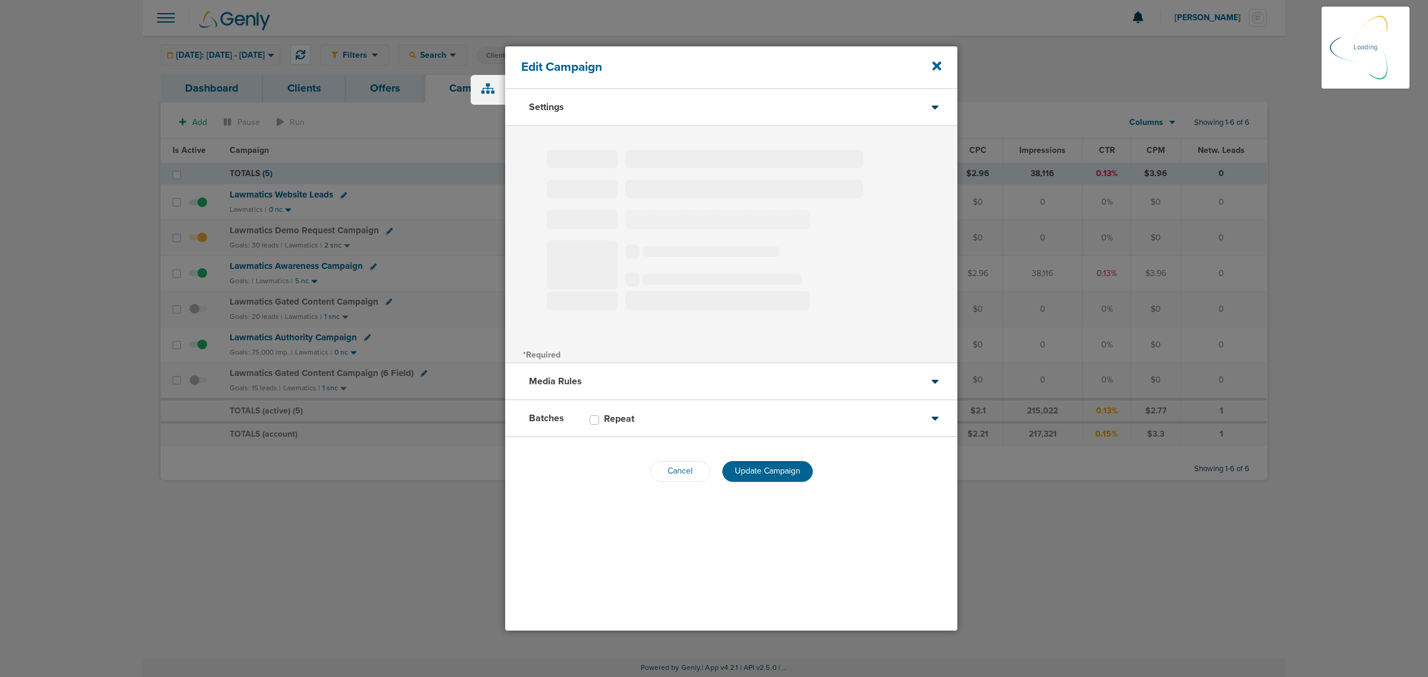
type input "Lawmatics Awareness Campaign"
select select "Awareness"
radio input "true"
select select "readWrite"
checkbox input "true"
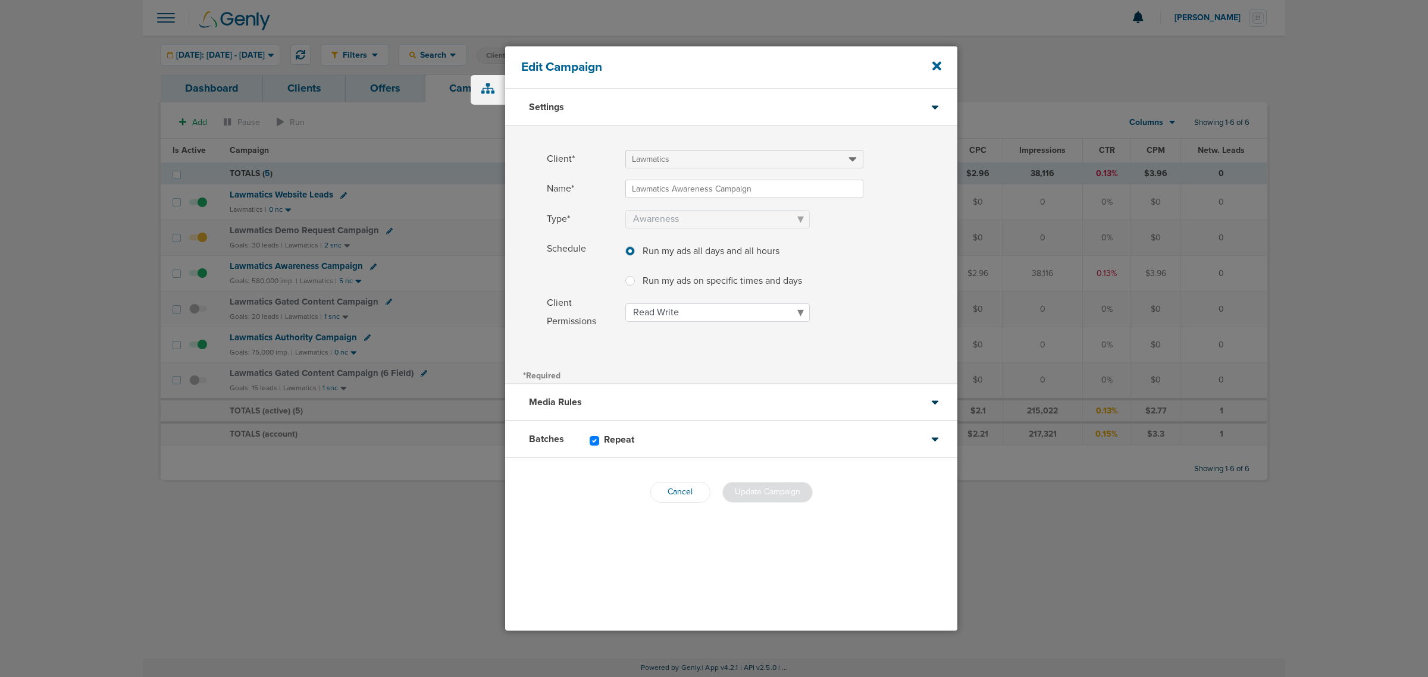
click at [762, 445] on div "Batches Repeat" at bounding box center [731, 439] width 452 height 37
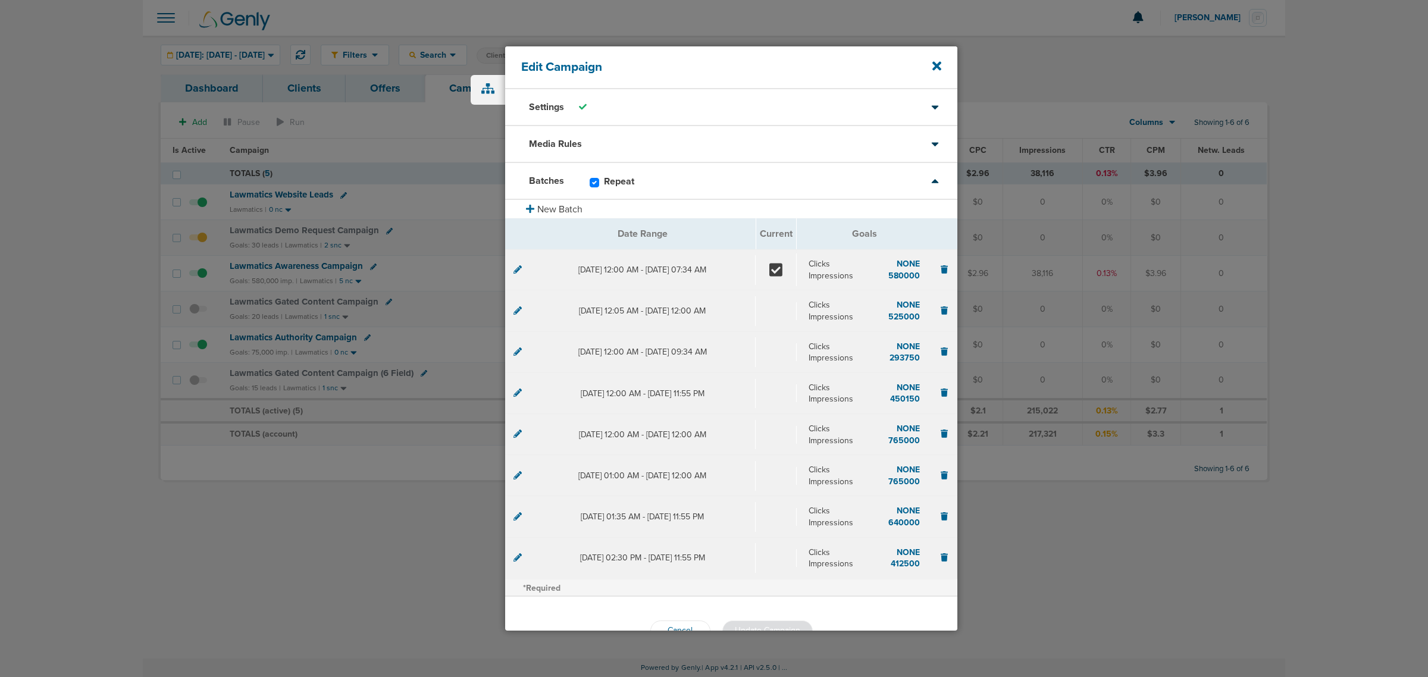
click at [518, 272] on icon at bounding box center [518, 269] width 8 height 8
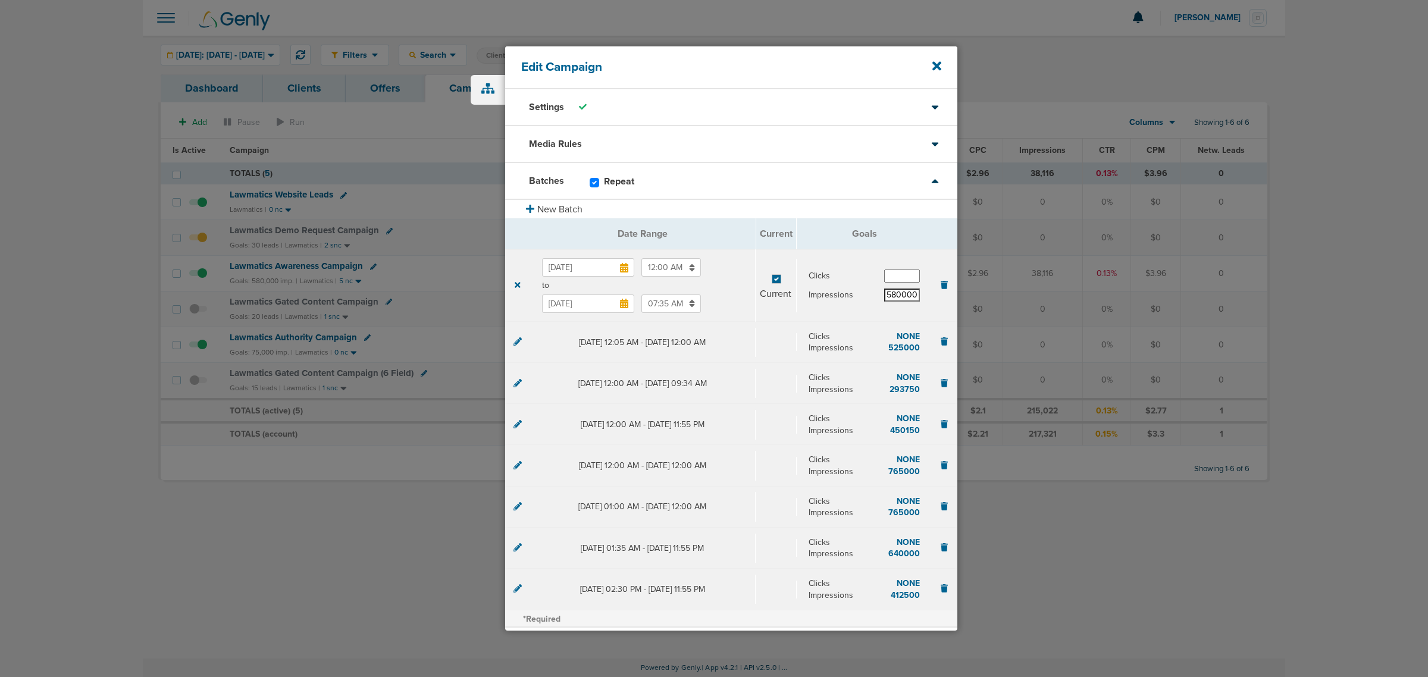
drag, startPoint x: 883, startPoint y: 295, endPoint x: 914, endPoint y: 298, distance: 31.6
click at [914, 298] on input "580000" at bounding box center [902, 295] width 36 height 13
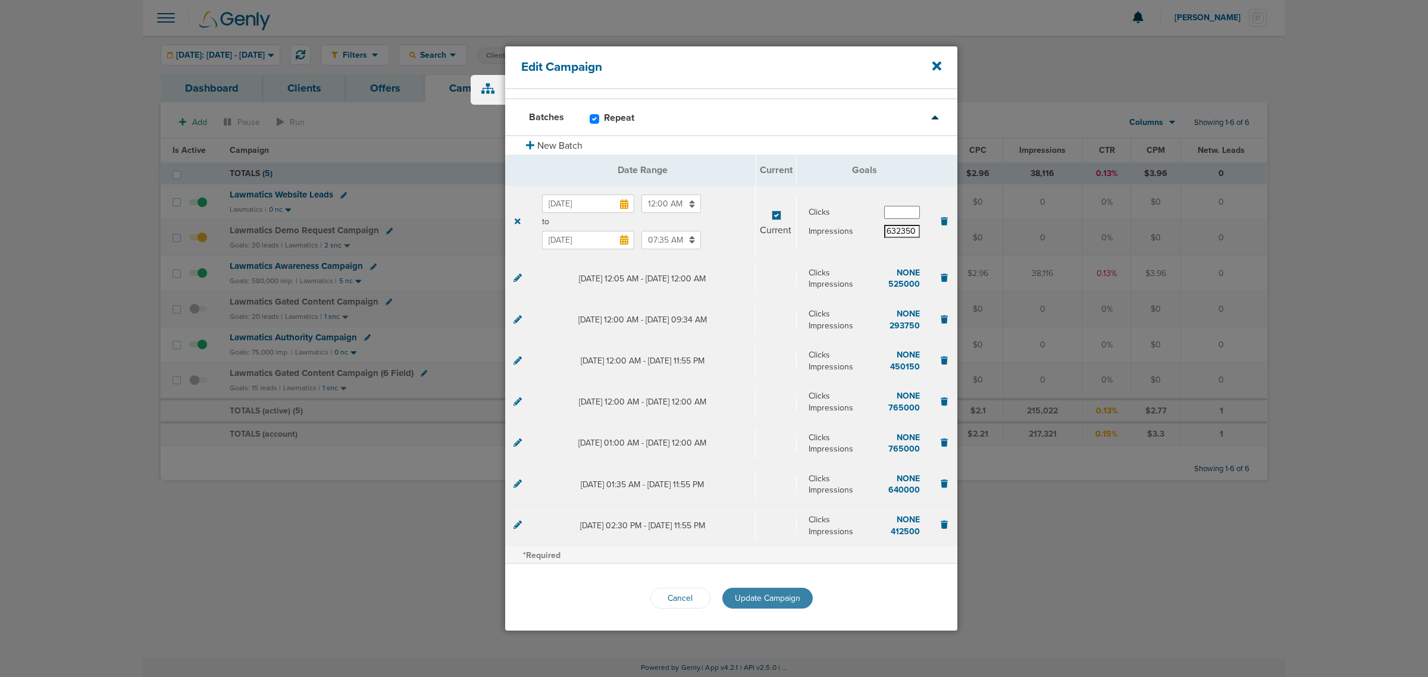
type input "632350"
click at [757, 601] on span "Update Campaign" at bounding box center [767, 598] width 65 height 10
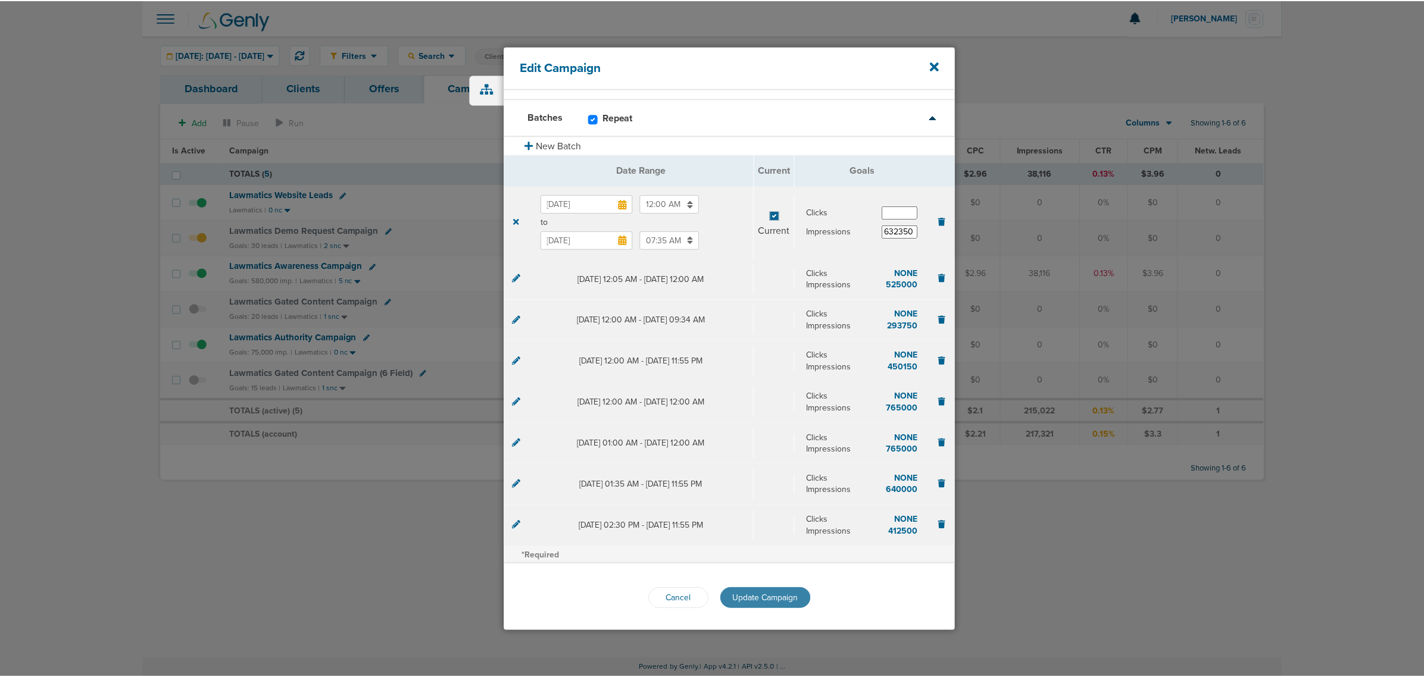
scroll to position [33, 0]
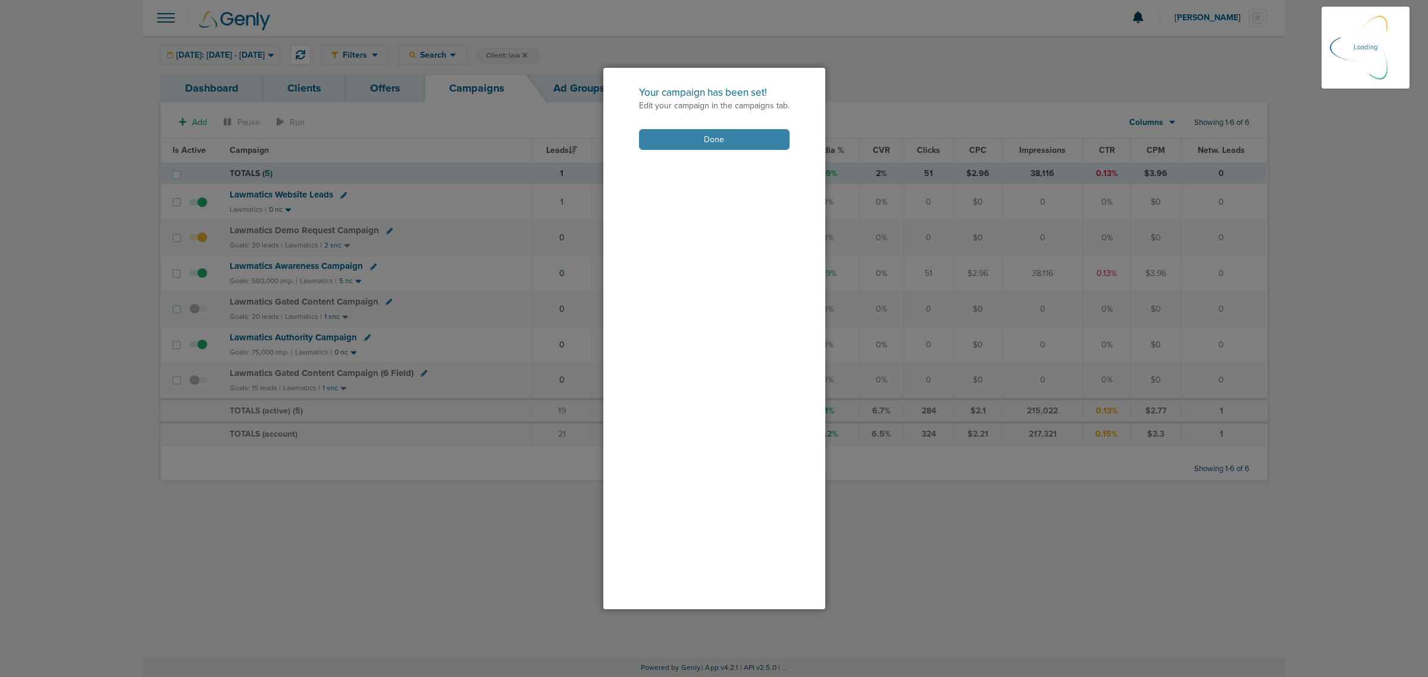
click at [727, 130] on button "Done" at bounding box center [714, 139] width 151 height 21
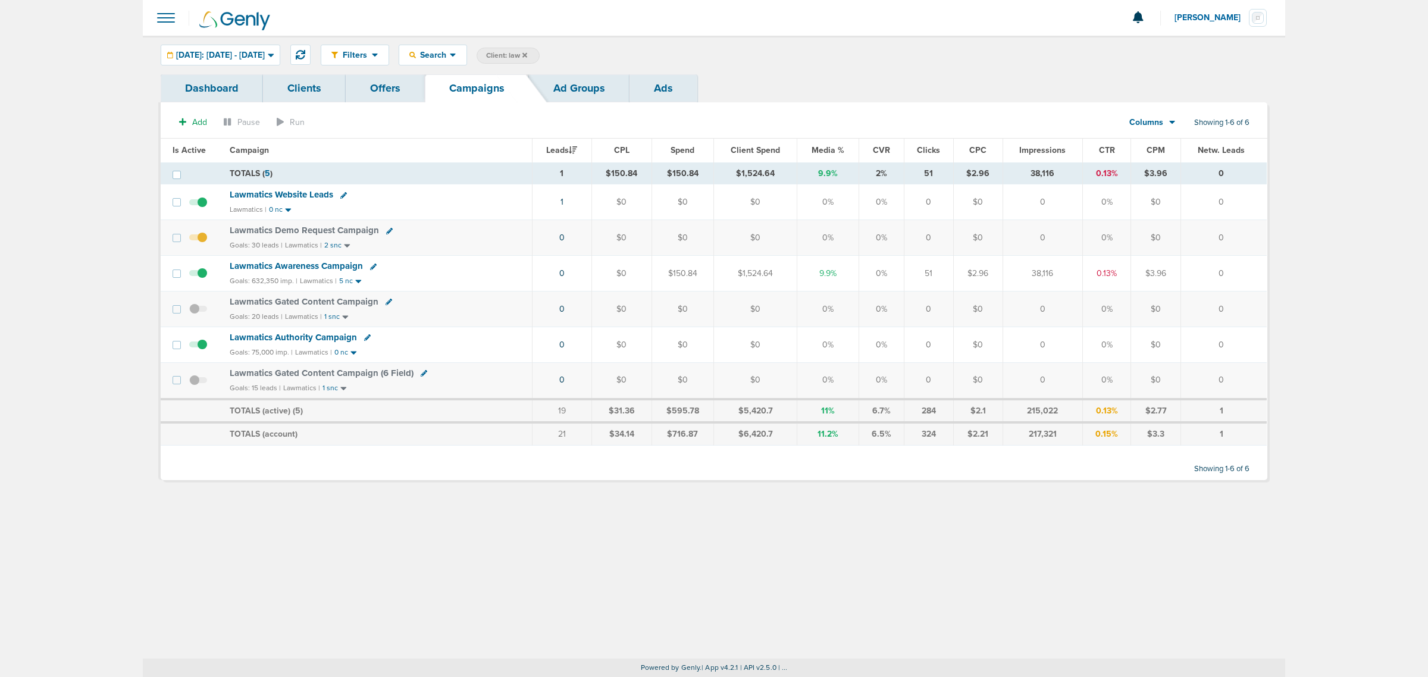
click at [527, 54] on icon at bounding box center [525, 54] width 5 height 5
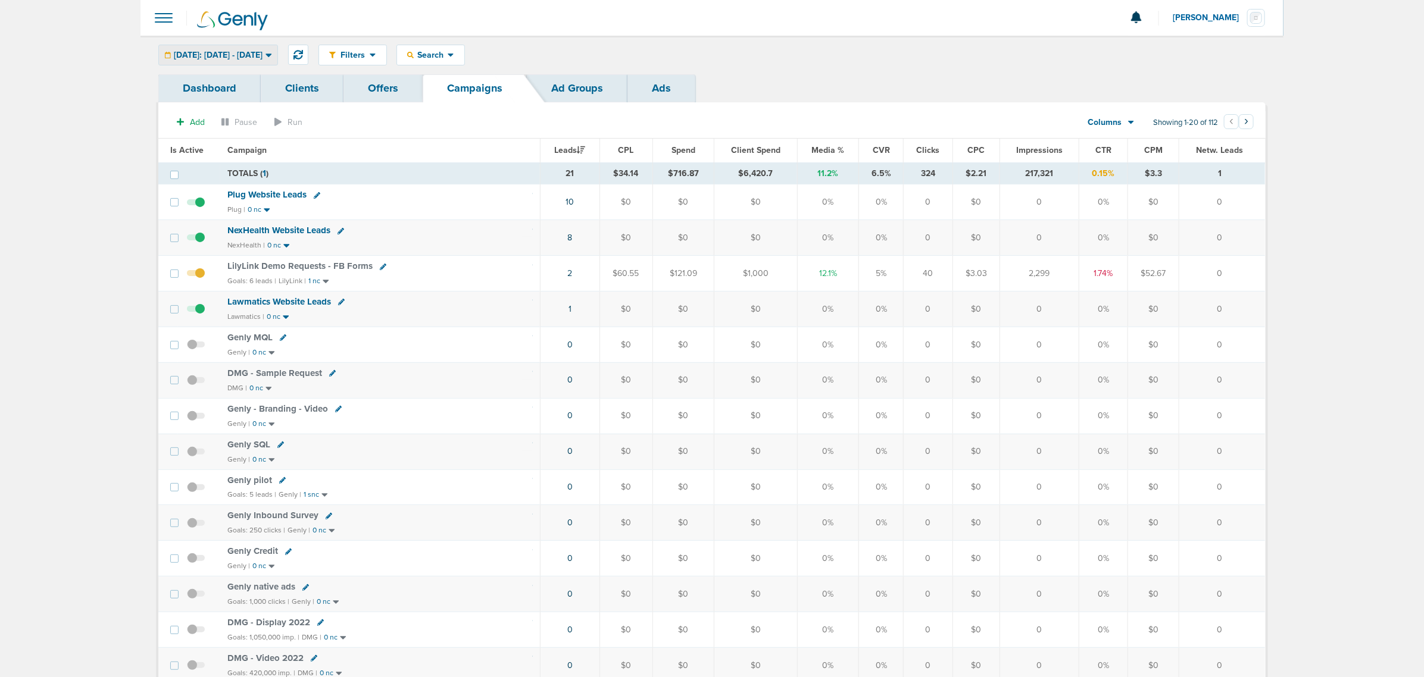
click at [198, 55] on span "[DATE]: [DATE] - [DATE]" at bounding box center [218, 55] width 89 height 8
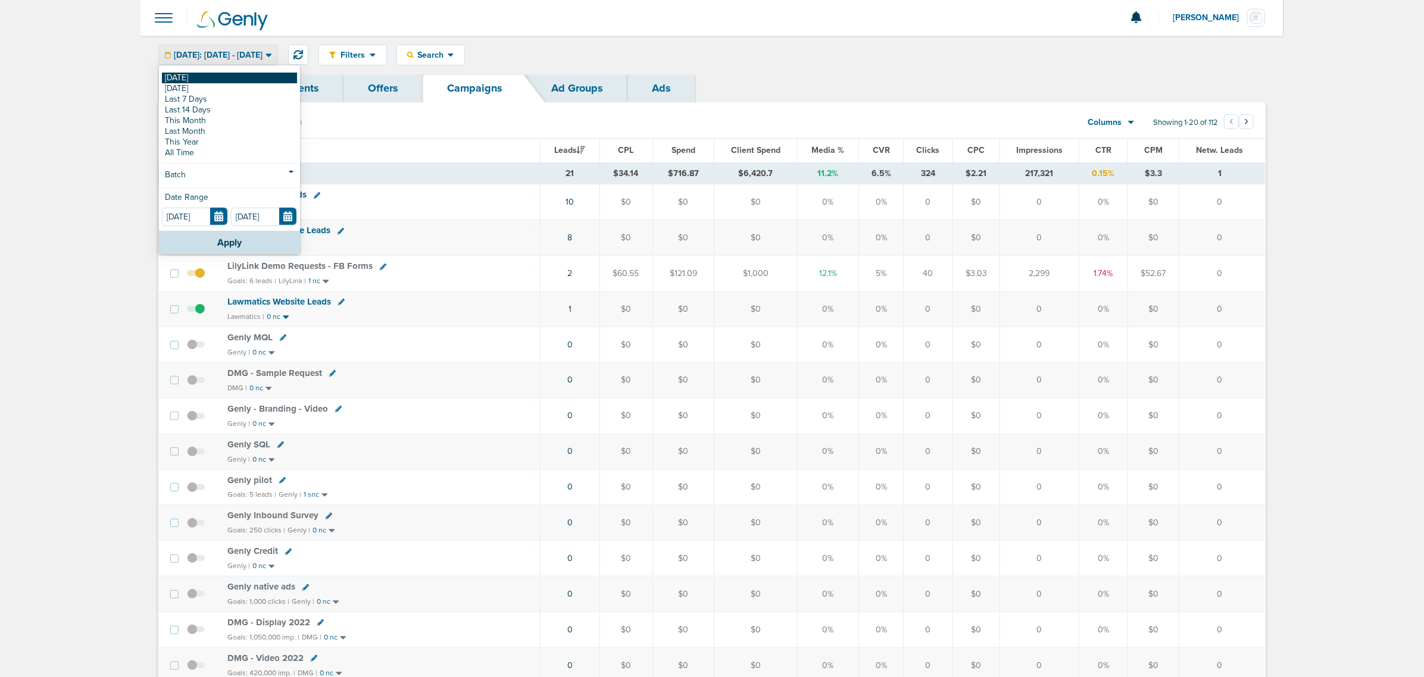
click at [247, 73] on link "[DATE]" at bounding box center [229, 78] width 135 height 11
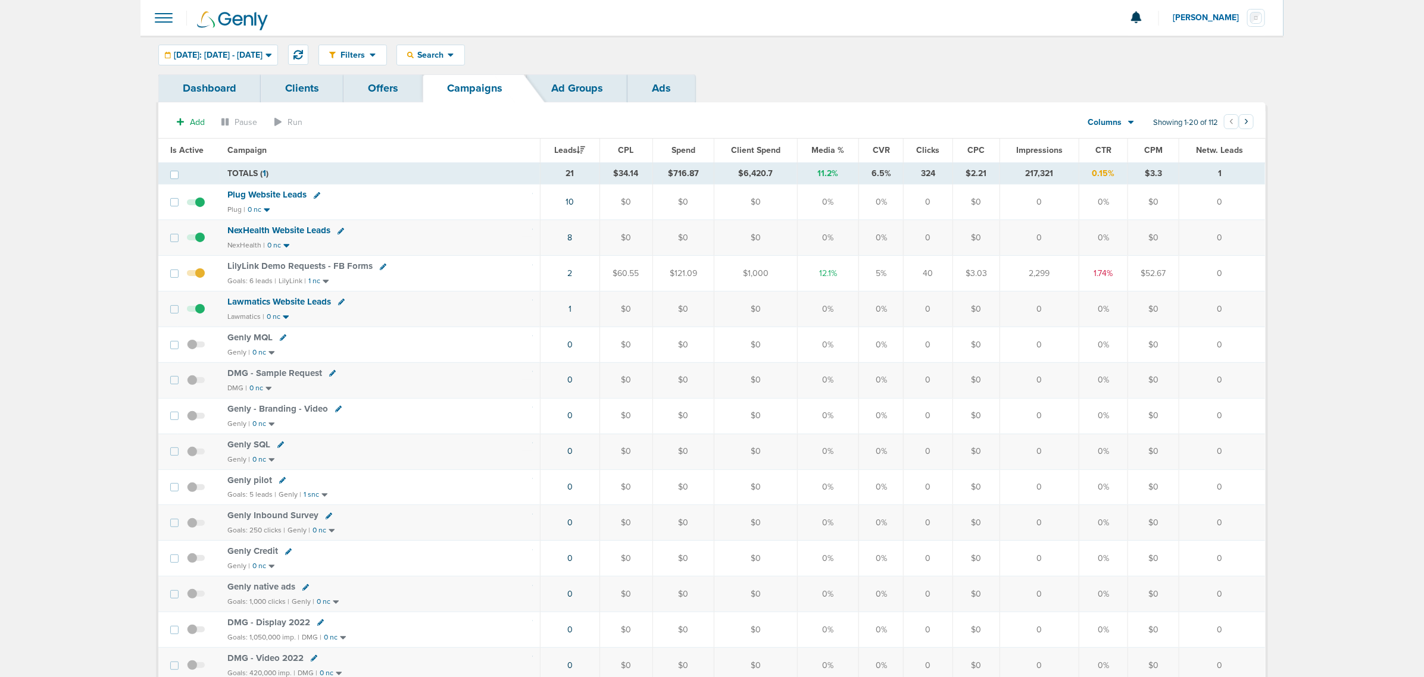
click at [1027, 149] on span "Impressions" at bounding box center [1039, 150] width 46 height 10
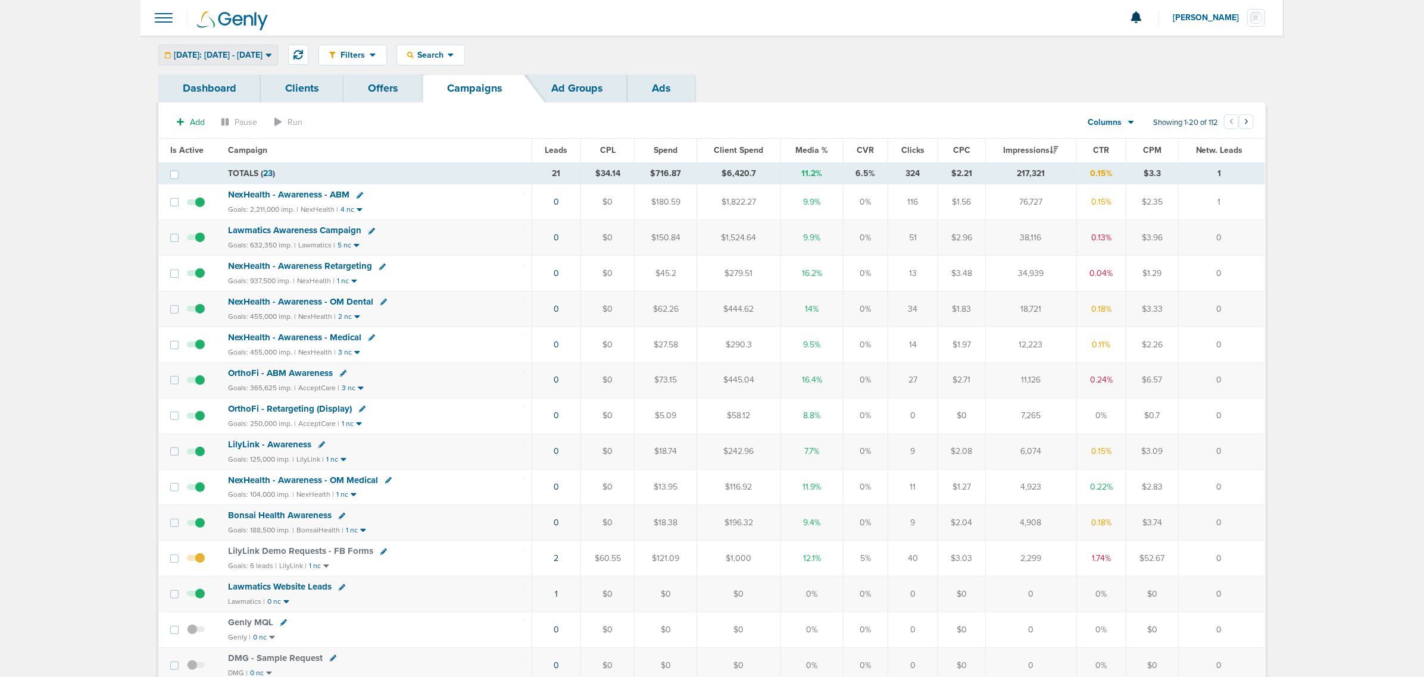
click at [215, 54] on span "[DATE]: [DATE] - [DATE]" at bounding box center [218, 55] width 89 height 8
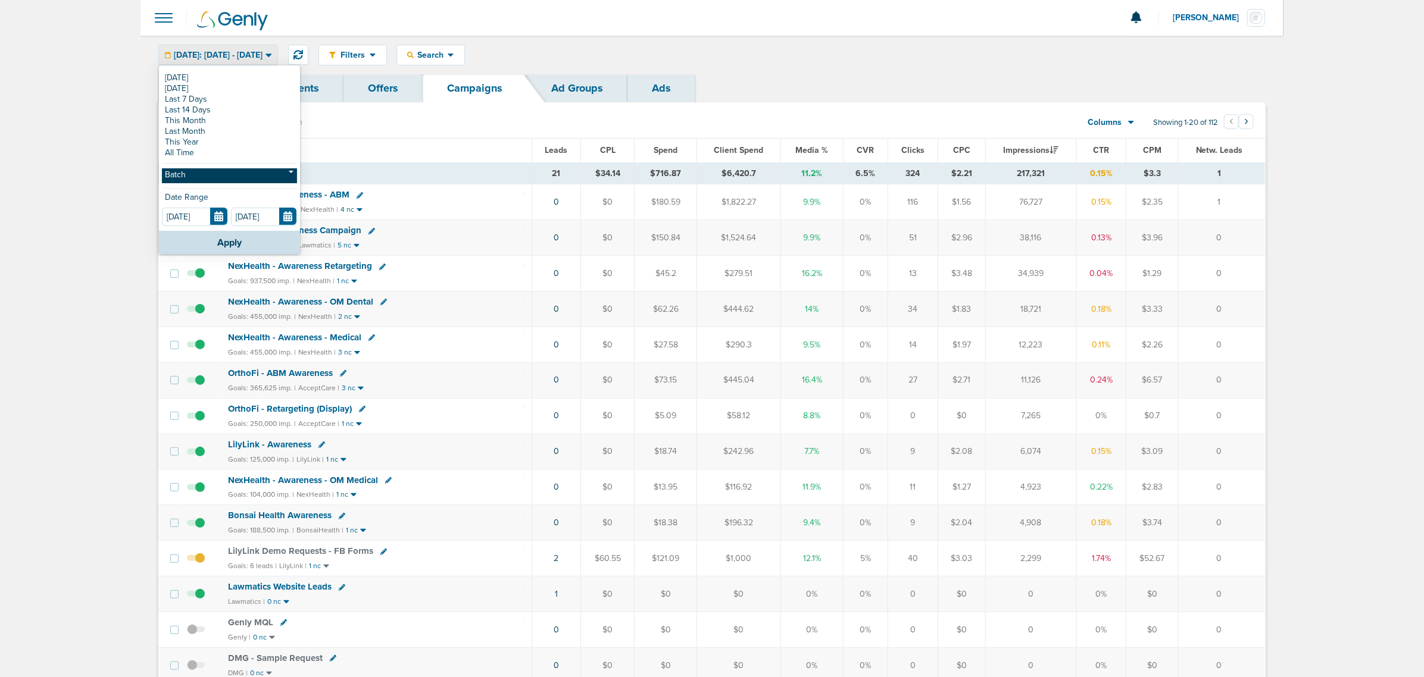
click at [209, 176] on link "Batch" at bounding box center [229, 175] width 135 height 15
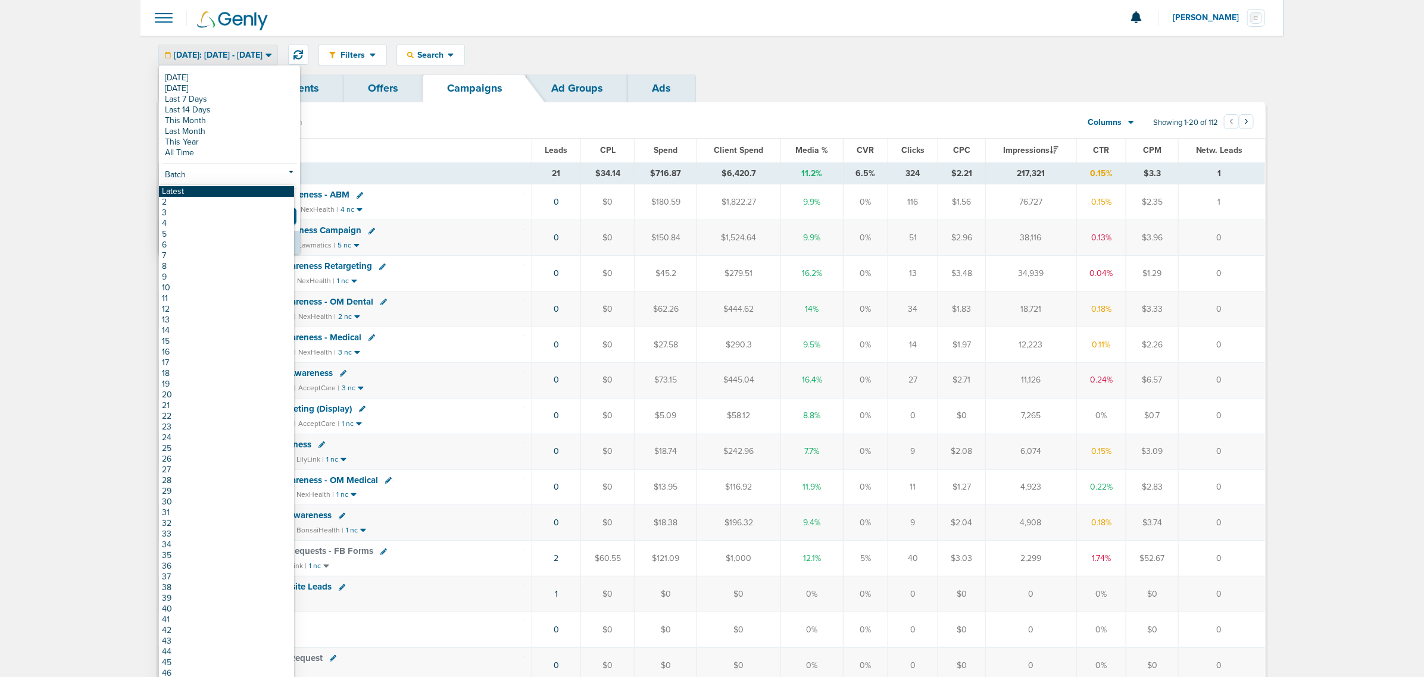
click at [209, 192] on link "Latest" at bounding box center [226, 191] width 135 height 11
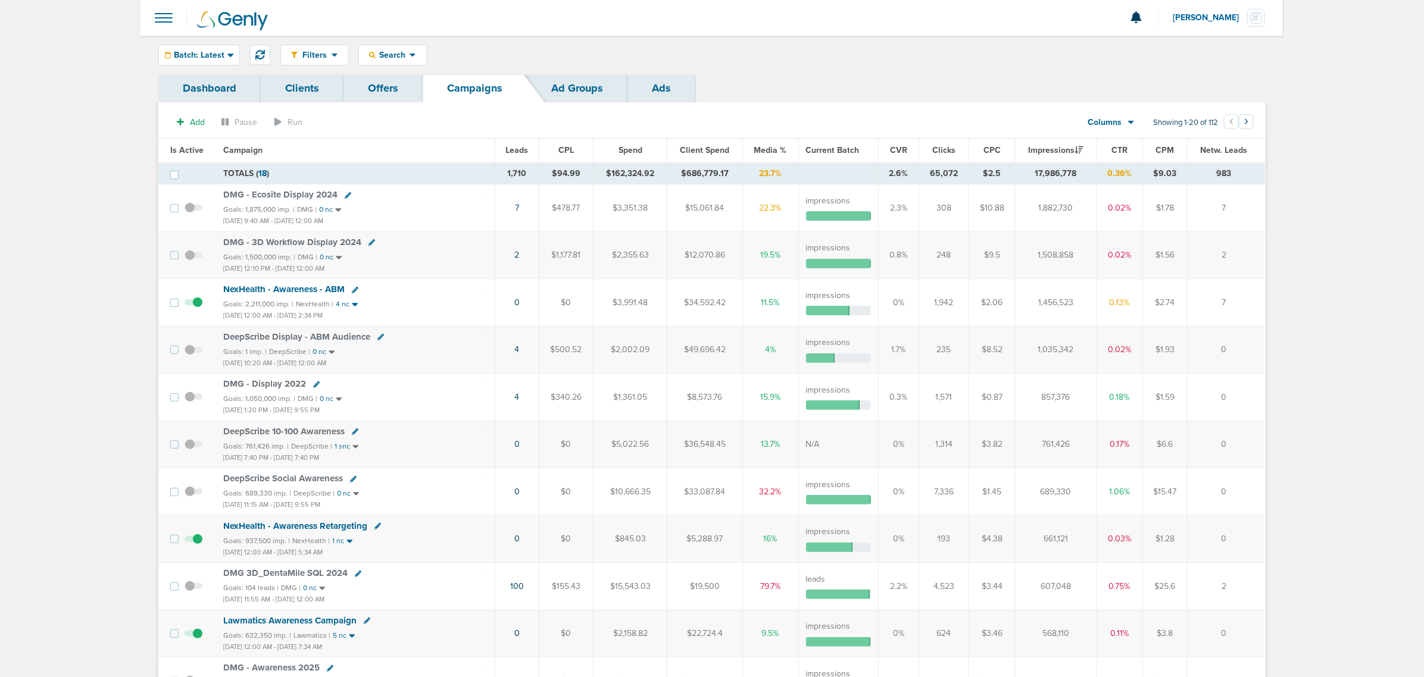
click at [183, 152] on span "Is Active" at bounding box center [186, 150] width 33 height 10
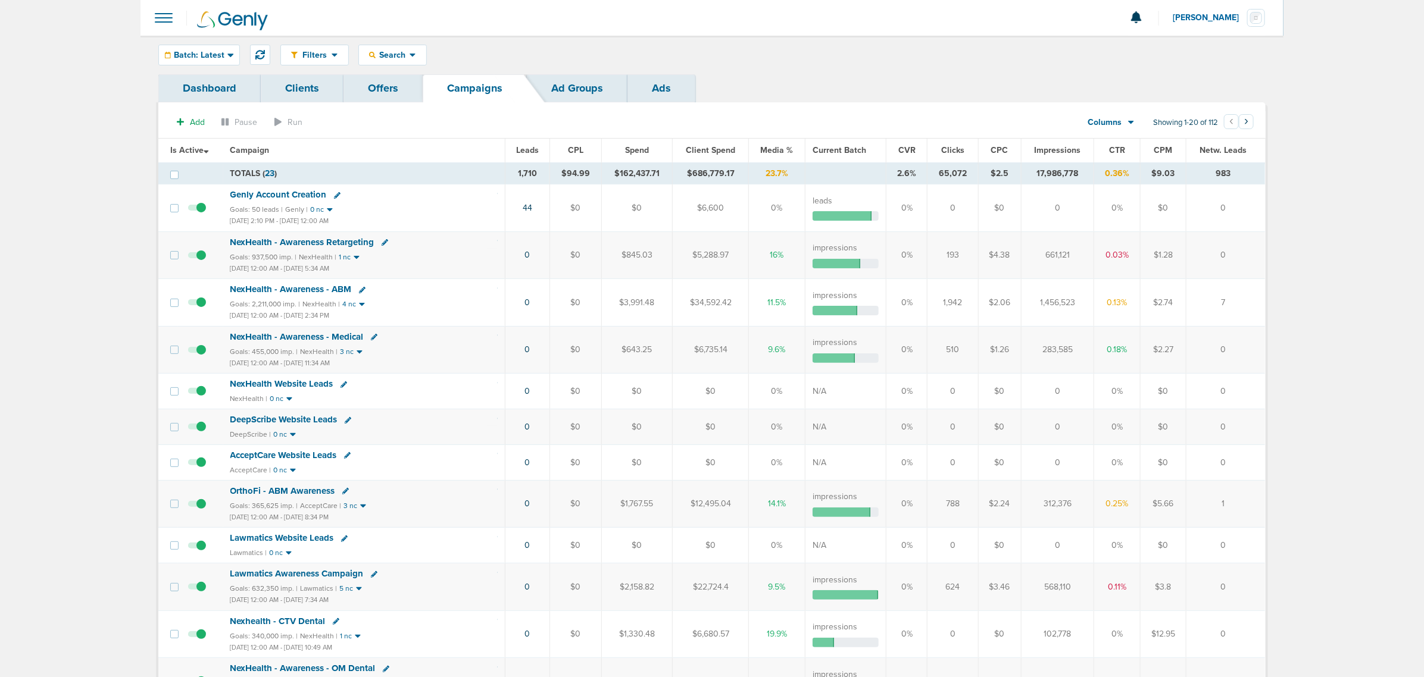
click at [1064, 151] on span "Impressions" at bounding box center [1057, 150] width 46 height 10
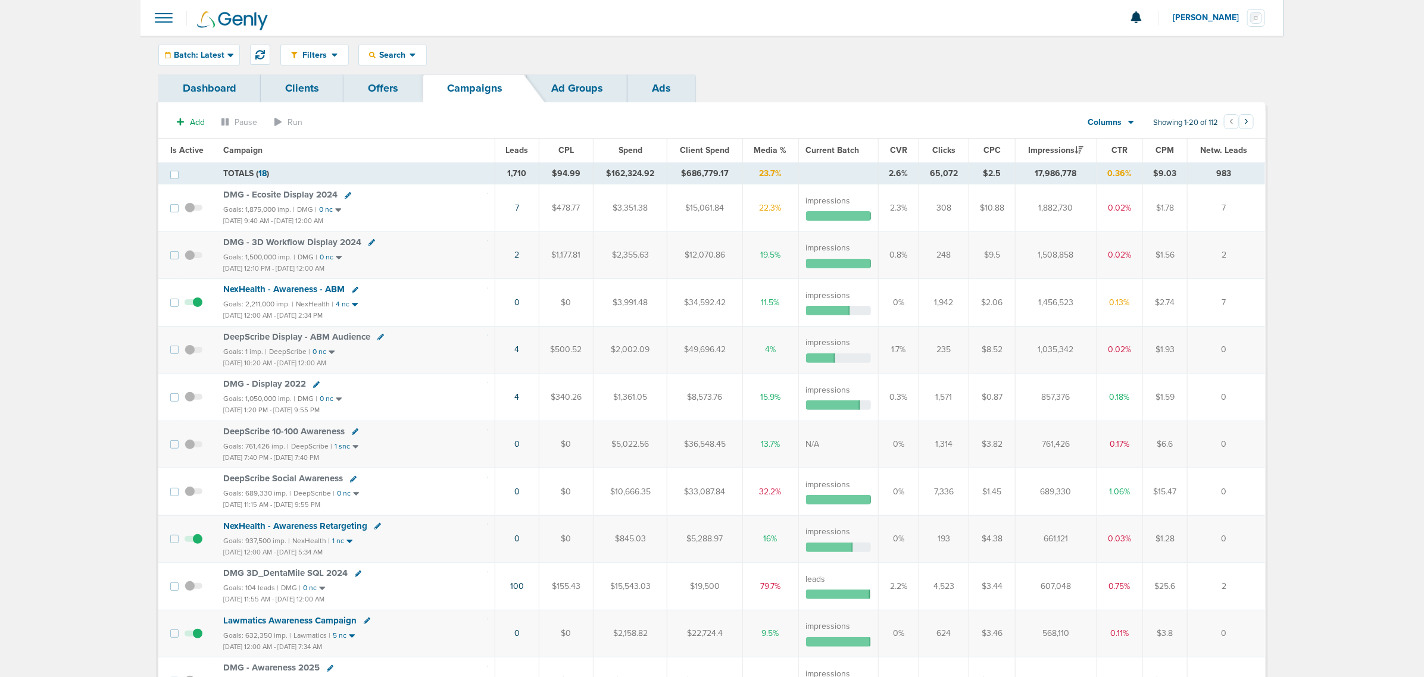
click at [193, 149] on span "Is Active" at bounding box center [186, 150] width 33 height 10
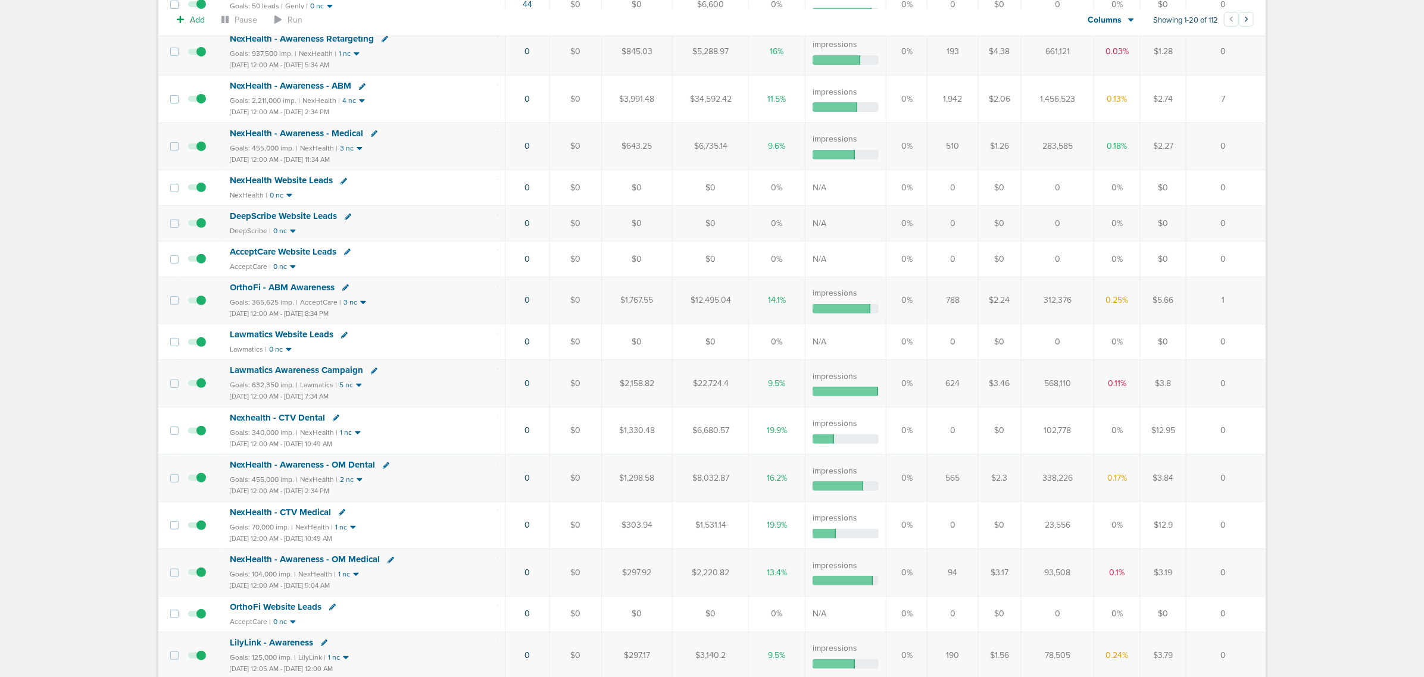
scroll to position [223, 0]
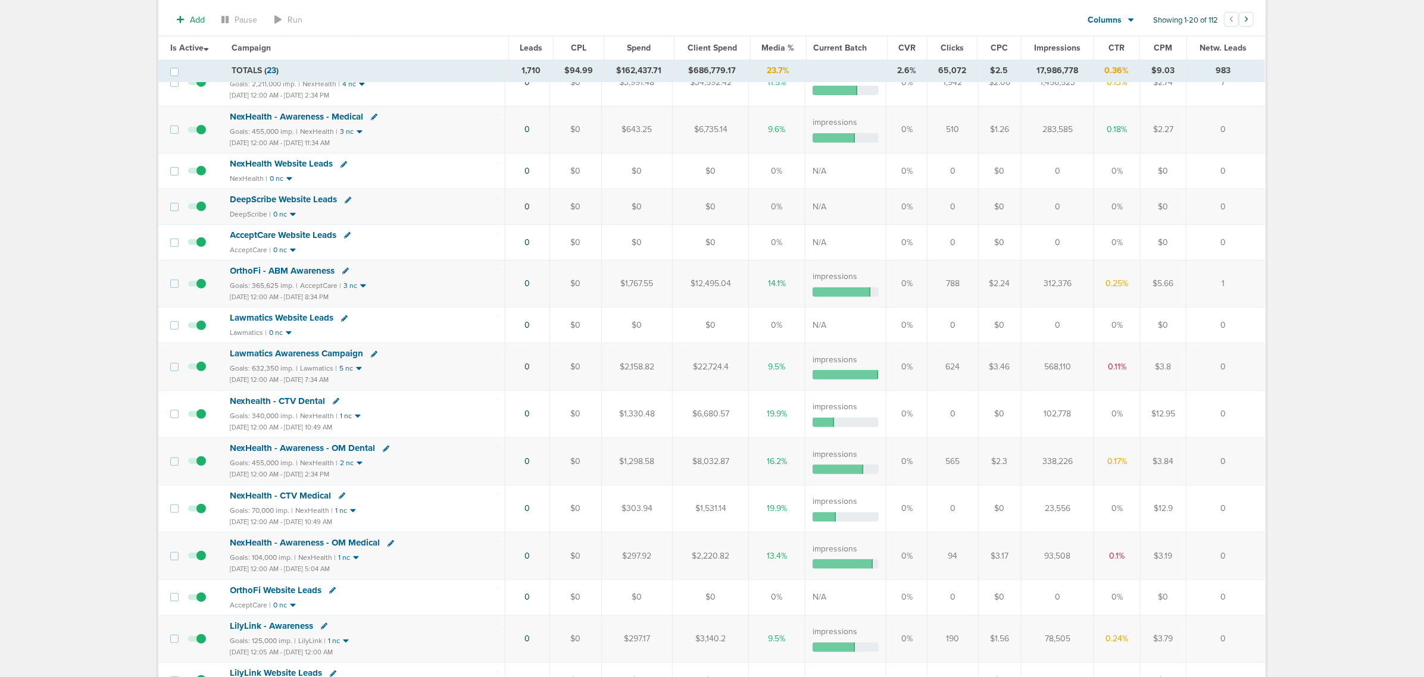
click at [309, 272] on span "OrthoFi - ABM Awareness" at bounding box center [282, 270] width 105 height 11
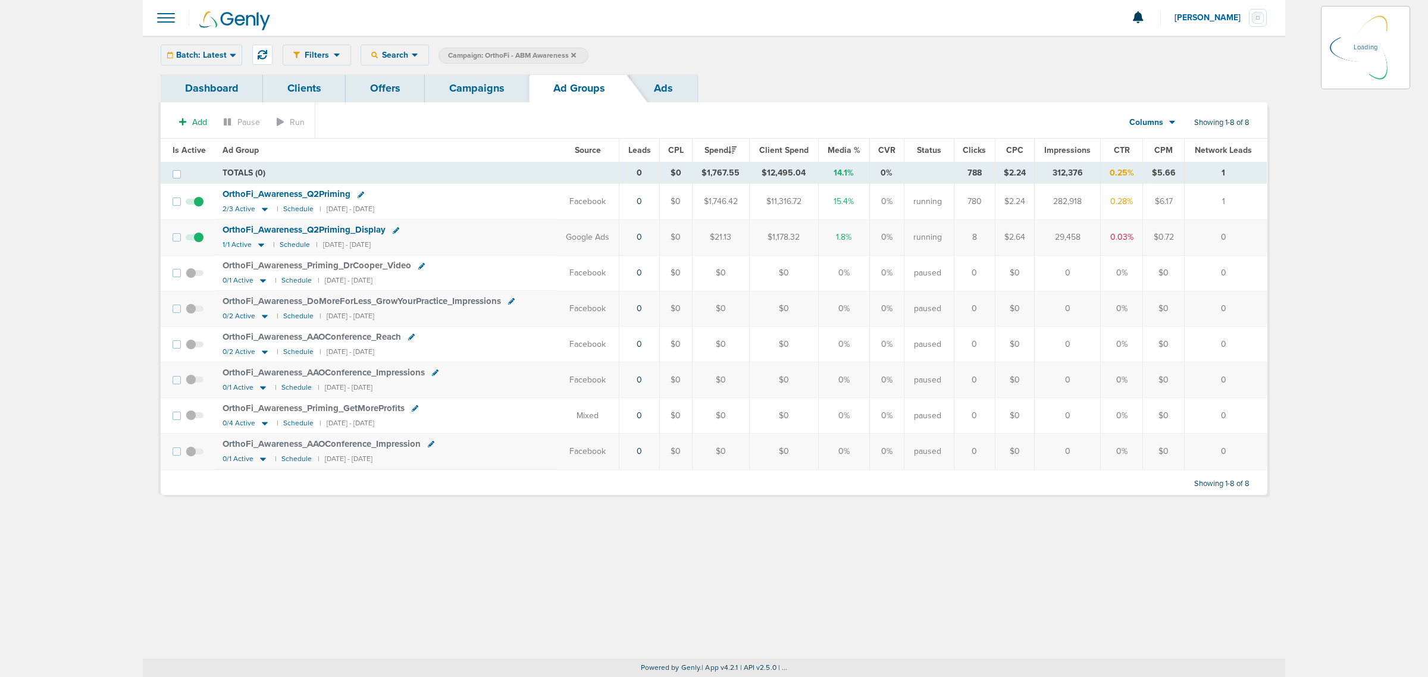
click at [404, 54] on div "Filters Active Only Settings Status Active Inactive Objectives MQL SQL Traffic …" at bounding box center [775, 55] width 985 height 21
click at [221, 57] on span "Batch: Latest" at bounding box center [201, 55] width 51 height 8
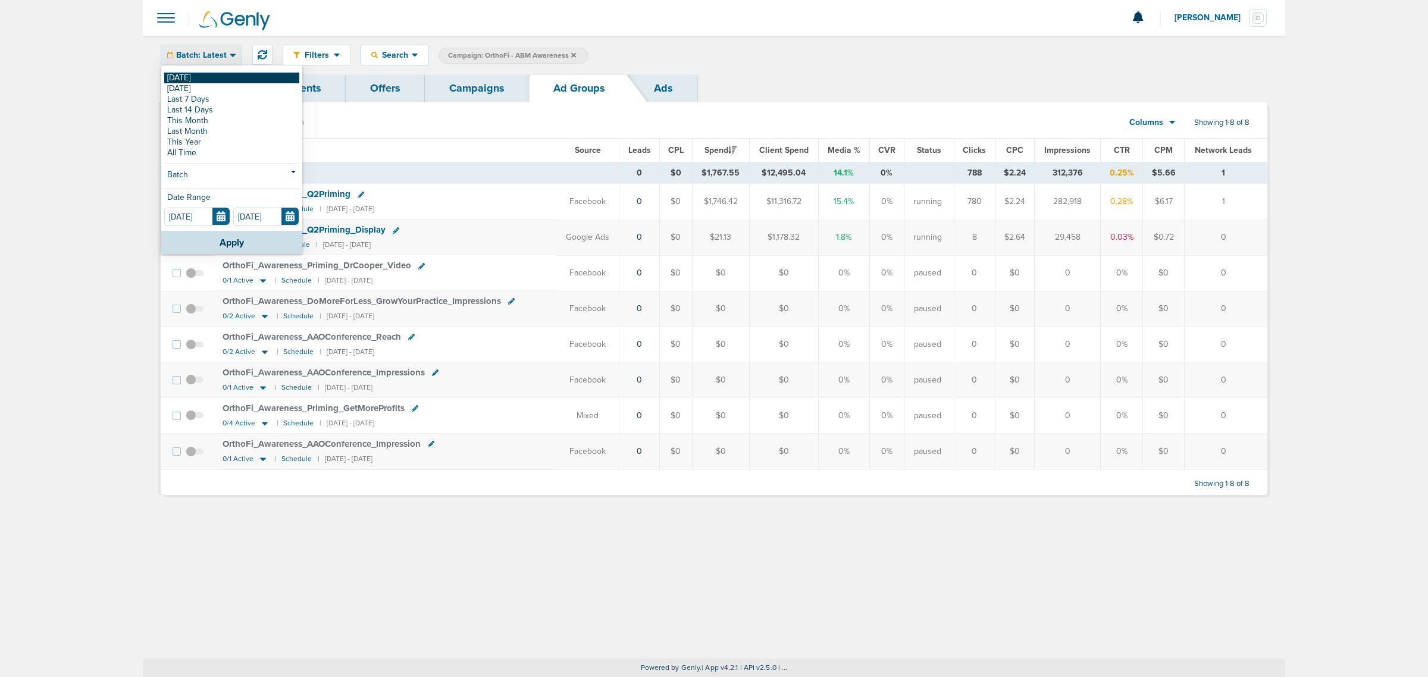
click at [215, 79] on link "[DATE]" at bounding box center [231, 78] width 135 height 11
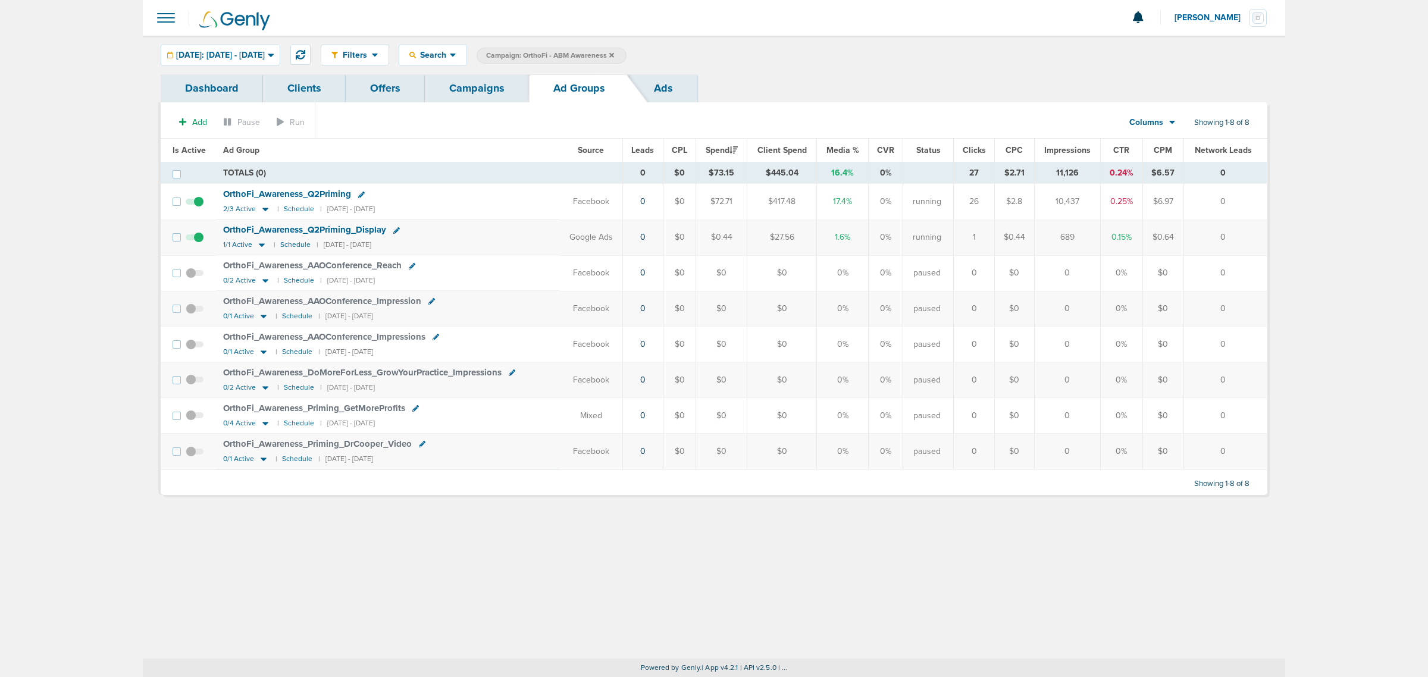
click at [465, 89] on link "Campaigns" at bounding box center [477, 88] width 104 height 28
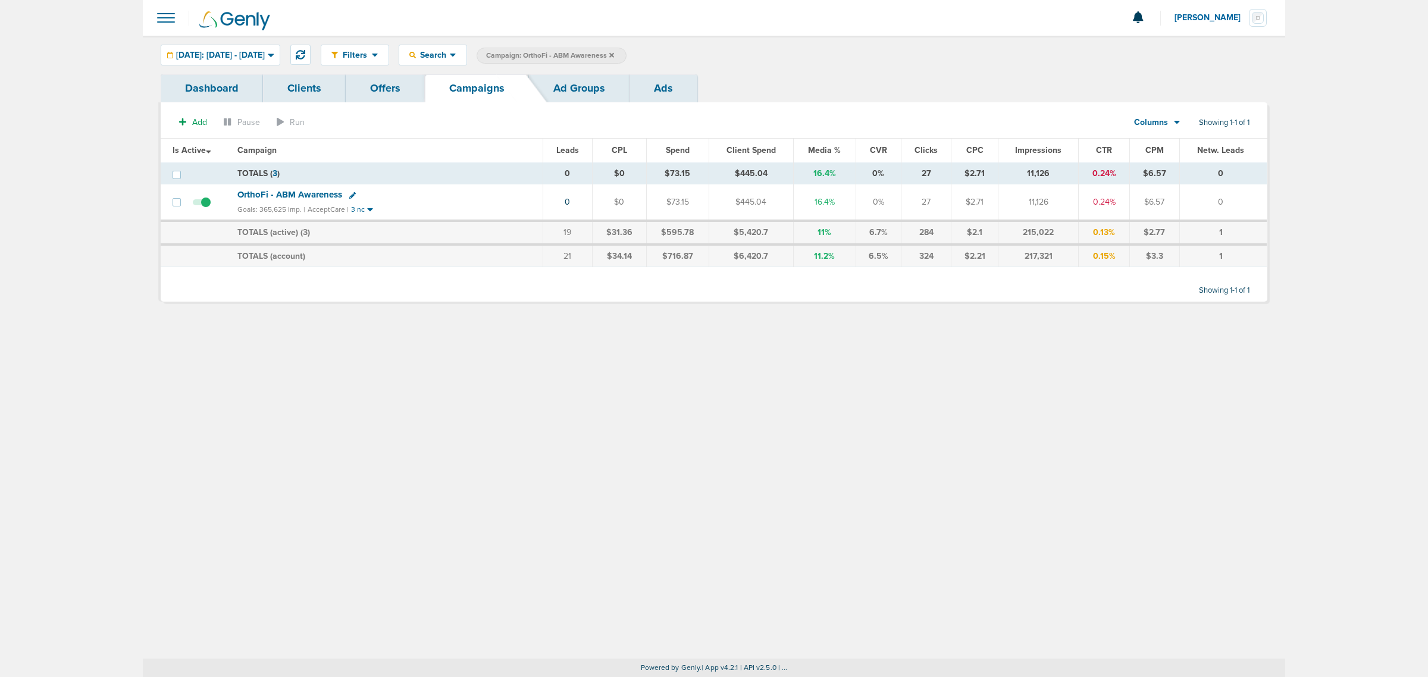
click at [614, 55] on icon at bounding box center [611, 54] width 5 height 5
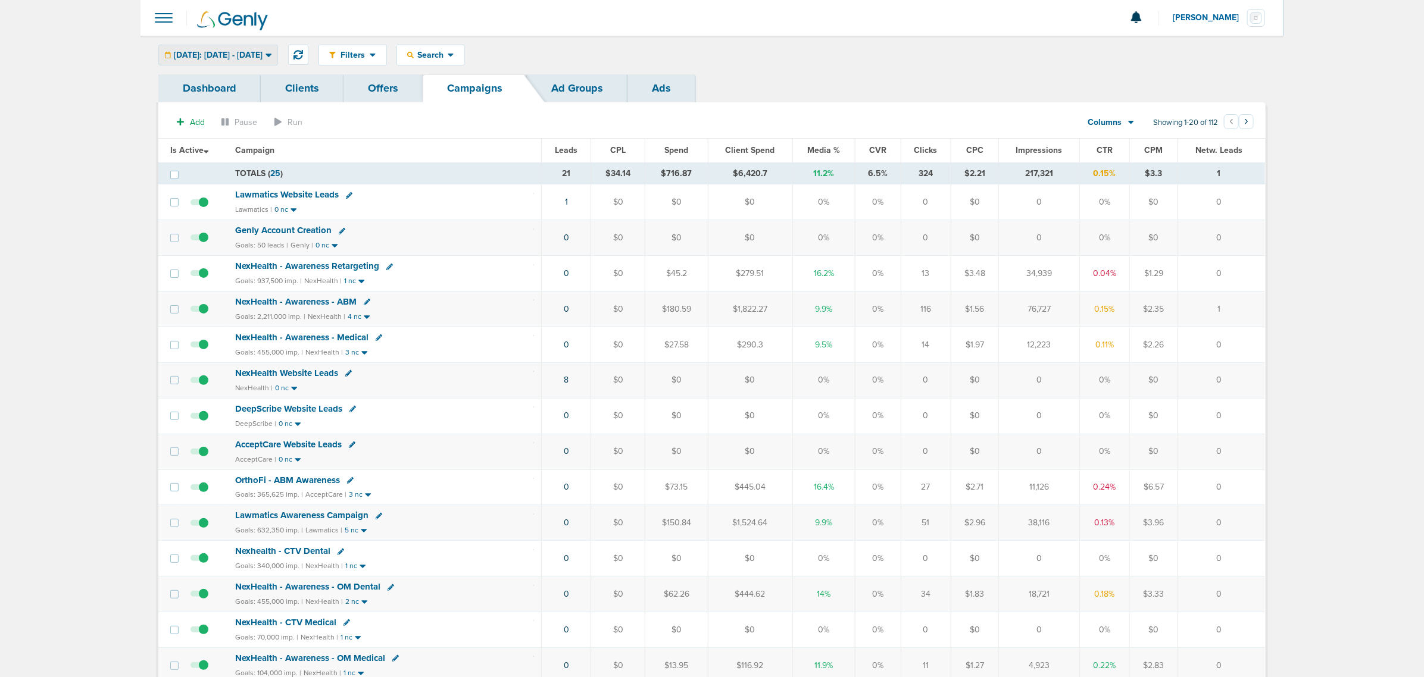
click at [276, 48] on div "[DATE]: [DATE] - [DATE]" at bounding box center [218, 55] width 118 height 20
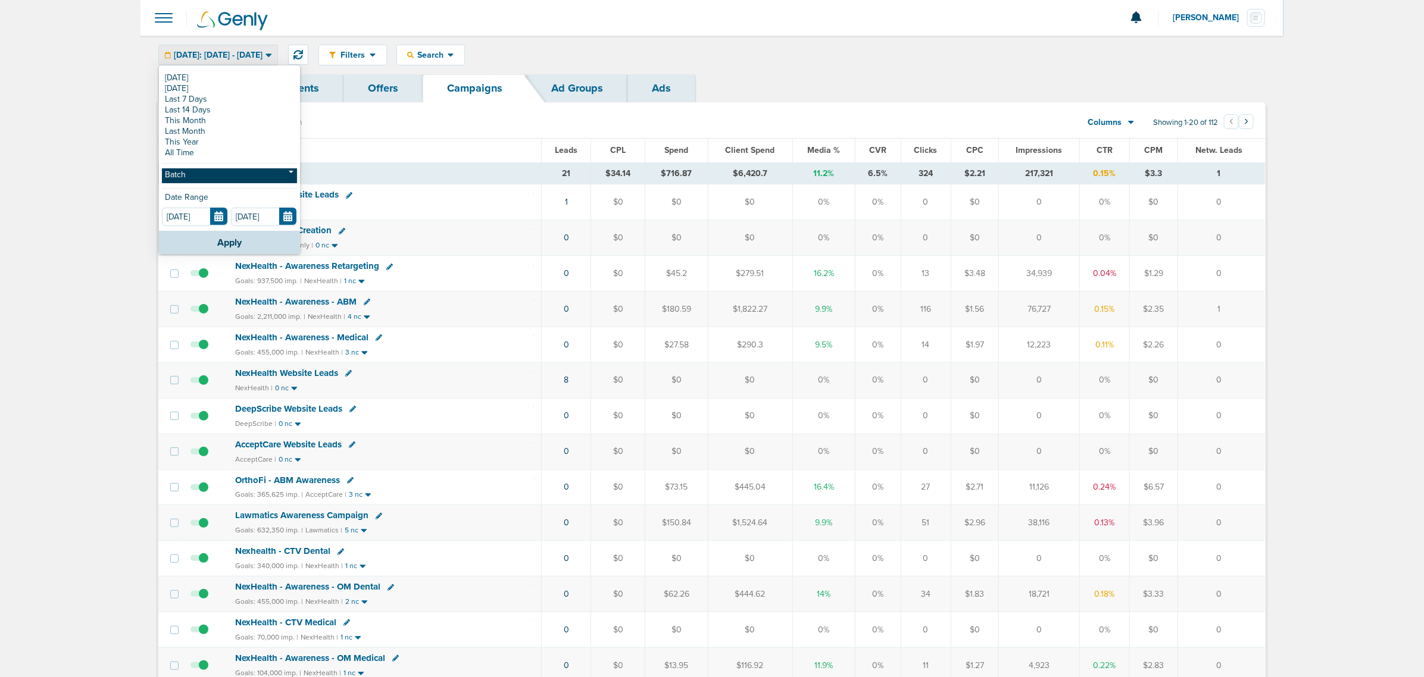
click at [189, 177] on link "Batch" at bounding box center [229, 175] width 135 height 15
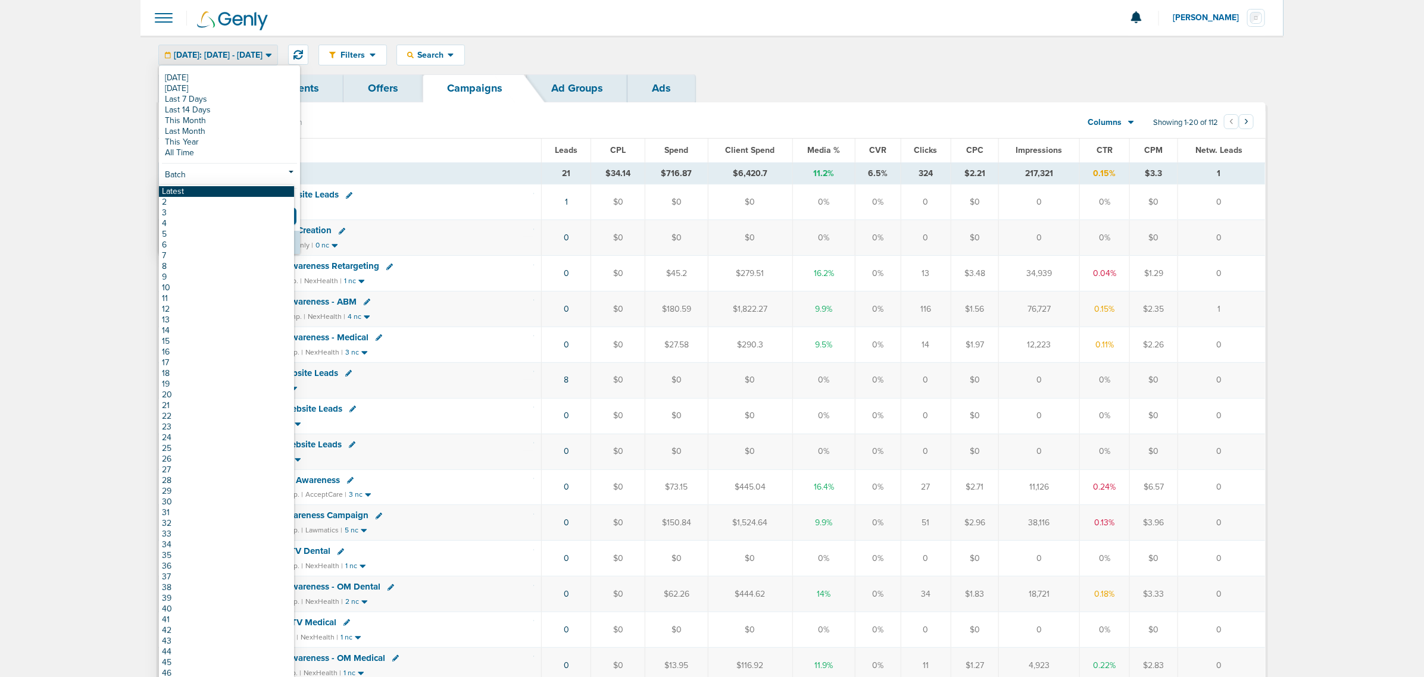
click at [189, 190] on link "Latest" at bounding box center [226, 191] width 135 height 11
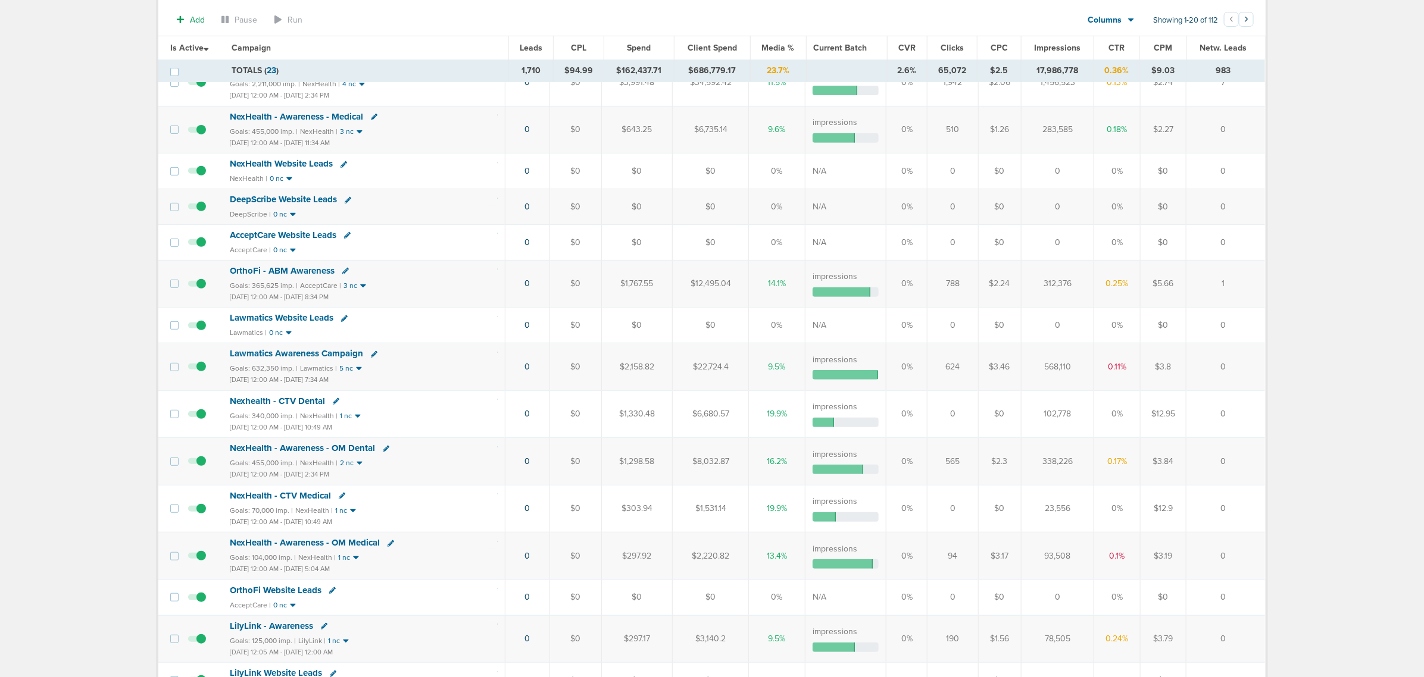
scroll to position [372, 0]
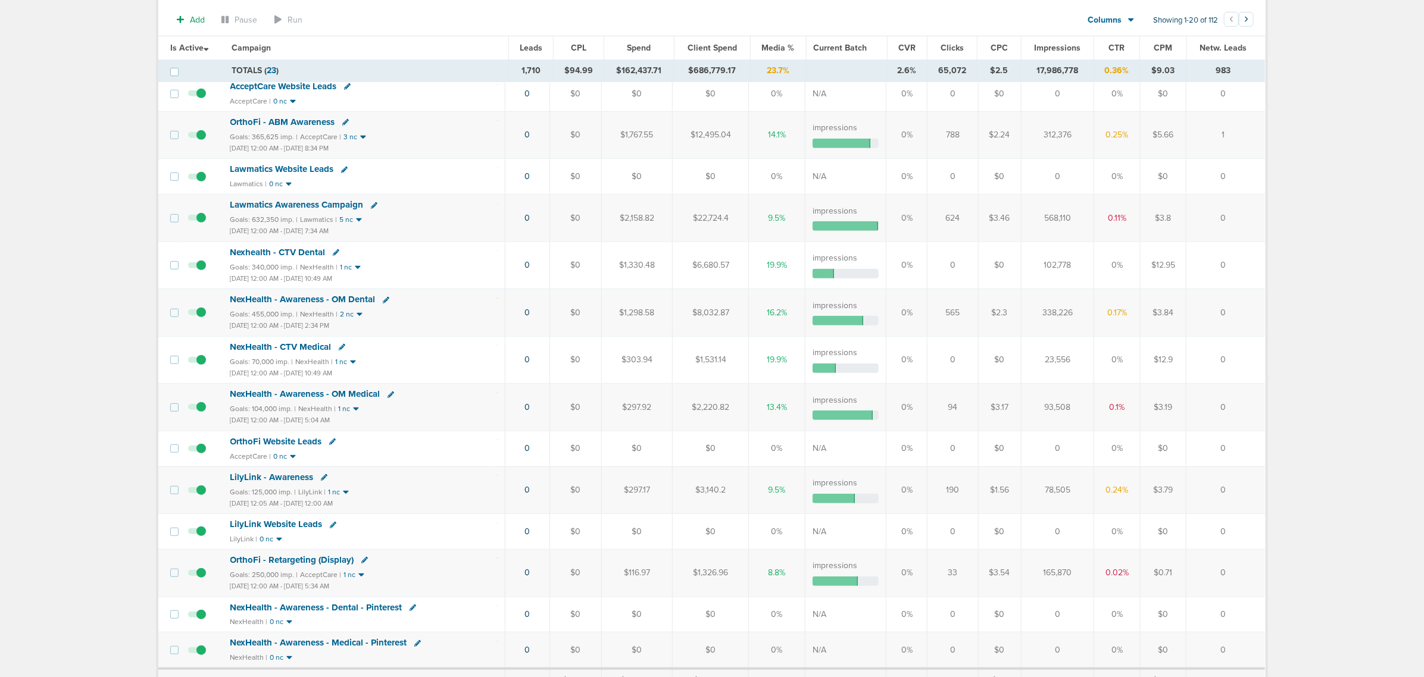
click at [345, 399] on span "NexHealth - Awareness - OM Medical" at bounding box center [305, 394] width 150 height 11
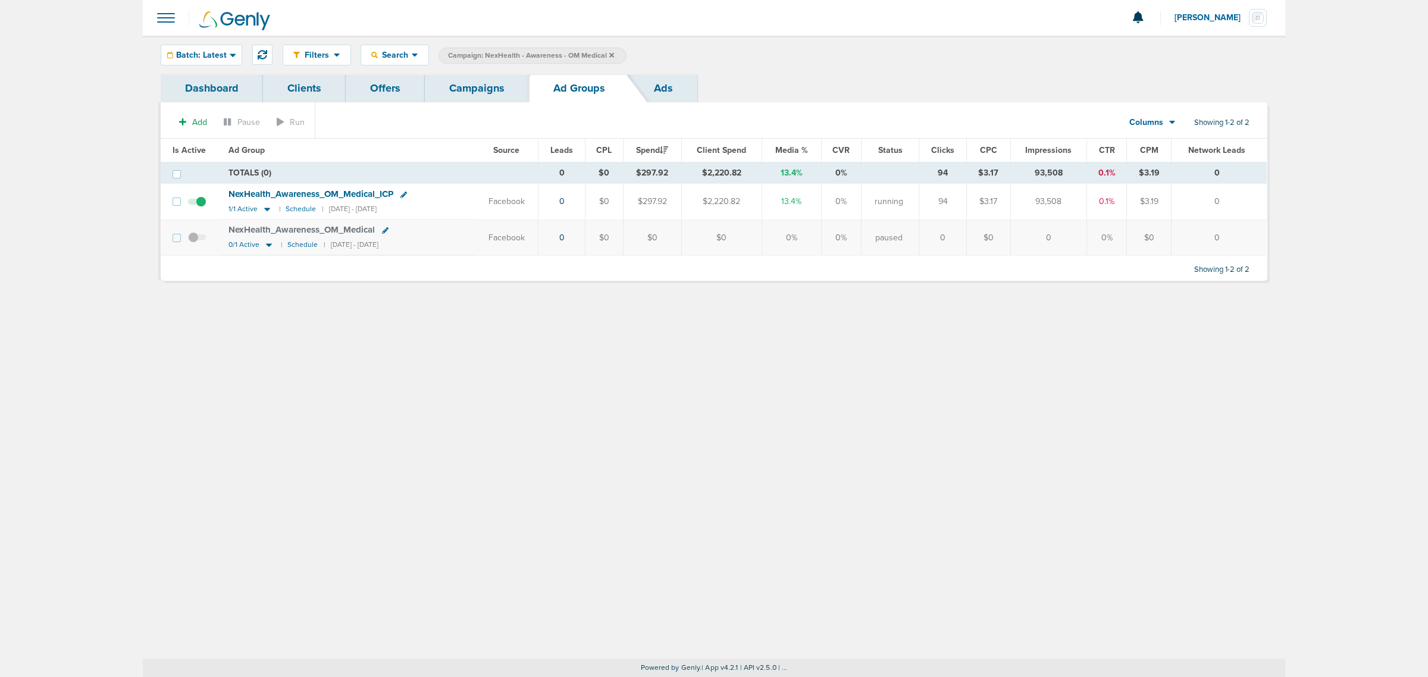
click at [228, 42] on div "Filters Active Only Settings Status Active Inactive Objectives MQL SQL Traffic …" at bounding box center [714, 55] width 1143 height 39
click at [230, 52] on icon at bounding box center [233, 55] width 7 height 10
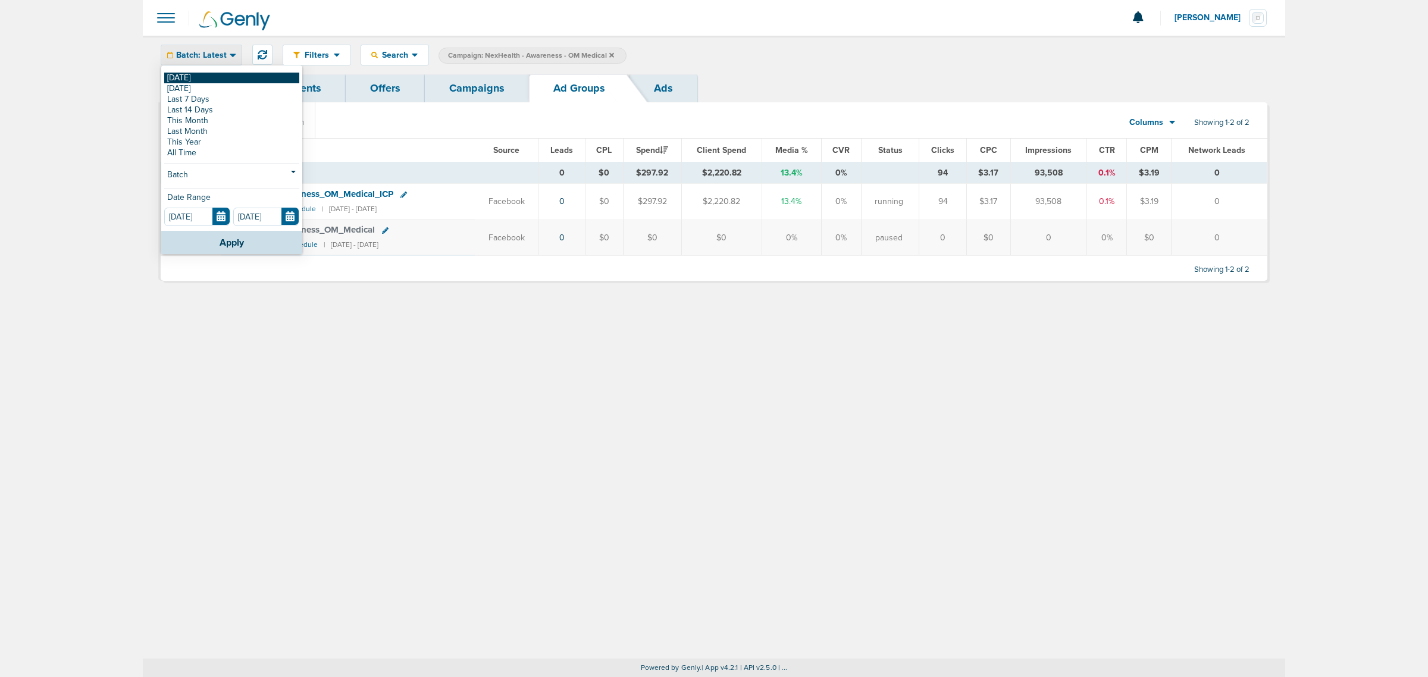
click at [216, 74] on link "[DATE]" at bounding box center [231, 78] width 135 height 11
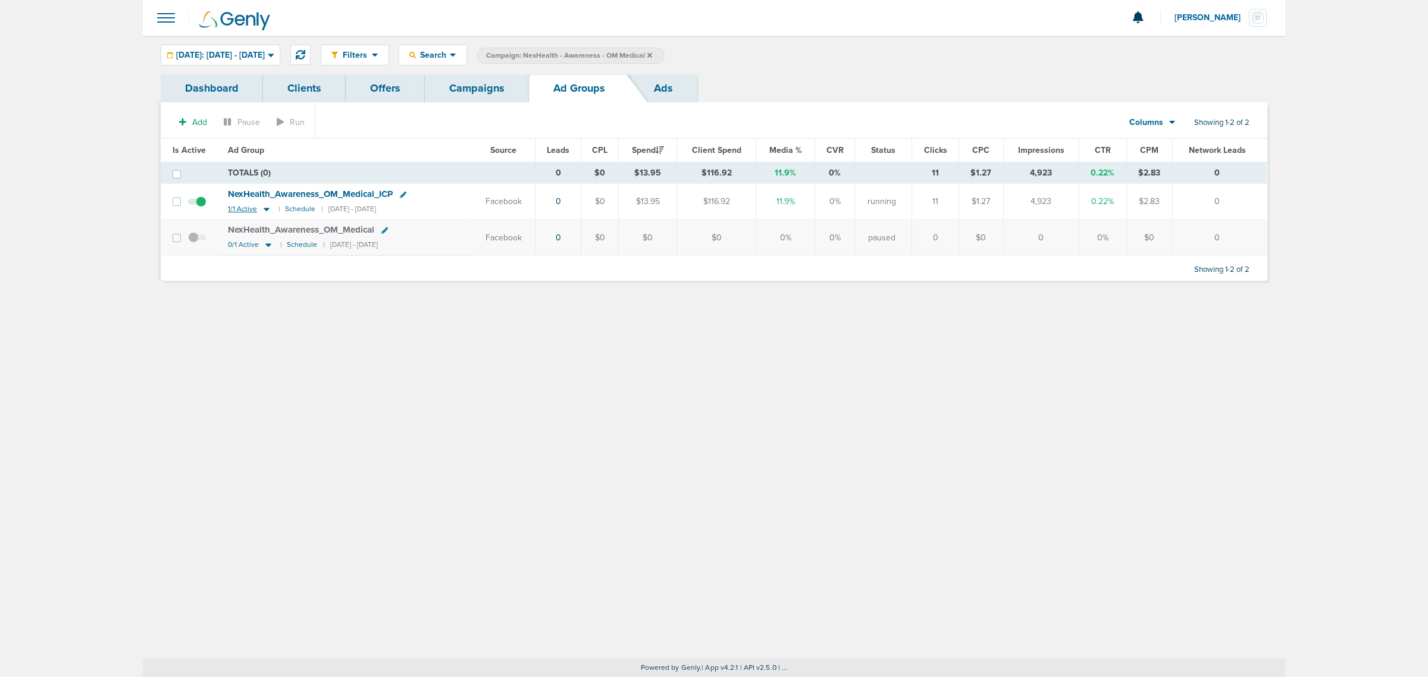
click at [264, 209] on icon at bounding box center [267, 210] width 6 height 4
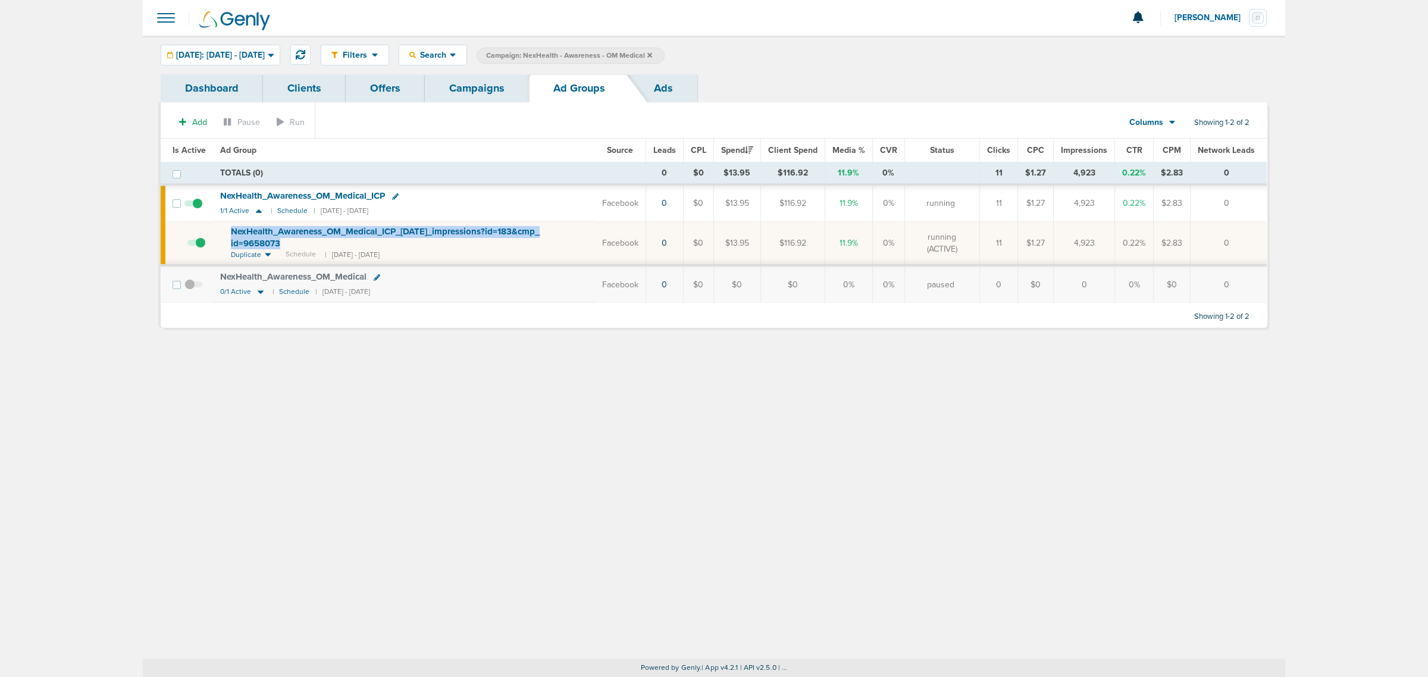
drag, startPoint x: 298, startPoint y: 248, endPoint x: 232, endPoint y: 233, distance: 67.3
click at [232, 233] on div "NexHealth_ Awareness_ OM_ Medical_ ICP_ [DATE]_ impressions?id=183&cmp_ id=9658…" at bounding box center [409, 237] width 357 height 23
copy span "NexHealth_ Awareness_ OM_ Medical_ ICP_ [DATE]_ impressions?id=183&cmp_ id=9658…"
click at [426, 195] on div "NexHealth_ Awareness_ OM_ Medical_ ICP" at bounding box center [404, 196] width 368 height 12
click at [394, 195] on icon at bounding box center [395, 196] width 7 height 7
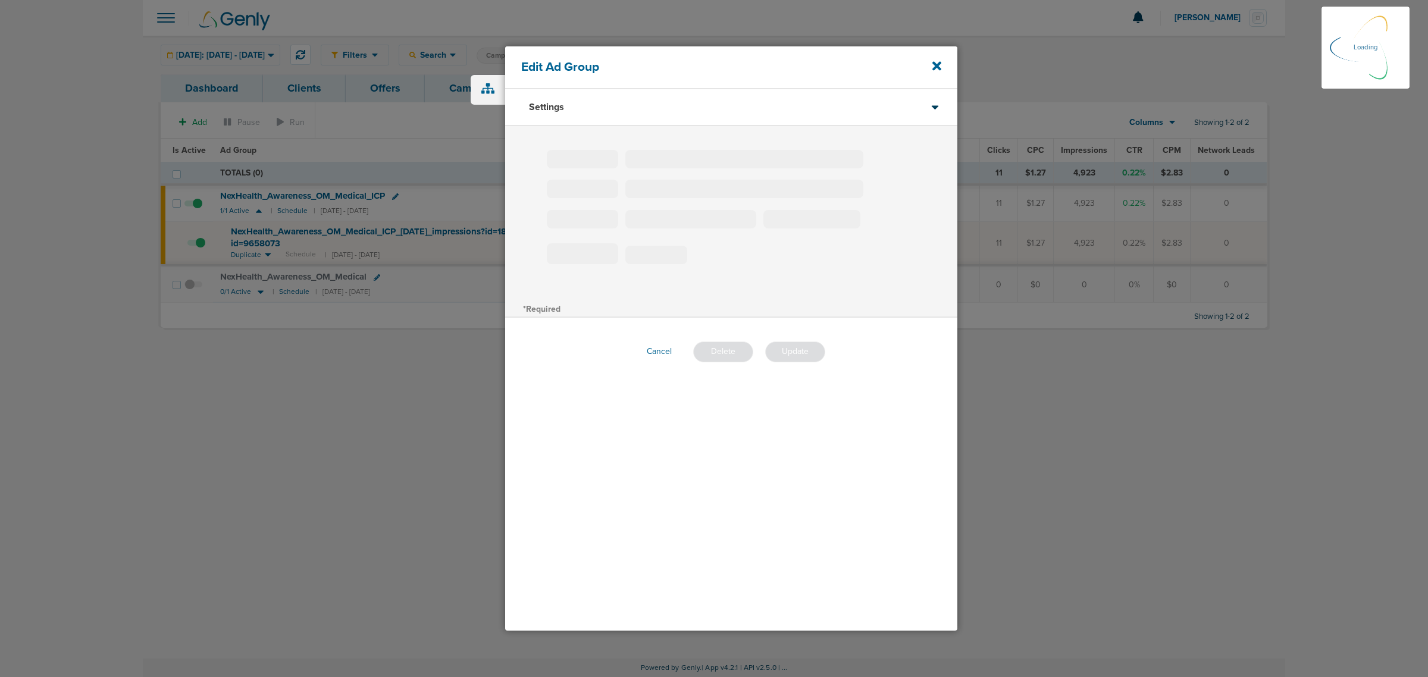
type input "NexHealth_Awareness_OM_Medical_ICP"
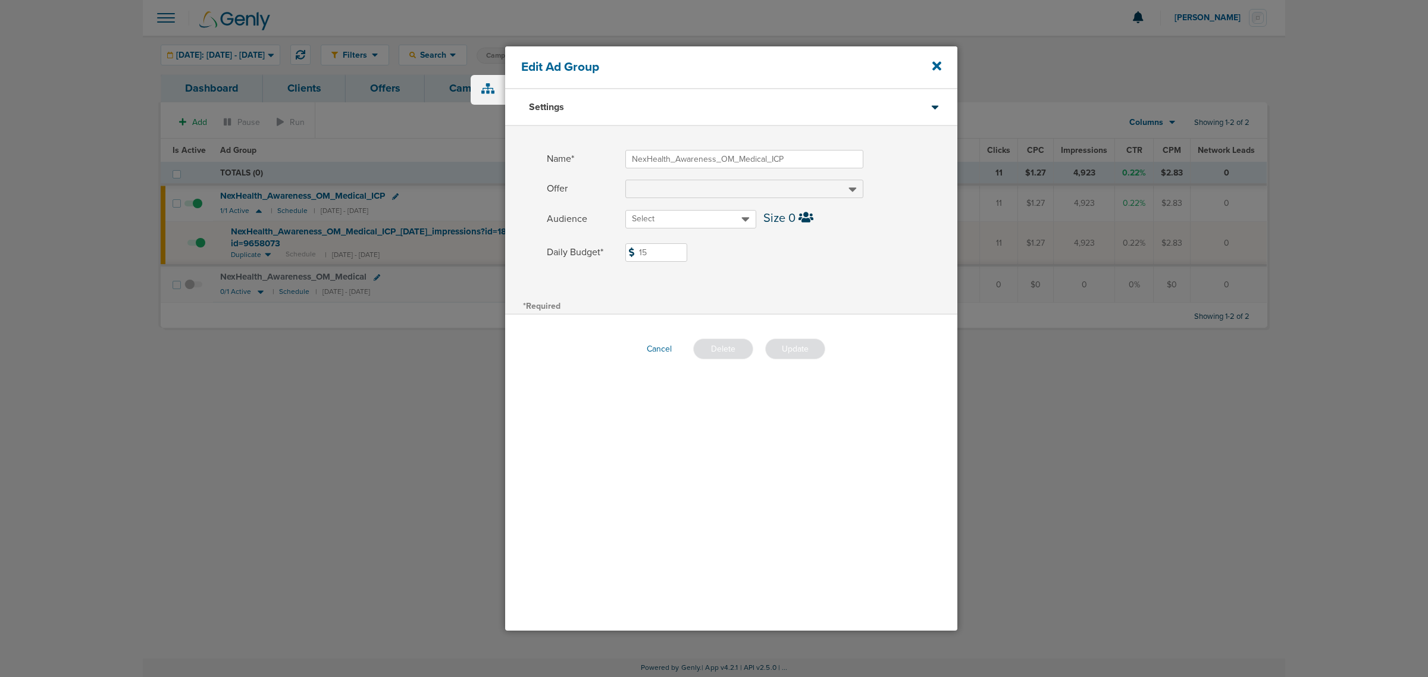
click at [643, 254] on input "15" at bounding box center [656, 252] width 62 height 18
type input "5"
click at [801, 347] on button "Update" at bounding box center [795, 349] width 60 height 21
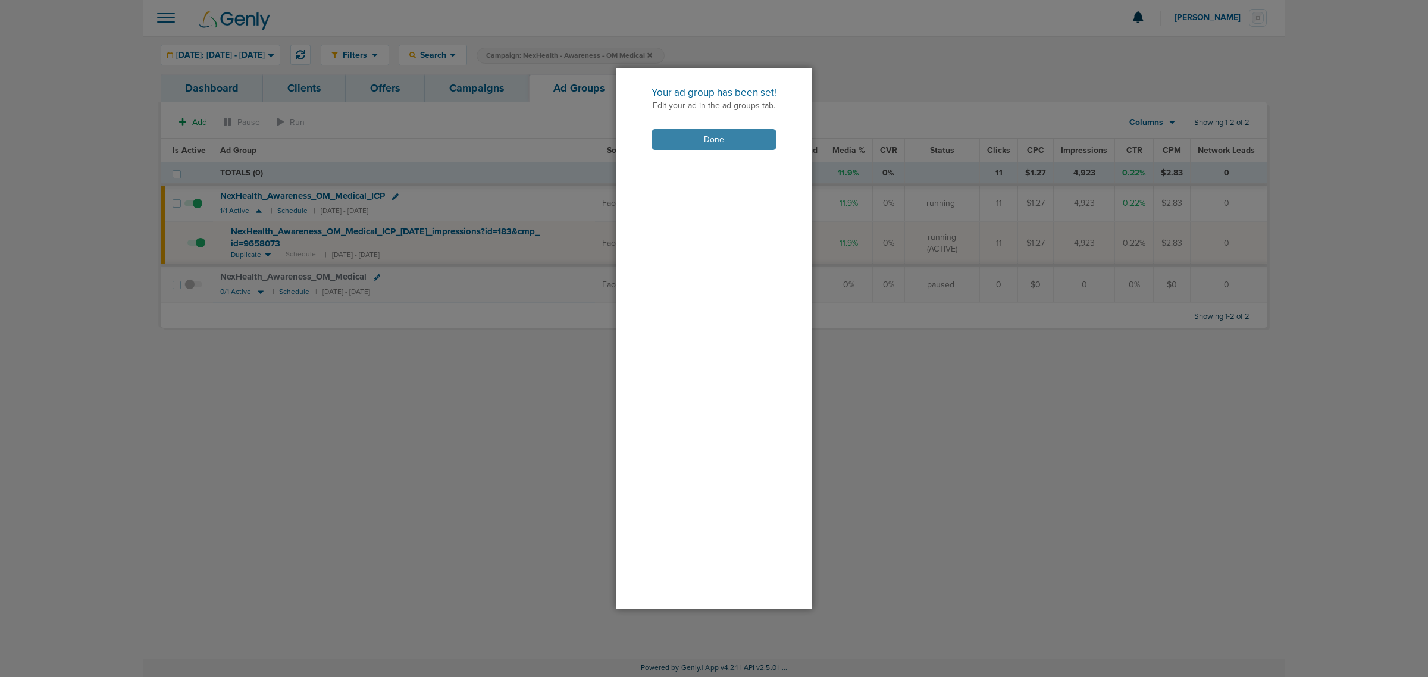
click at [729, 140] on button "Done" at bounding box center [714, 139] width 125 height 21
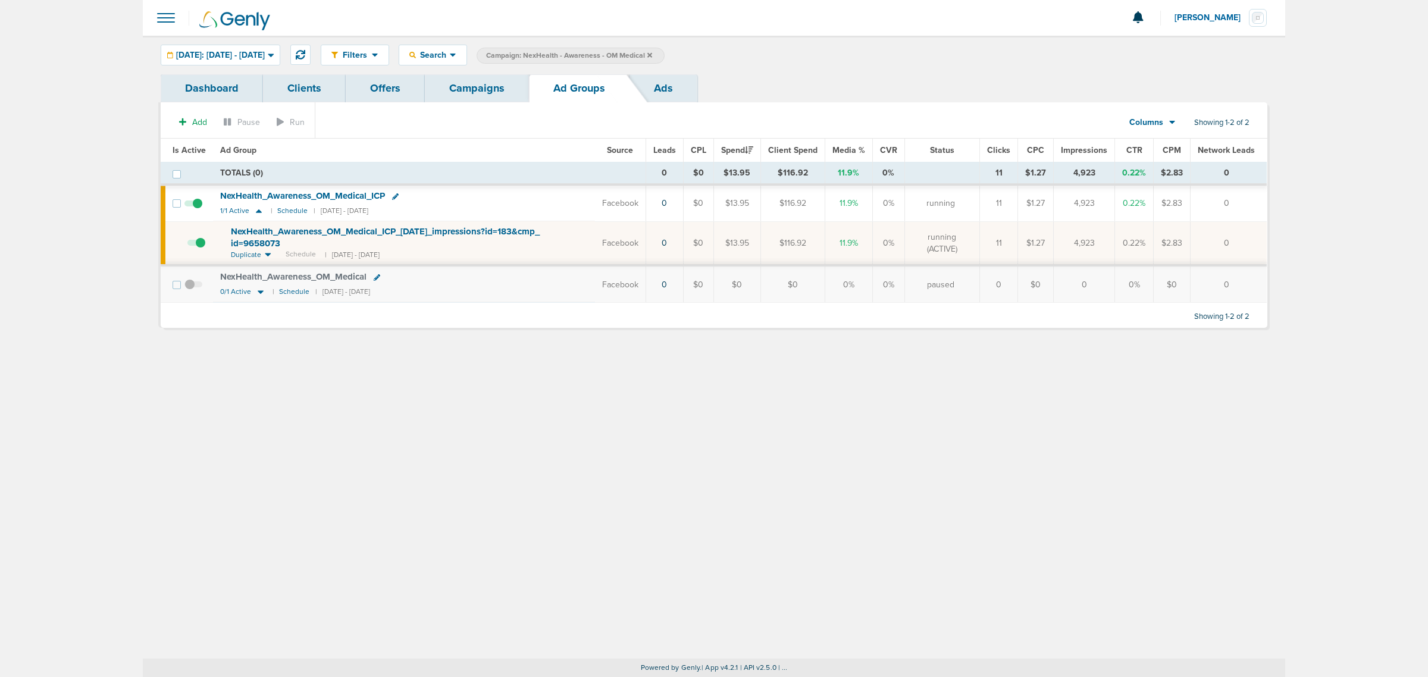
click at [441, 89] on link "Campaigns" at bounding box center [477, 88] width 104 height 28
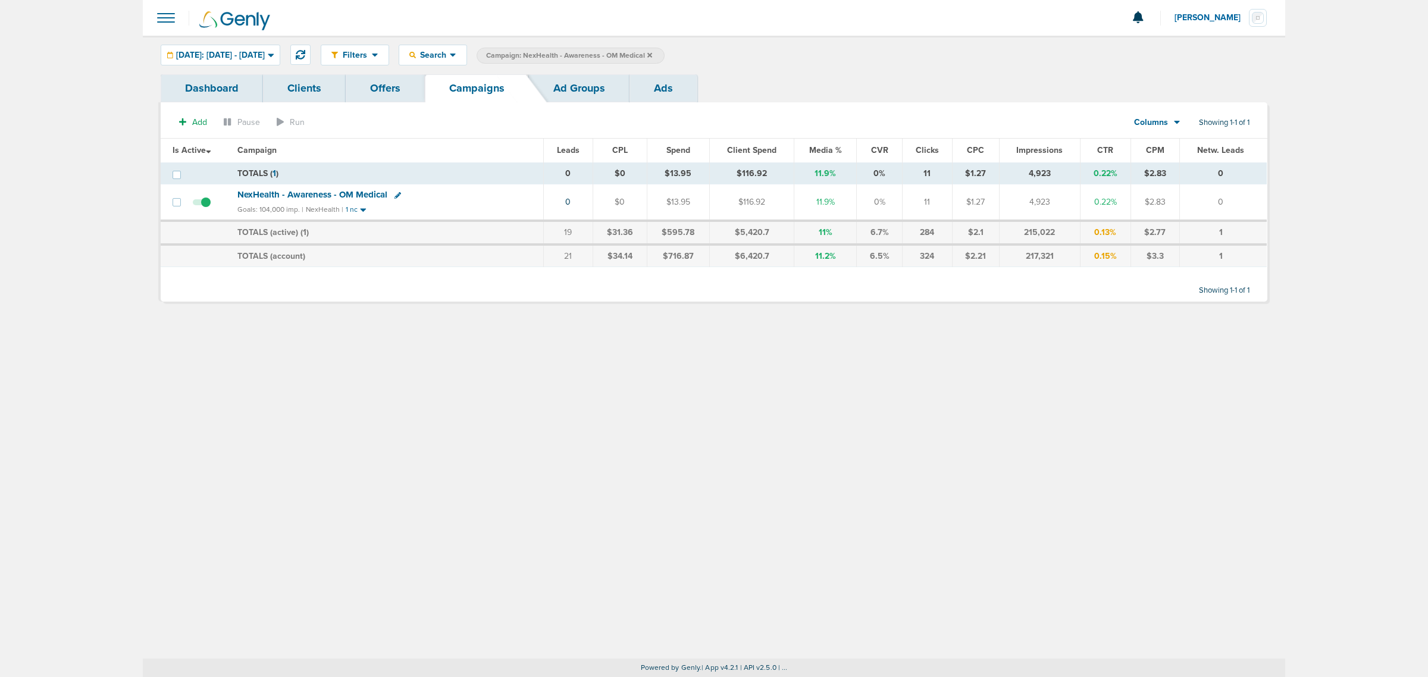
click at [652, 57] on icon at bounding box center [650, 54] width 5 height 5
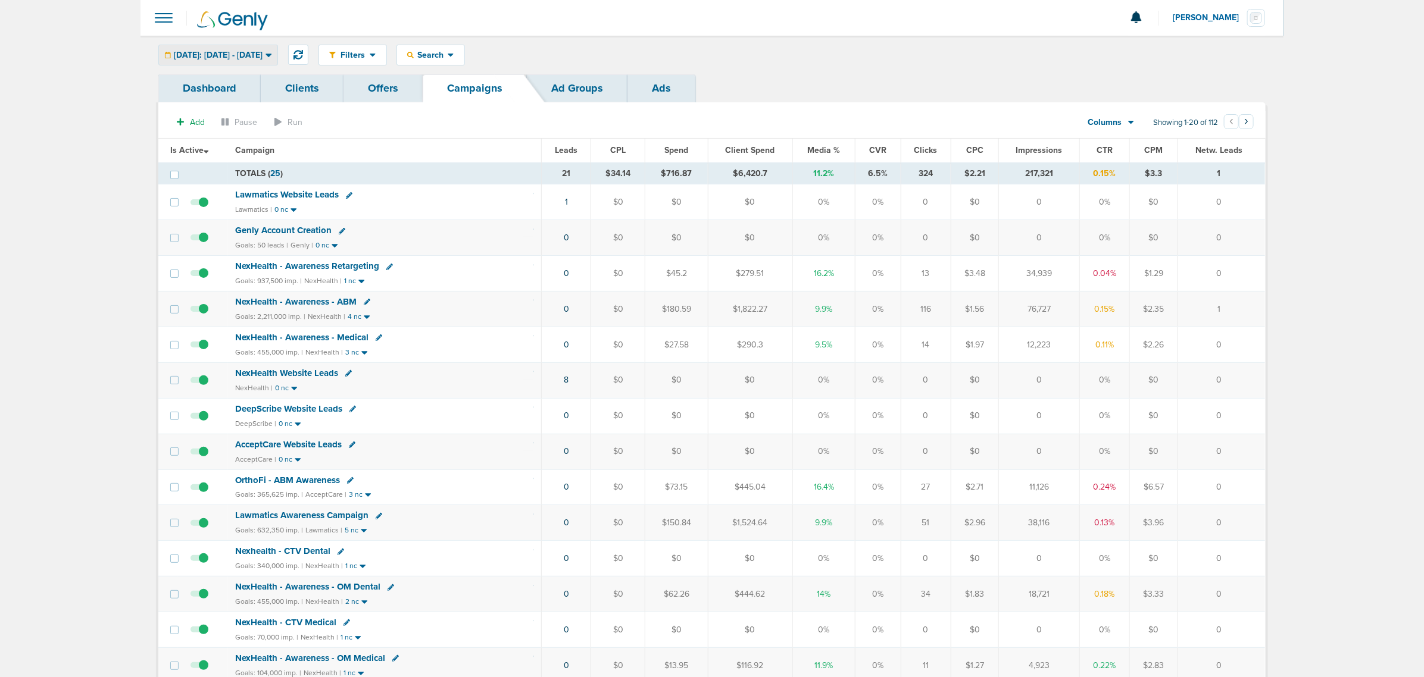
click at [212, 51] on span "[DATE]: [DATE] - [DATE]" at bounding box center [218, 55] width 89 height 8
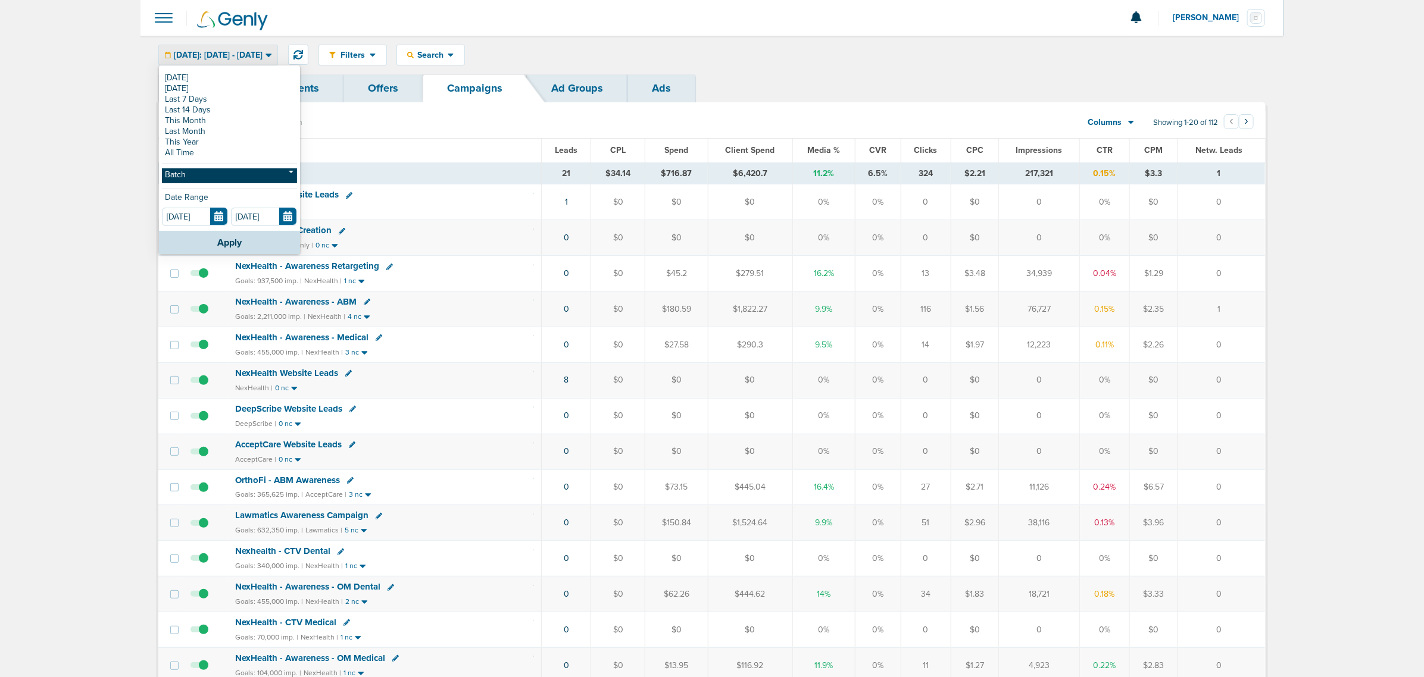
click at [202, 168] on link "Batch" at bounding box center [229, 175] width 135 height 15
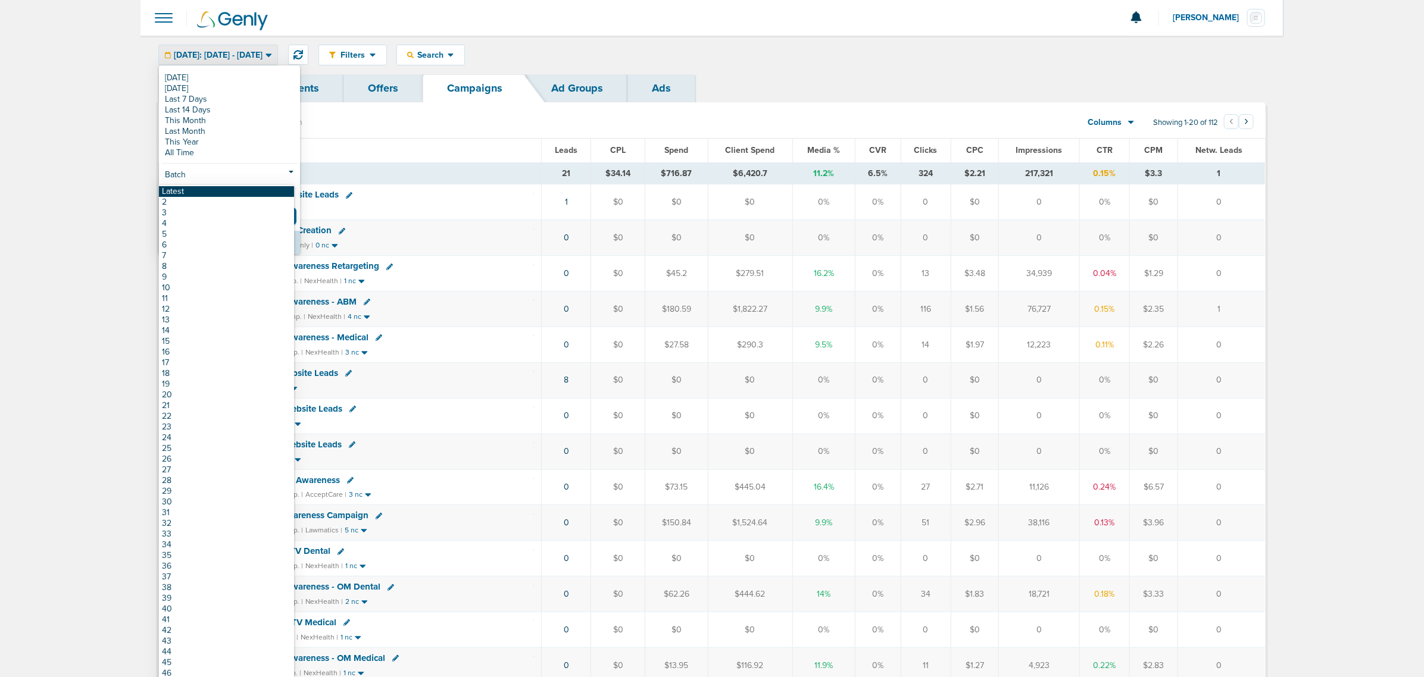
click at [201, 190] on link "Latest" at bounding box center [226, 191] width 135 height 11
